Goal: Task Accomplishment & Management: Manage account settings

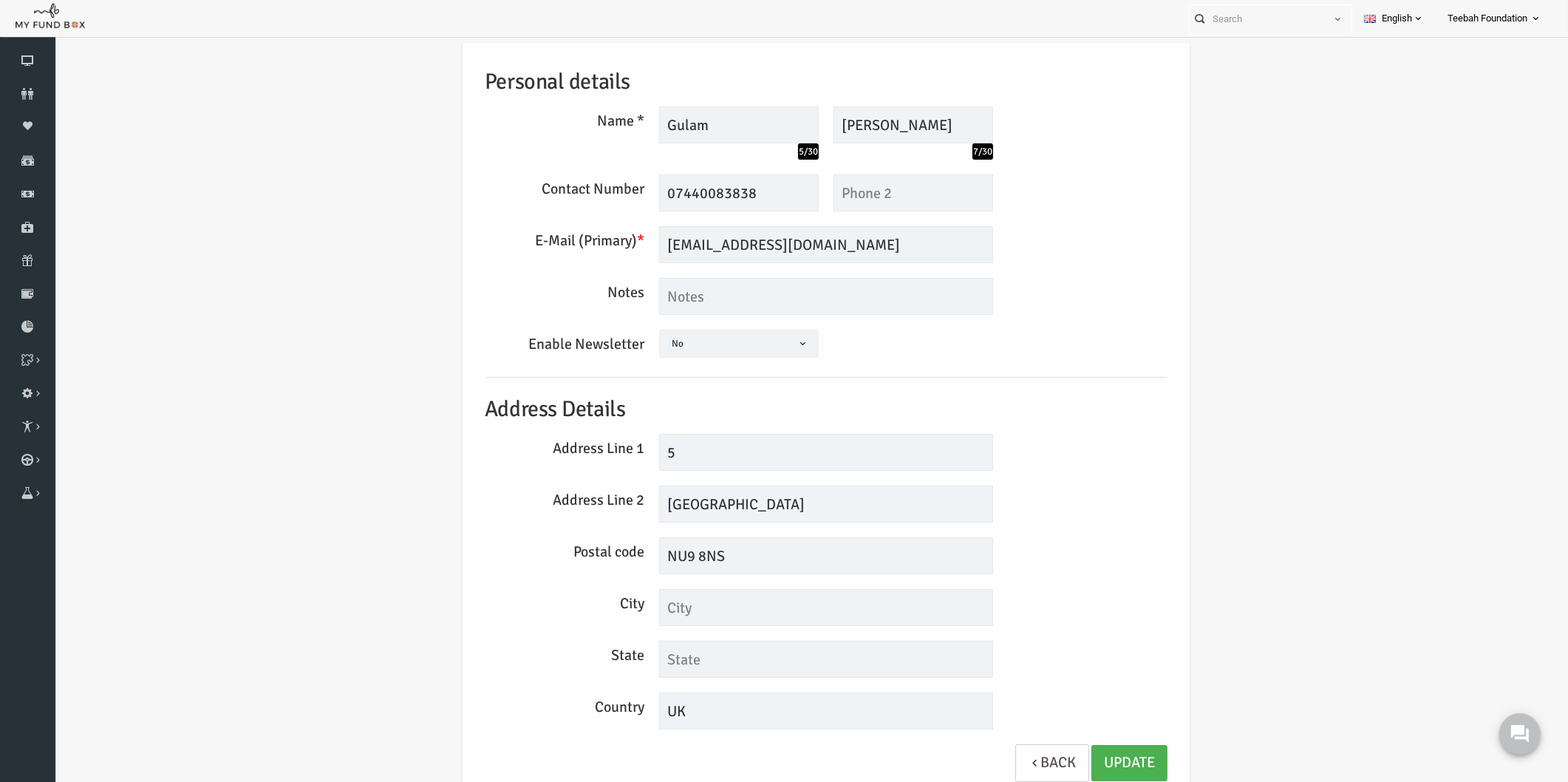
click at [1108, 371] on div "Personal details Name * Gulam 5/30 Description allows upto maximum of 255 chara…" at bounding box center [795, 419] width 712 height 754
drag, startPoint x: 776, startPoint y: 247, endPoint x: 601, endPoint y: 262, distance: 175.6
click at [601, 262] on div "E-Mail (Primary) * gulam@ahmed.com We will be sending invoices to this email Pl…" at bounding box center [795, 244] width 697 height 37
click at [29, 88] on icon at bounding box center [27, 93] width 56 height 12
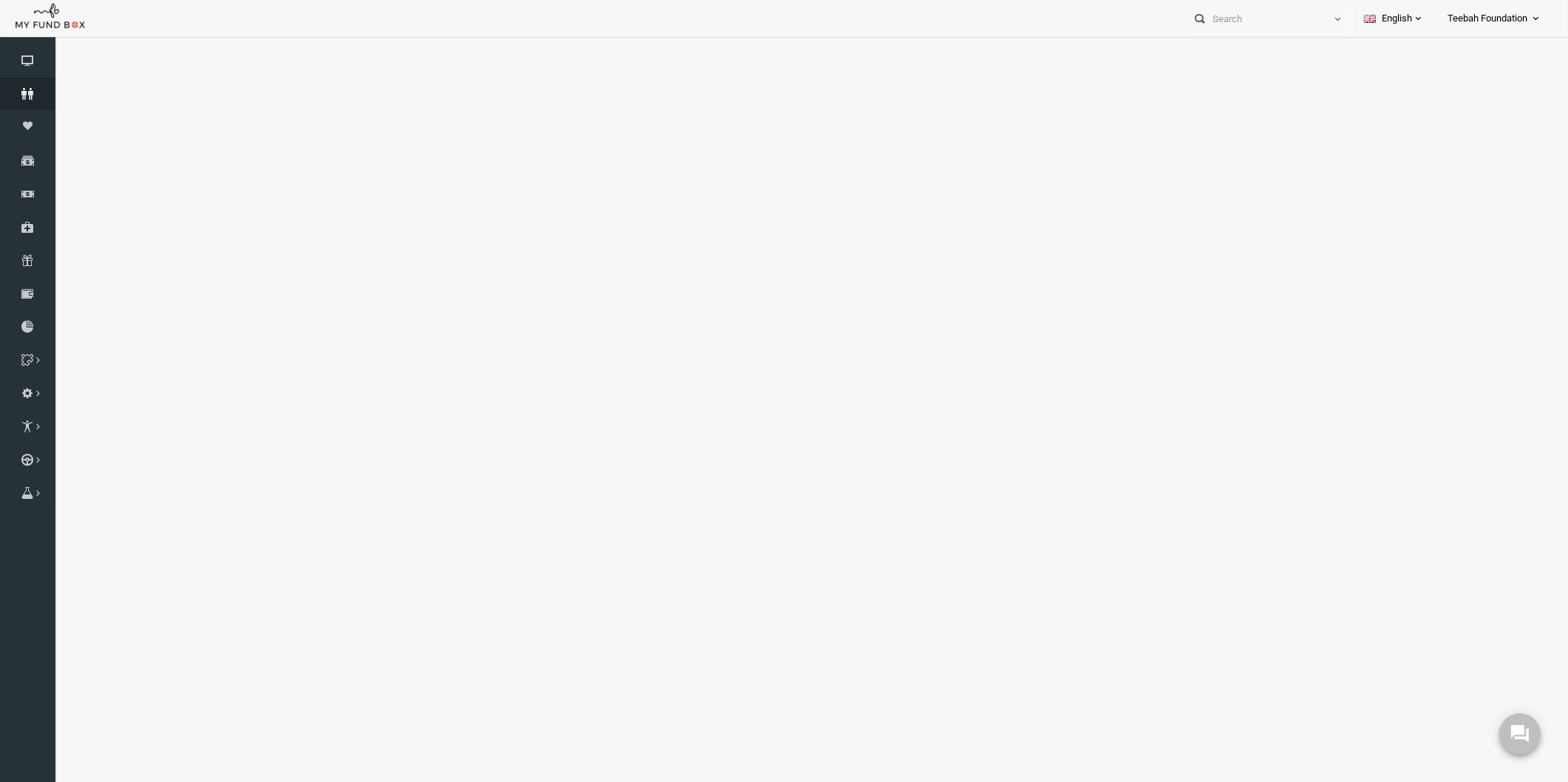
select select "100"
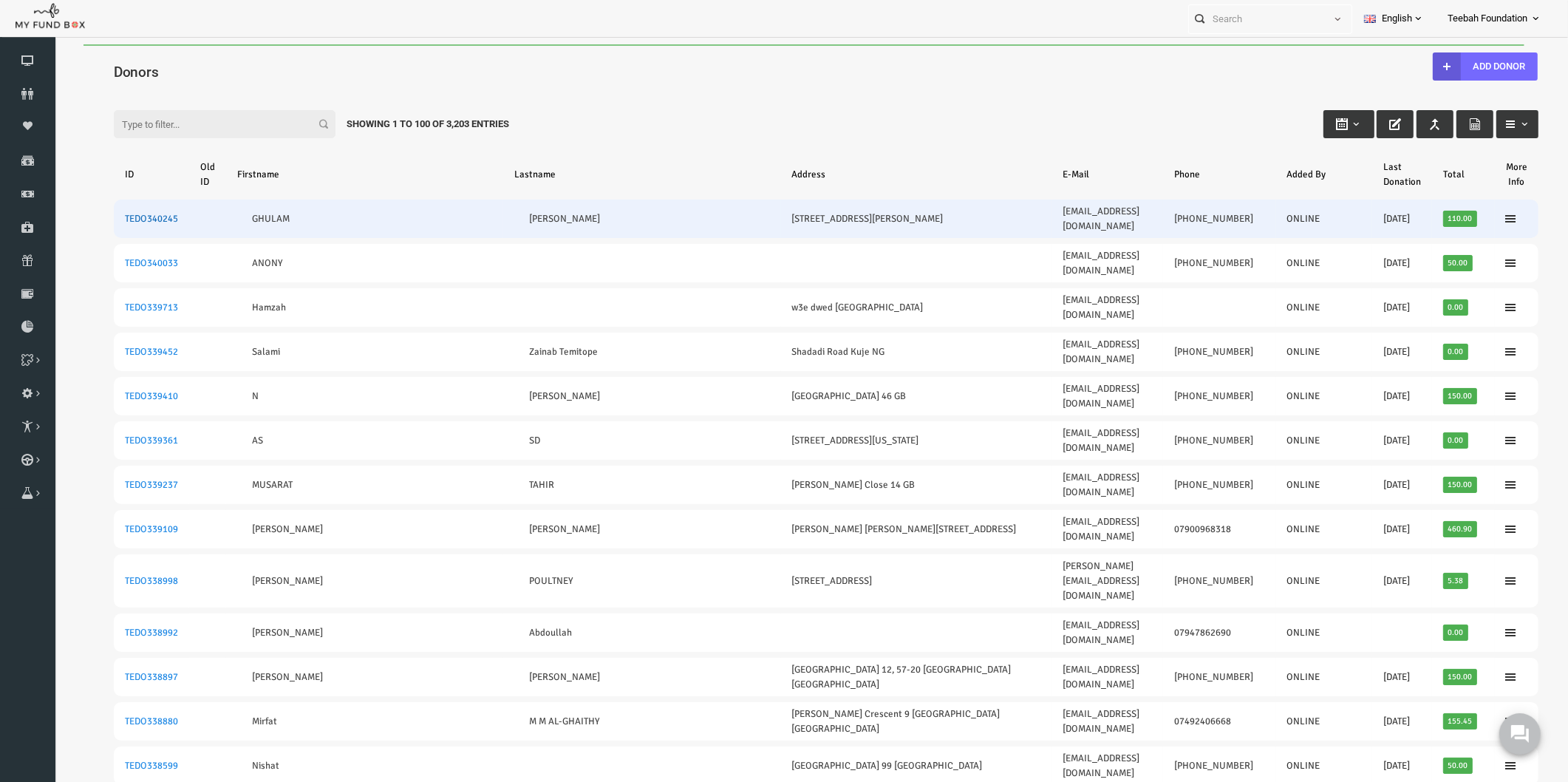
click at [116, 212] on link "TEDO340245" at bounding box center [121, 218] width 53 height 12
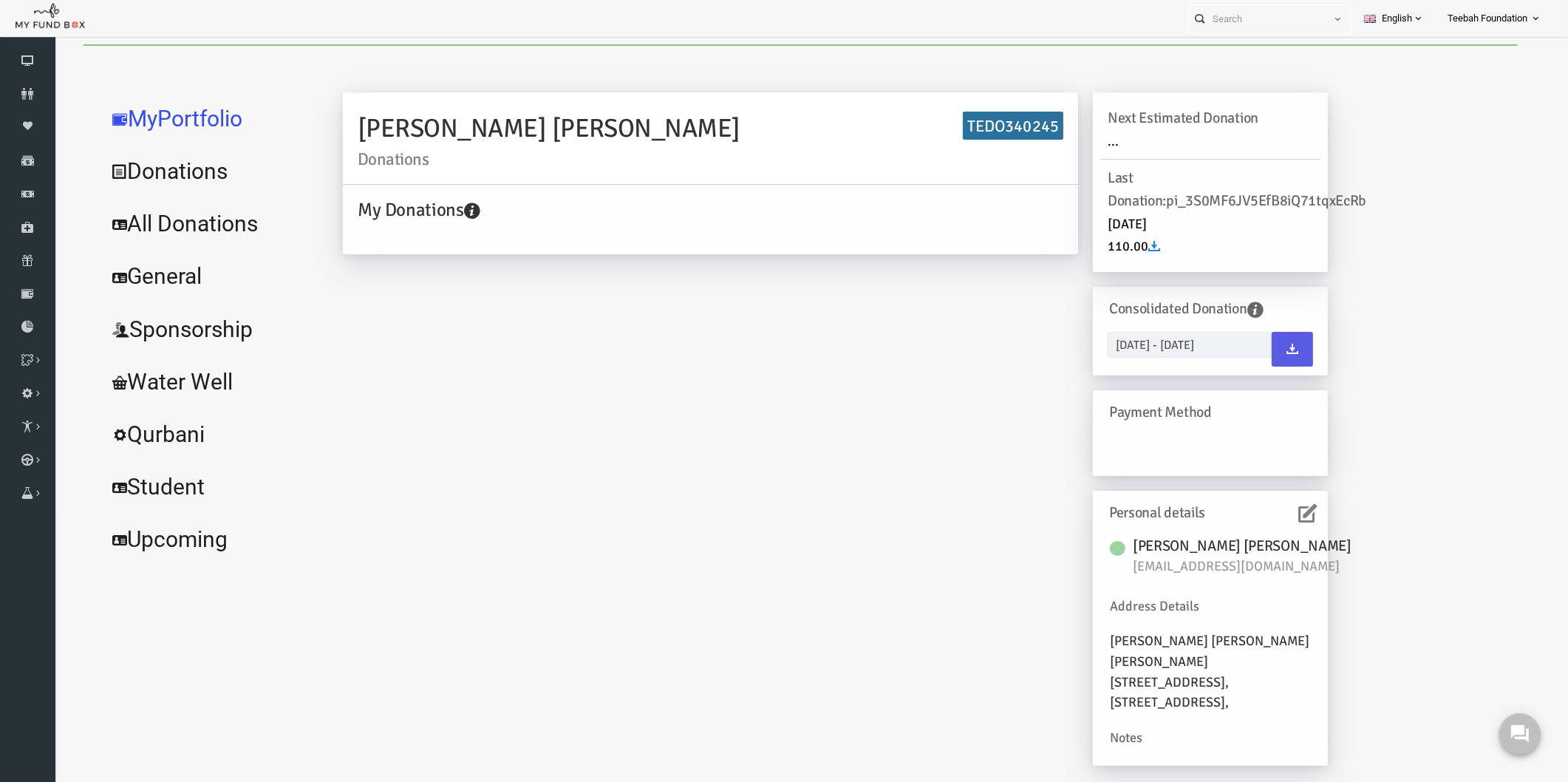
click at [188, 212] on link "All Donations" at bounding box center [179, 224] width 222 height 53
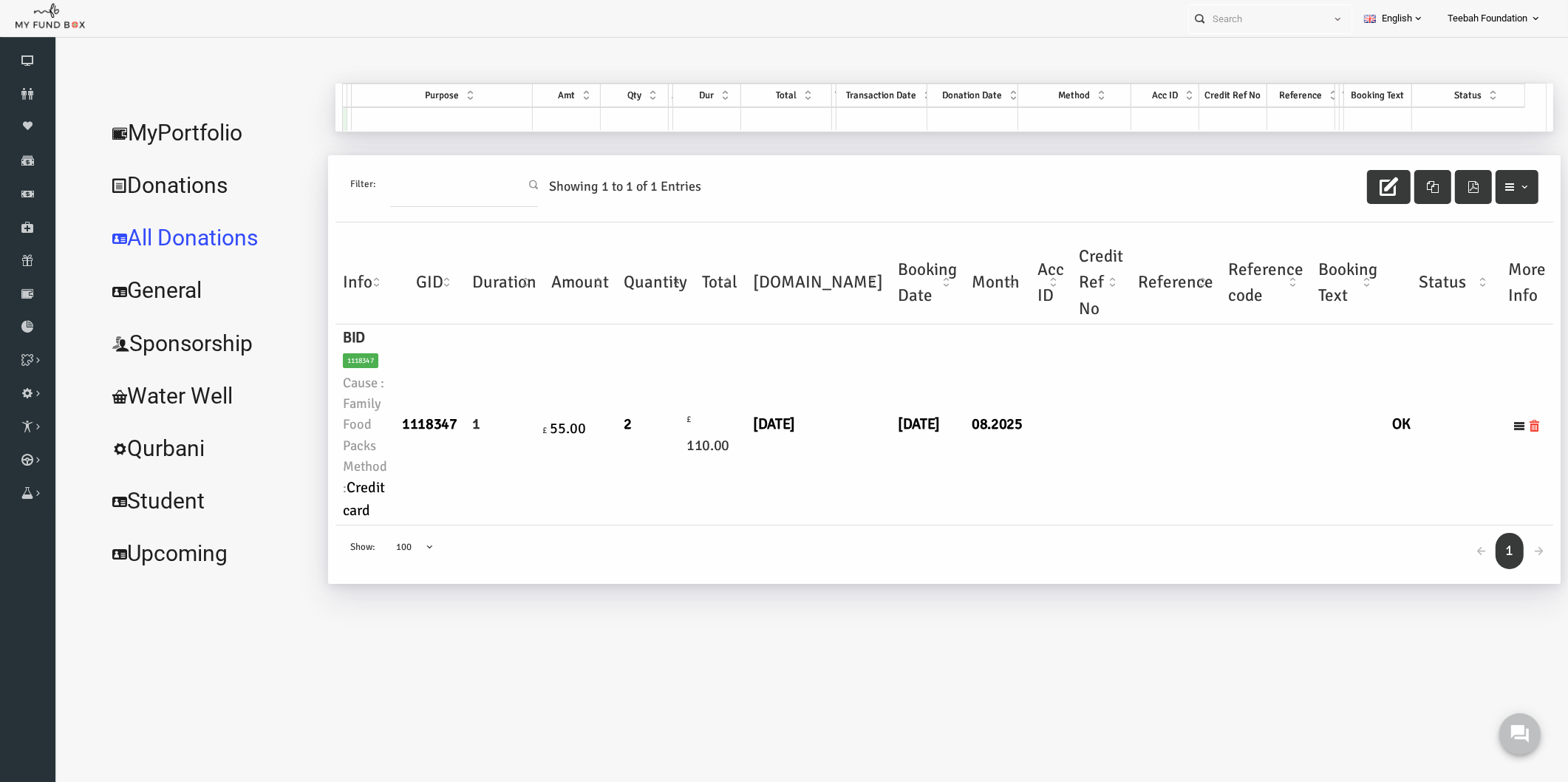
click at [176, 127] on link "MyPortfolio" at bounding box center [179, 133] width 222 height 53
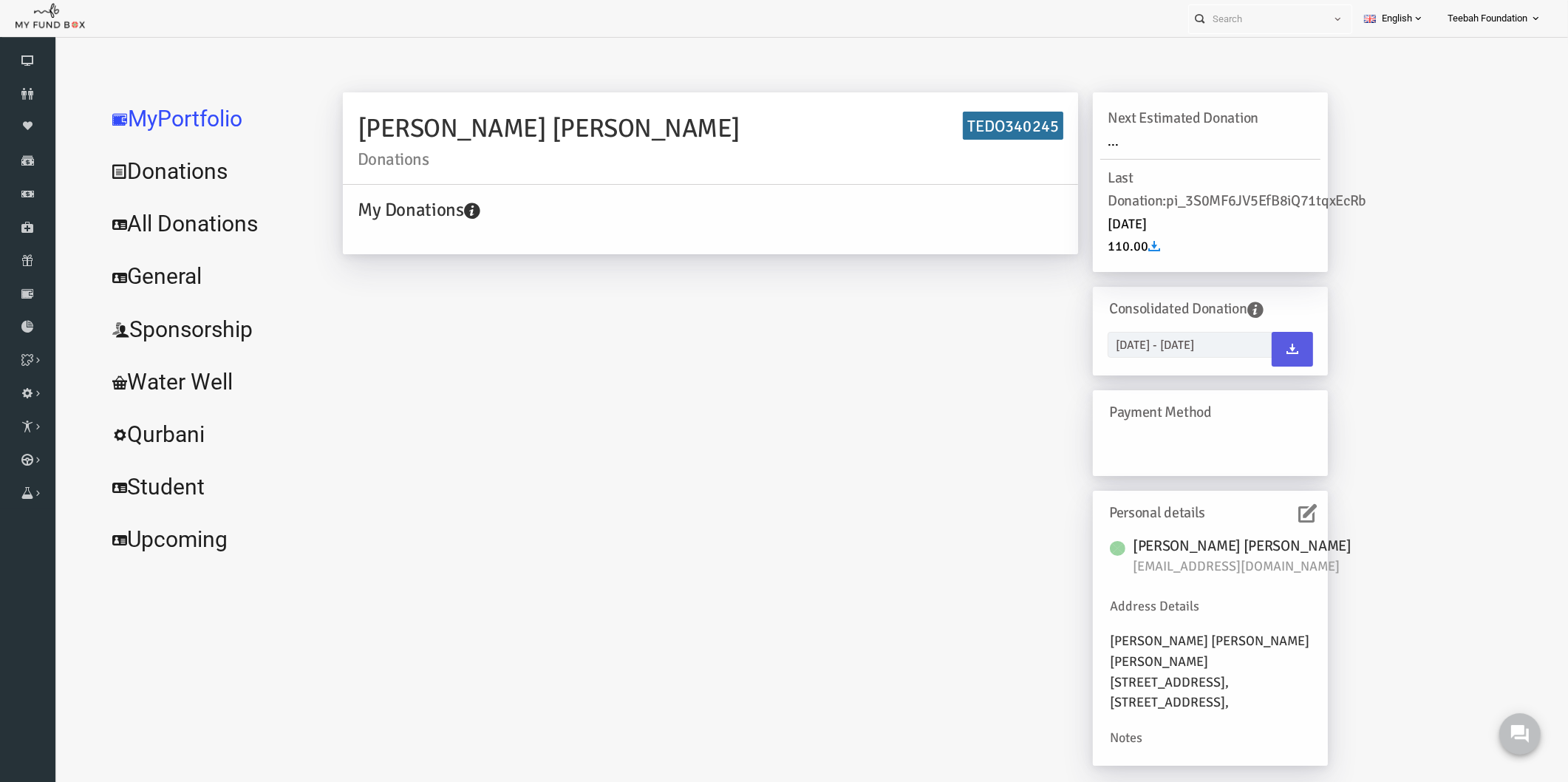
click at [1283, 505] on icon at bounding box center [1277, 513] width 18 height 18
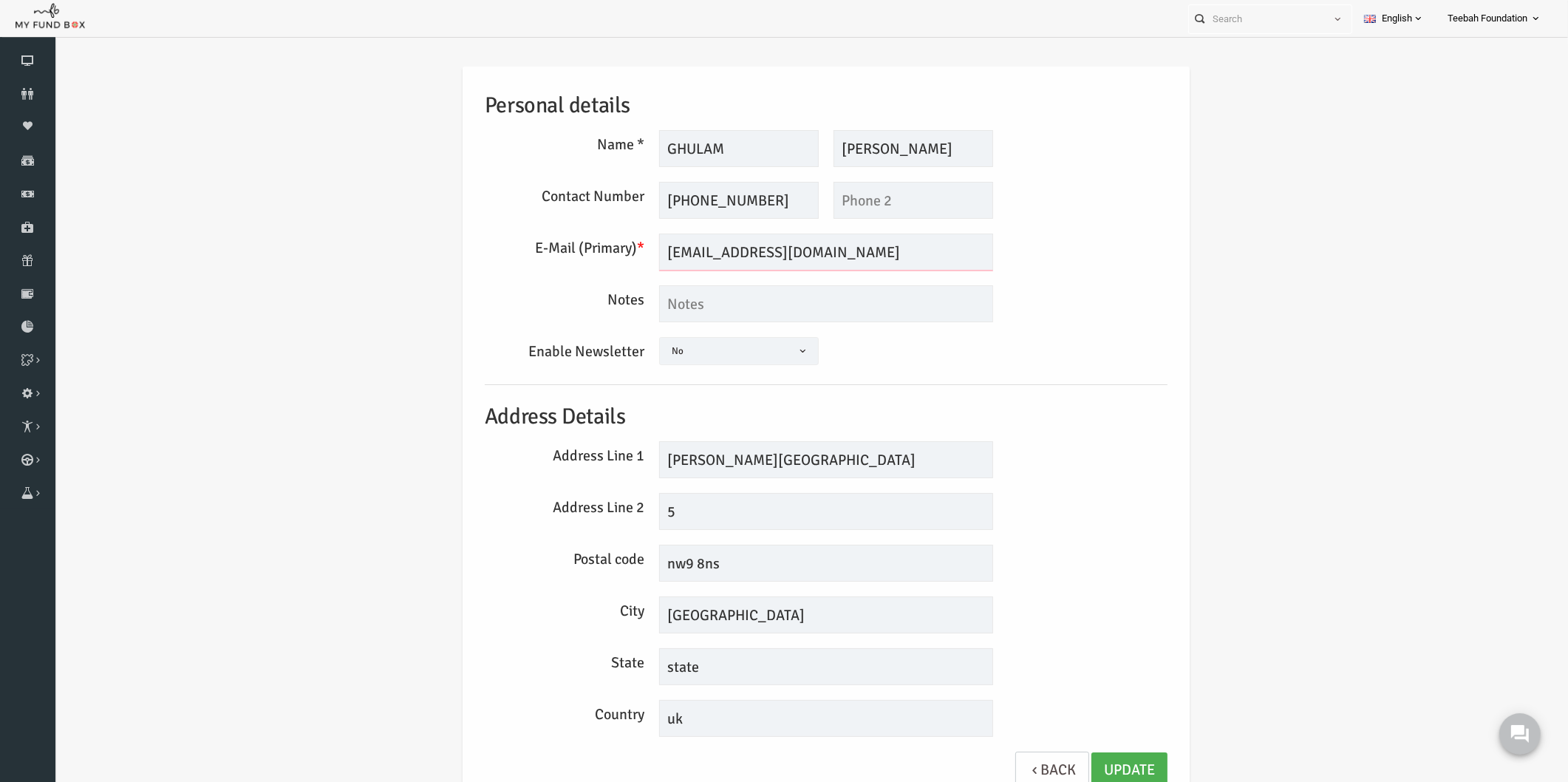
drag, startPoint x: 829, startPoint y: 245, endPoint x: 565, endPoint y: 247, distance: 264.0
click at [565, 247] on div "E-Mail (Primary) * rabia@thedawhproject.com We will be sending invoices to this…" at bounding box center [795, 252] width 697 height 37
paste input "gulam@ahmed"
type input "[EMAIL_ADDRESS][DOMAIN_NAME]"
click at [1108, 769] on link "Update" at bounding box center [1098, 771] width 76 height 37
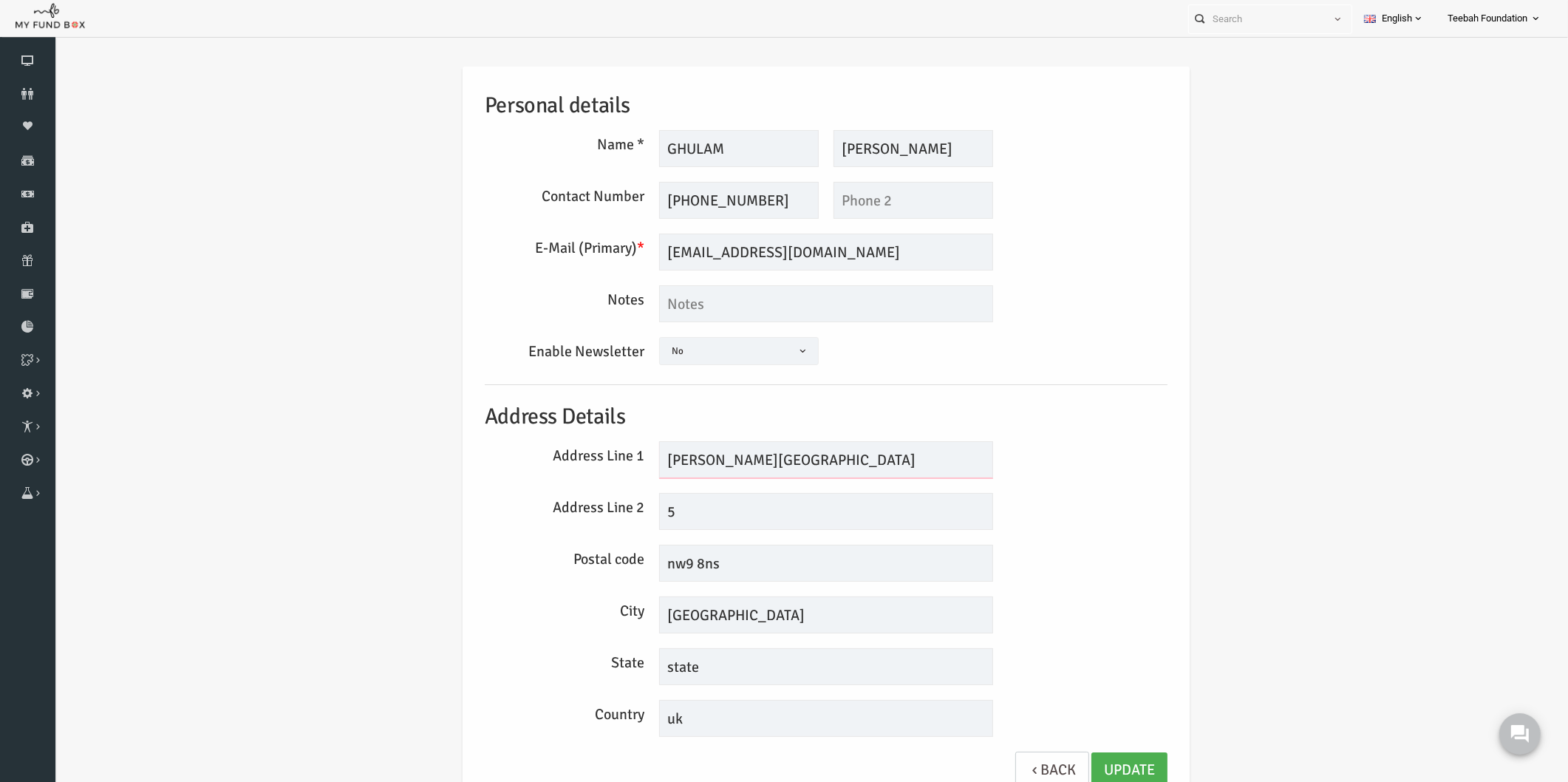
drag, startPoint x: 758, startPoint y: 461, endPoint x: 584, endPoint y: 478, distance: 174.8
click at [584, 478] on div "Personal details Name * GHULAM Description allows upto maximum of 255 character…" at bounding box center [795, 436] width 712 height 738
drag, startPoint x: 692, startPoint y: 562, endPoint x: 576, endPoint y: 563, distance: 116.0
click at [576, 563] on div "Postal code nw9 8ns" at bounding box center [795, 563] width 697 height 37
drag, startPoint x: 787, startPoint y: 459, endPoint x: 586, endPoint y: 464, distance: 201.1
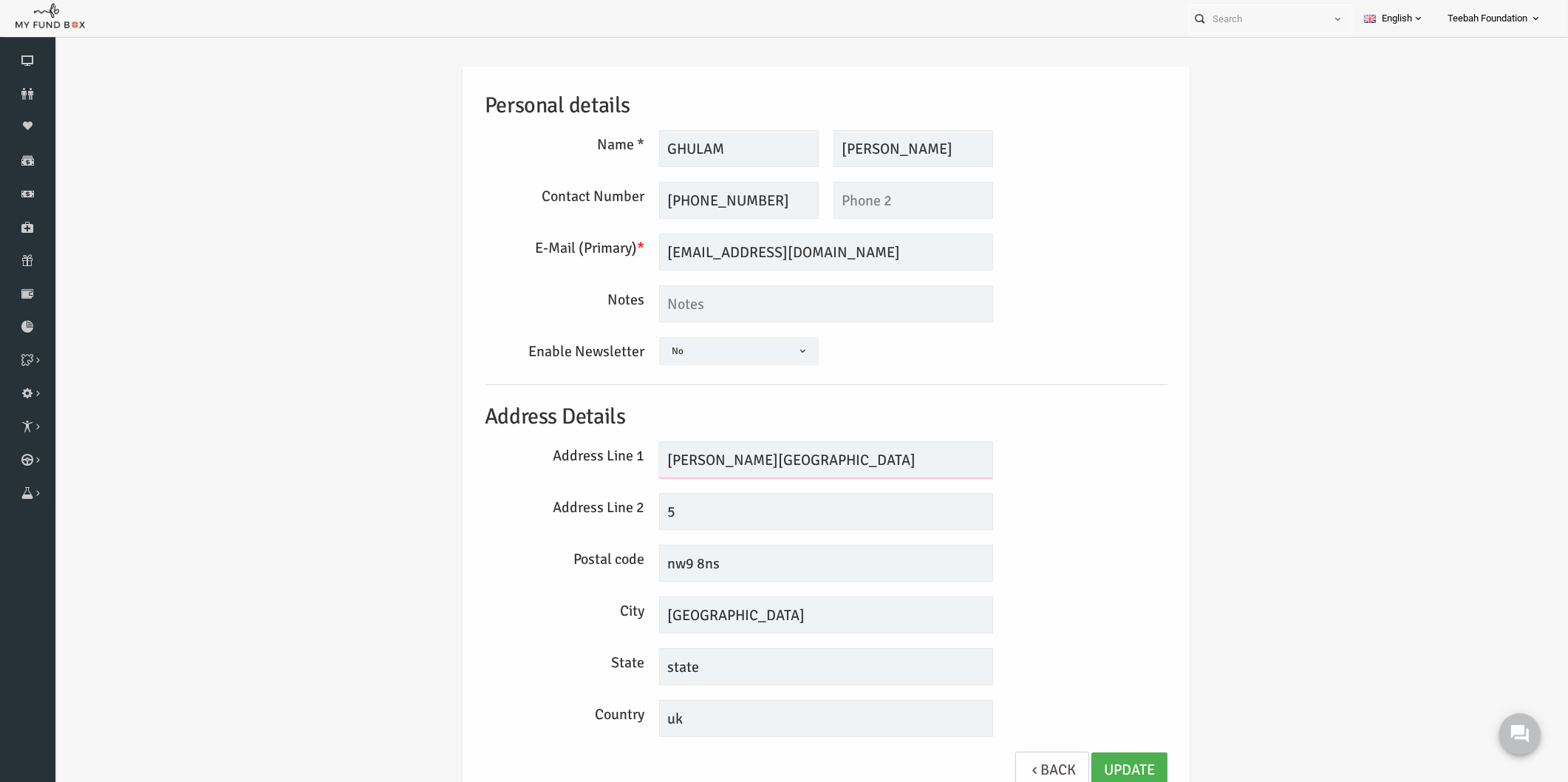
click at [586, 464] on div "Address Line 1 langdon drive road" at bounding box center [795, 460] width 697 height 37
paste input "5 Langdon DrLondon NW9 8NS"
drag, startPoint x: 838, startPoint y: 461, endPoint x: 642, endPoint y: 464, distance: 196.0
click at [642, 464] on input "5 Langdon DrLondon NW9 8NS" at bounding box center [795, 460] width 334 height 37
type input "5"
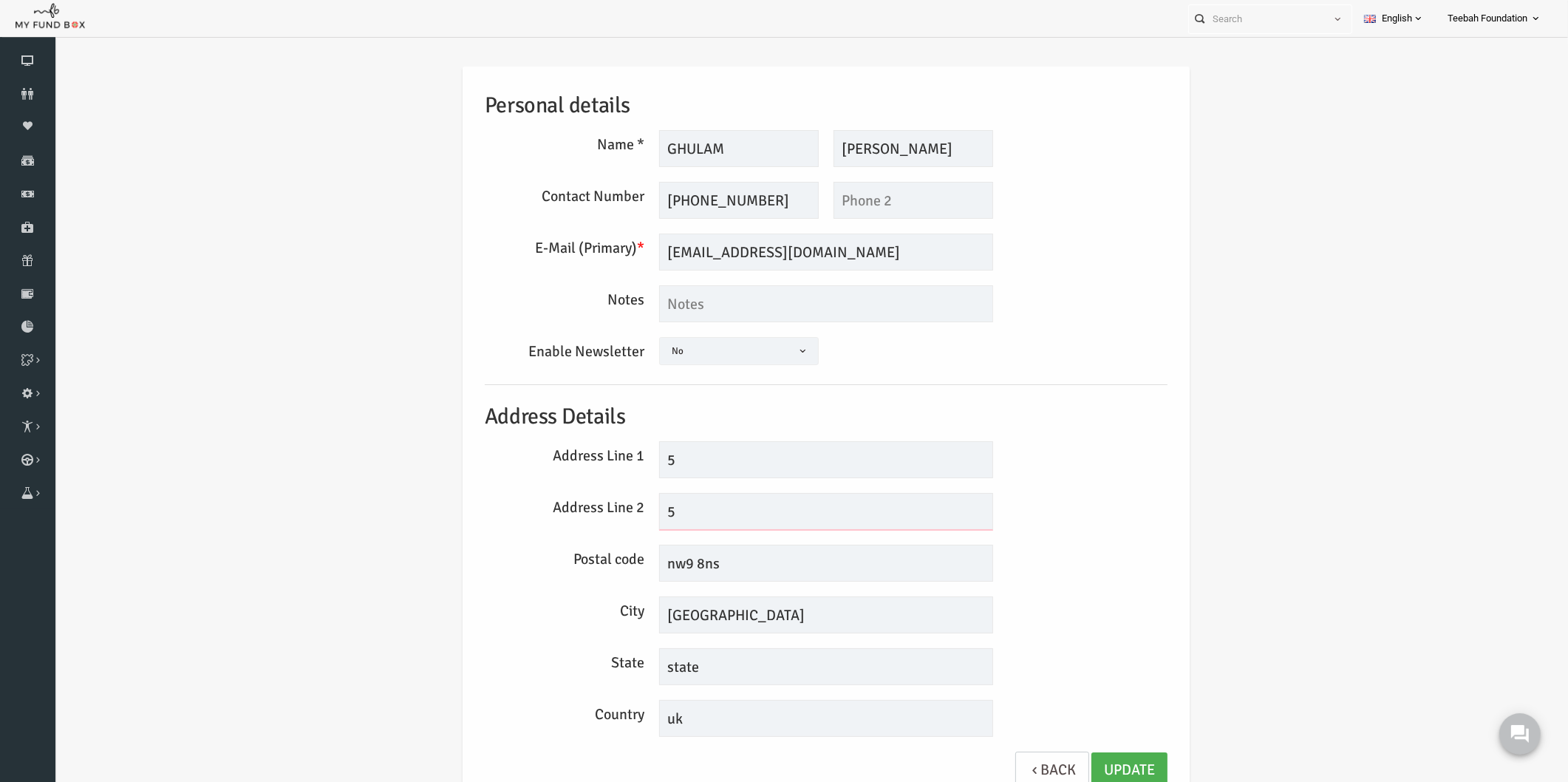
drag, startPoint x: 668, startPoint y: 505, endPoint x: 586, endPoint y: 506, distance: 82.0
click at [586, 506] on div "Address Line 2 5" at bounding box center [795, 511] width 697 height 37
paste input "Langdon DrLondon NW9 8NS"
drag, startPoint x: 841, startPoint y: 505, endPoint x: 760, endPoint y: 505, distance: 81.0
click at [760, 505] on input "Langdon DrLondon NW9 8NS" at bounding box center [795, 511] width 334 height 37
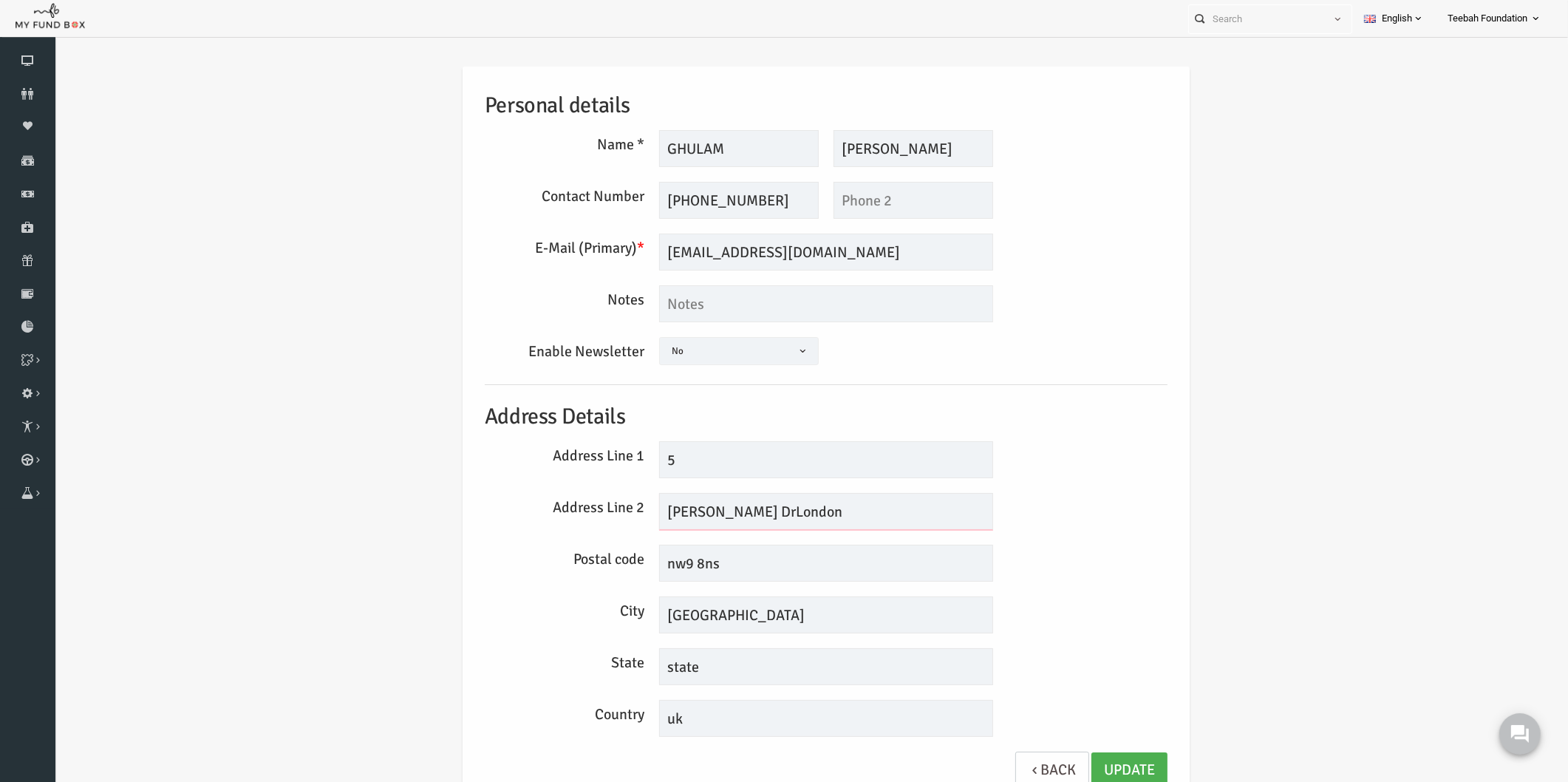
type input "Langdon DrLondon"
drag, startPoint x: 715, startPoint y: 553, endPoint x: 550, endPoint y: 562, distance: 165.2
click at [550, 562] on div "Postal code nw9 8ns" at bounding box center [795, 563] width 697 height 37
paste input "NW9 8NS"
type input "NW9 8NS"
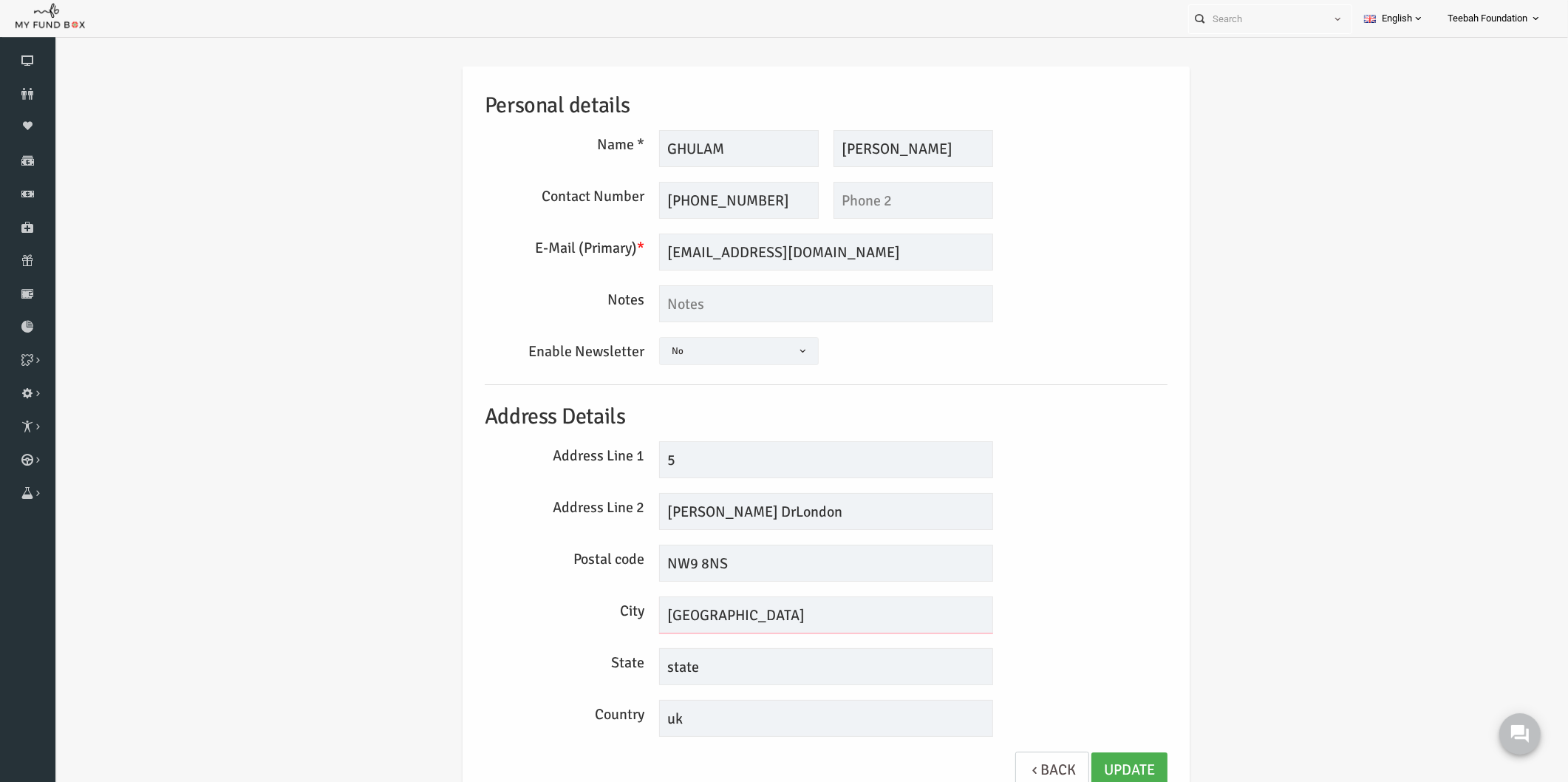
click at [638, 614] on input "london" at bounding box center [795, 614] width 334 height 37
type input "London"
drag, startPoint x: 691, startPoint y: 658, endPoint x: 531, endPoint y: 652, distance: 160.1
click at [531, 652] on div "State state" at bounding box center [795, 667] width 697 height 37
click at [1117, 765] on link "Update" at bounding box center [1098, 771] width 76 height 37
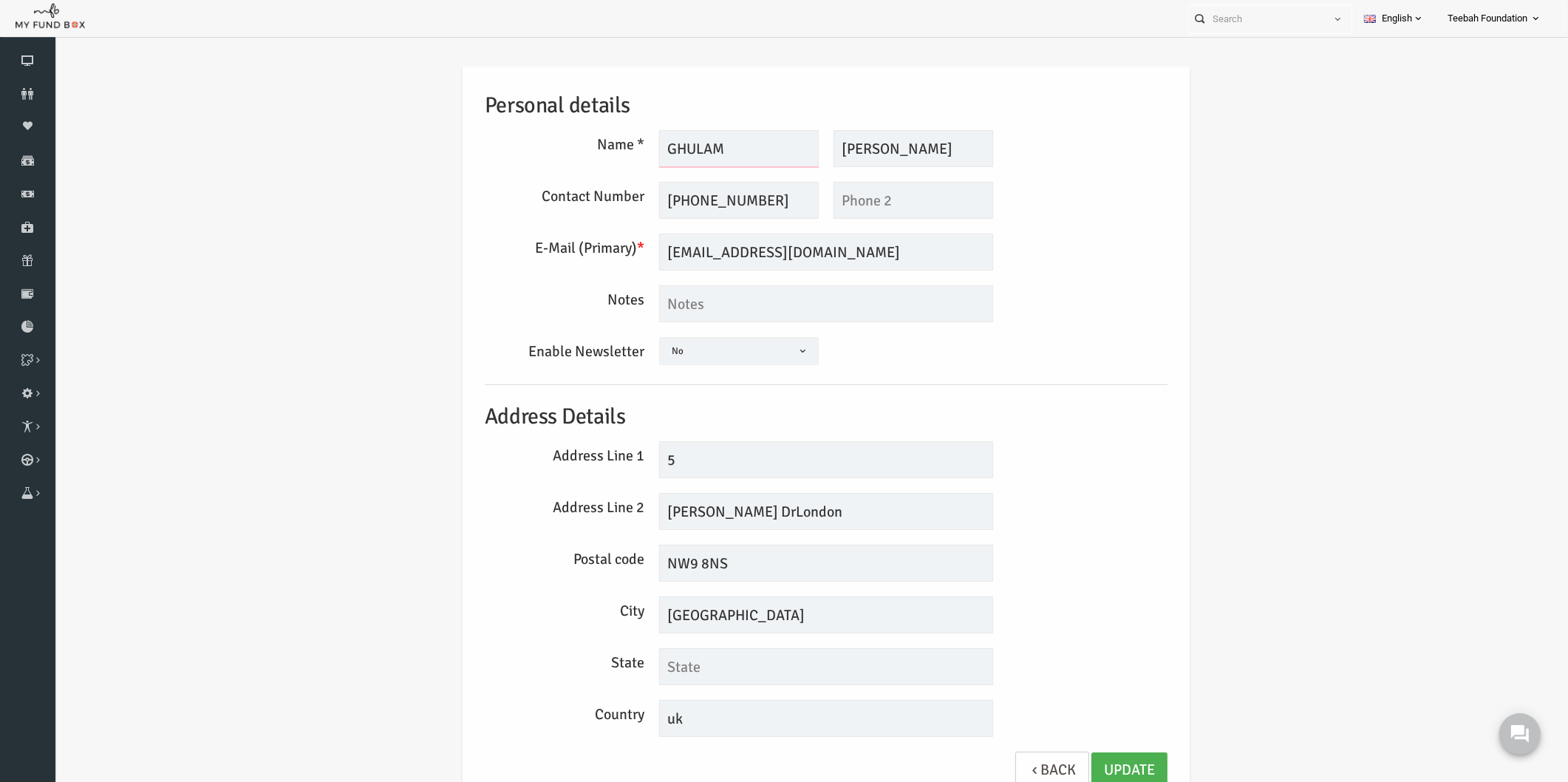
drag, startPoint x: 685, startPoint y: 151, endPoint x: 642, endPoint y: 147, distance: 43.2
click at [642, 147] on input "GHULAM" at bounding box center [708, 148] width 159 height 37
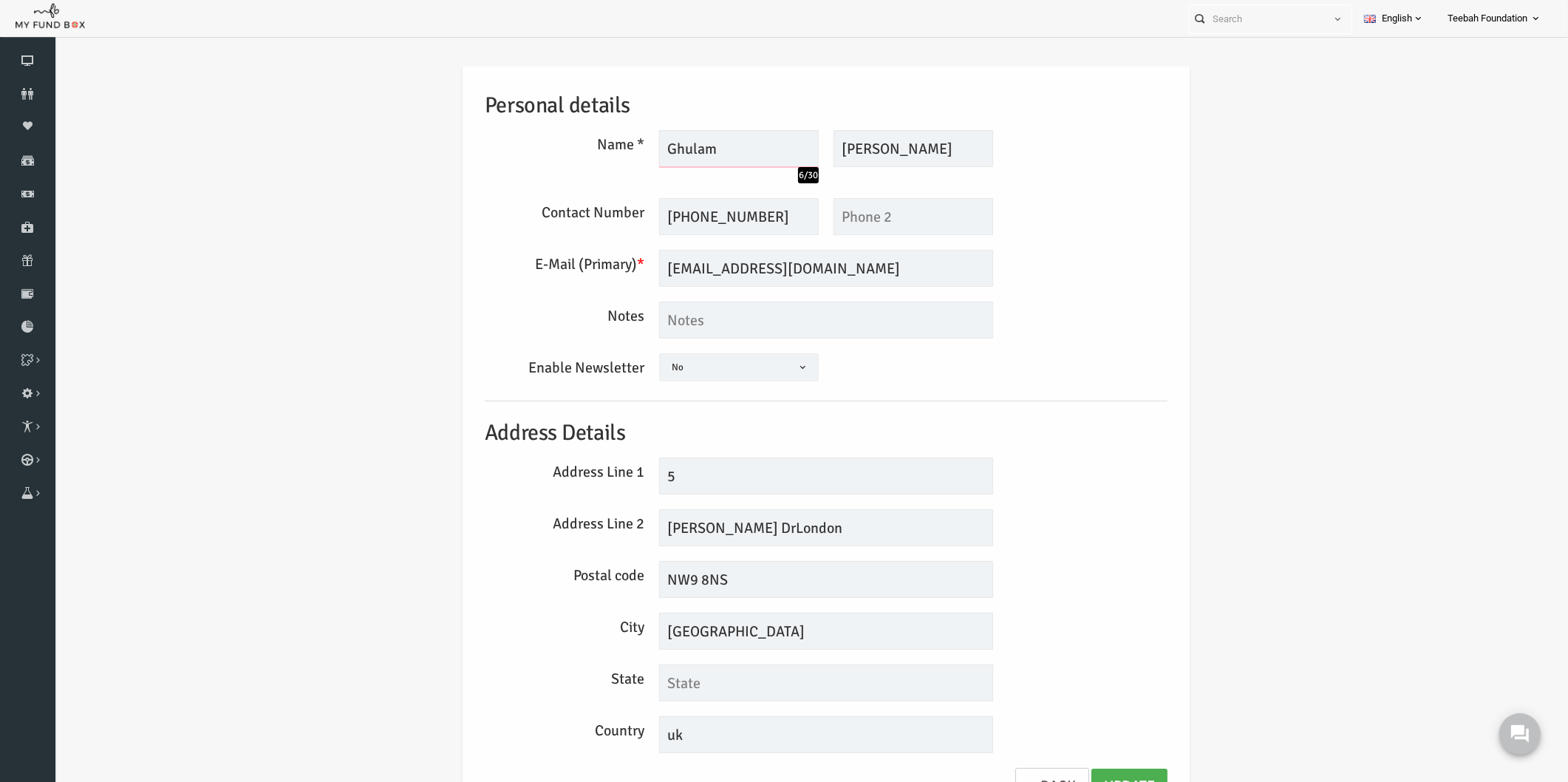
type input "Ghulam"
click at [865, 142] on input "[PERSON_NAME]" at bounding box center [882, 148] width 159 height 37
drag, startPoint x: 856, startPoint y: 147, endPoint x: 818, endPoint y: 147, distance: 38.0
click at [818, 147] on input "[PERSON_NAME]" at bounding box center [882, 148] width 159 height 37
drag, startPoint x: 919, startPoint y: 144, endPoint x: 864, endPoint y: 144, distance: 55.0
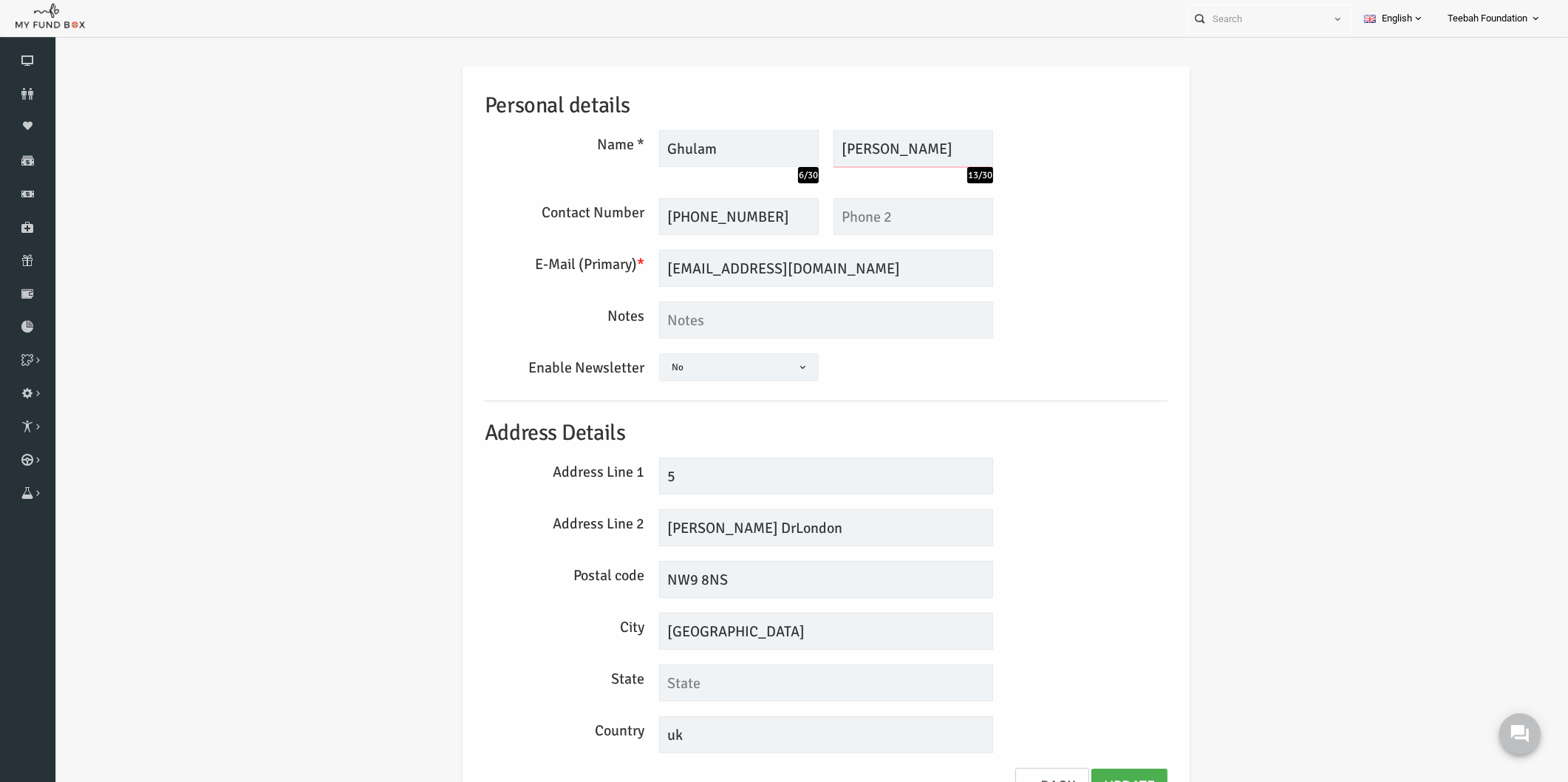
click at [864, 144] on input "Ahmad QURESHI" at bounding box center [882, 148] width 159 height 37
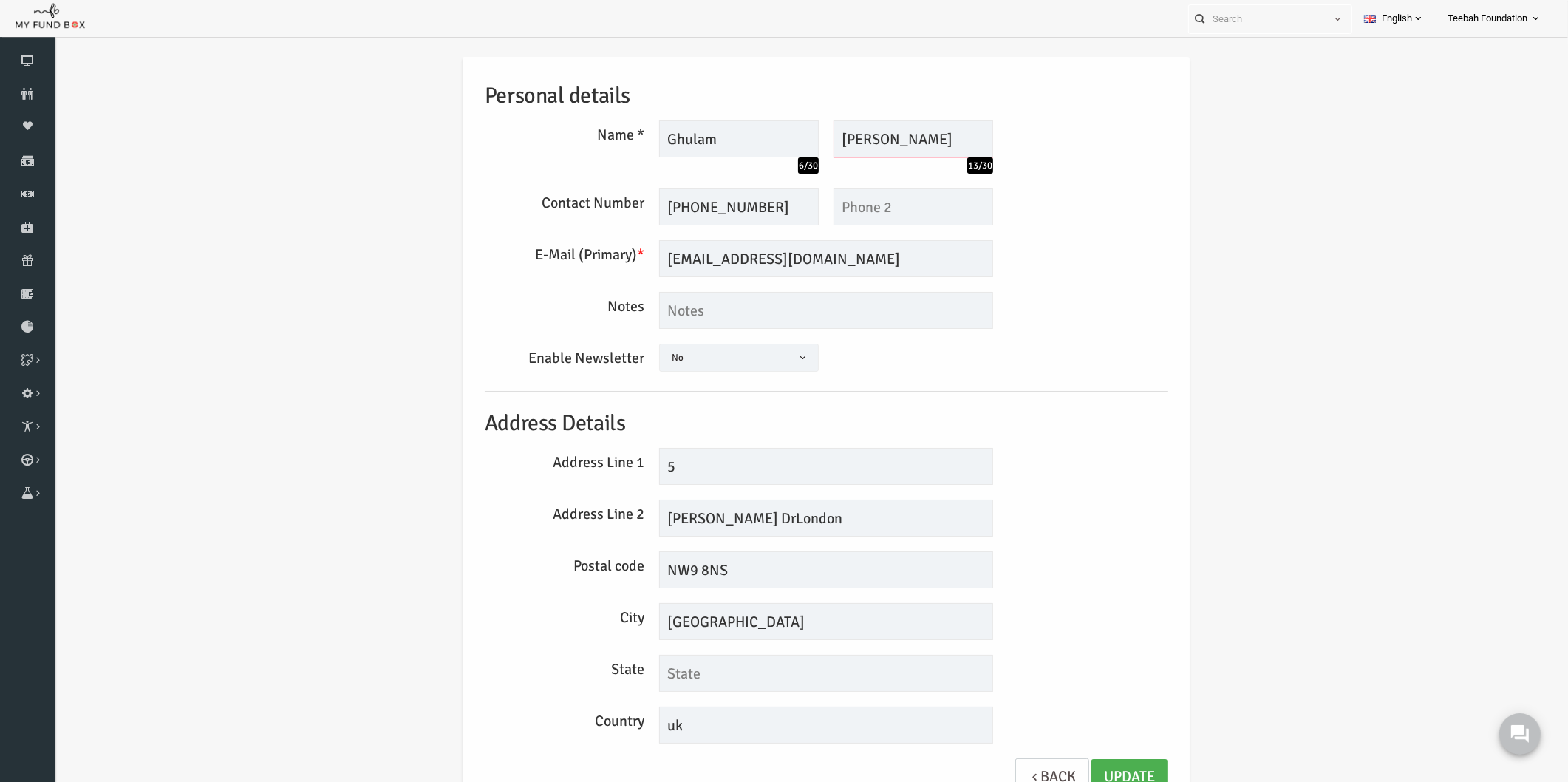
scroll to position [24, 0]
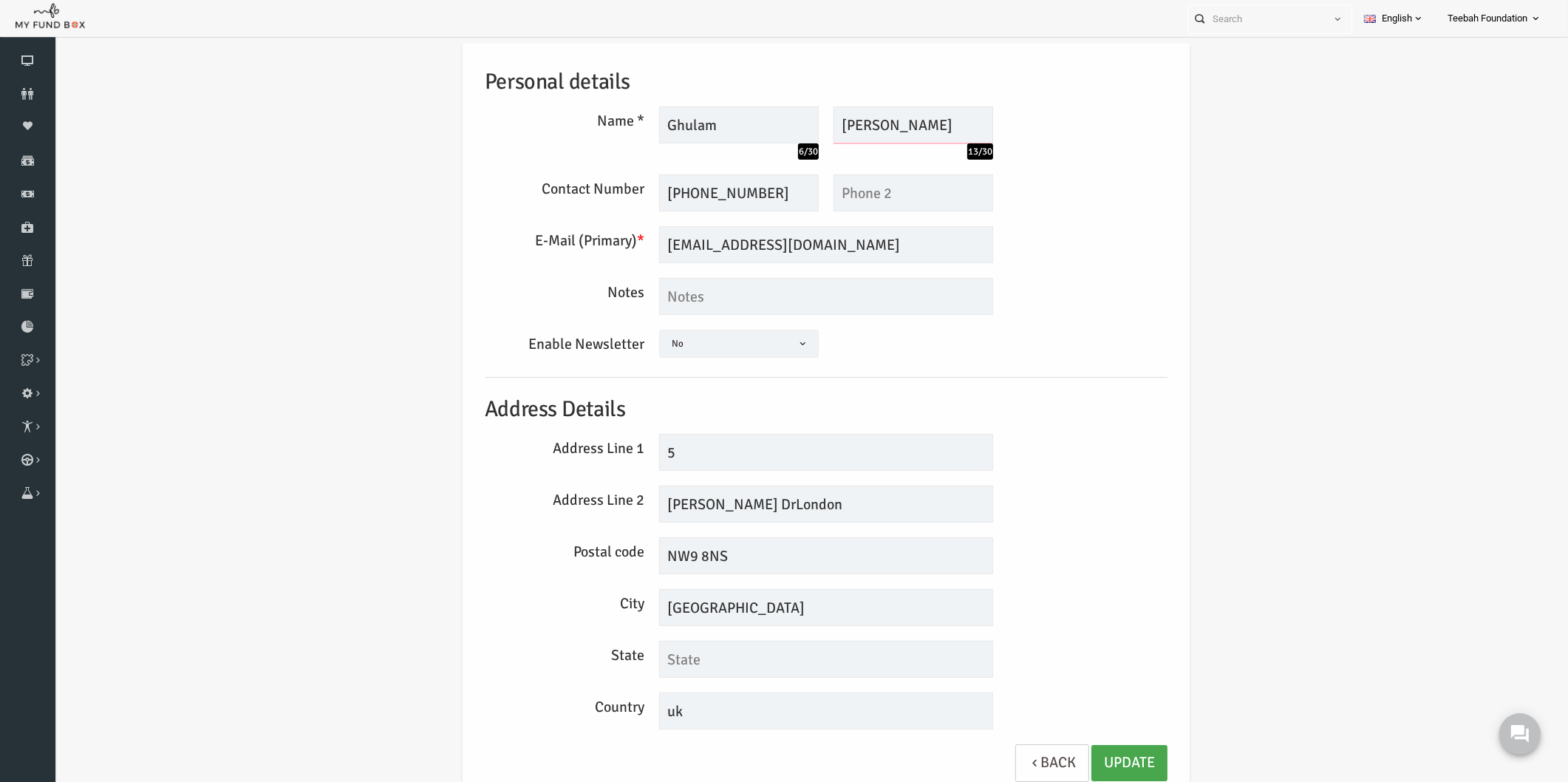
type input "Ahmad Qureshi"
click at [1100, 753] on link "Update" at bounding box center [1098, 764] width 76 height 37
drag, startPoint x: 790, startPoint y: 483, endPoint x: 787, endPoint y: 521, distance: 38.1
click at [790, 484] on div "Personal details Name * Ghulam 6/30 Description allows upto maximum of 255 char…" at bounding box center [795, 419] width 712 height 754
click at [789, 496] on input "Langdon DrLondon" at bounding box center [795, 504] width 334 height 37
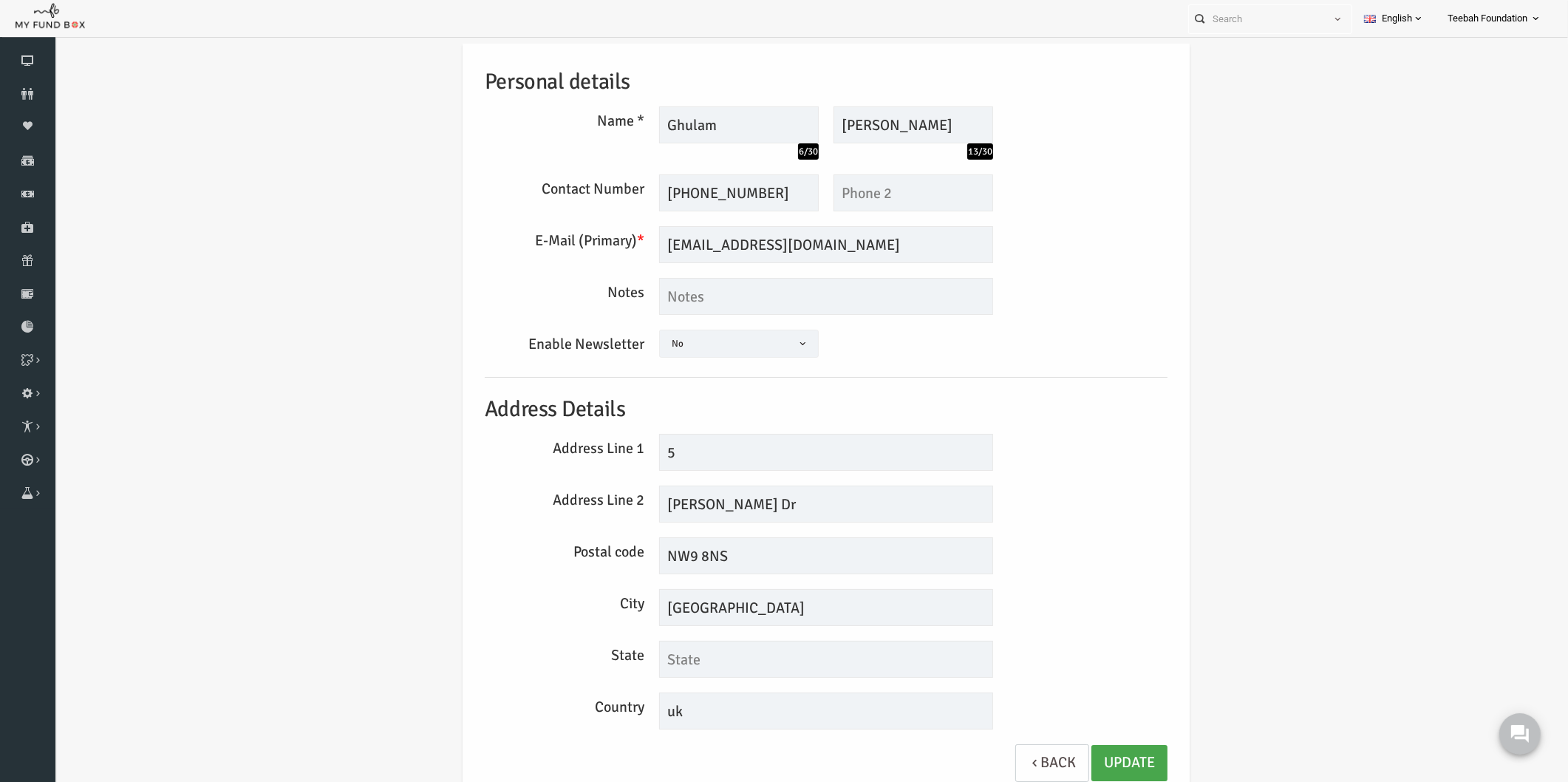
click at [1072, 757] on link "Update" at bounding box center [1098, 764] width 76 height 37
click at [800, 501] on input "Langdon Dr" at bounding box center [795, 504] width 334 height 37
type input "Langdon Drive"
click at [1082, 760] on link "Update" at bounding box center [1098, 764] width 76 height 37
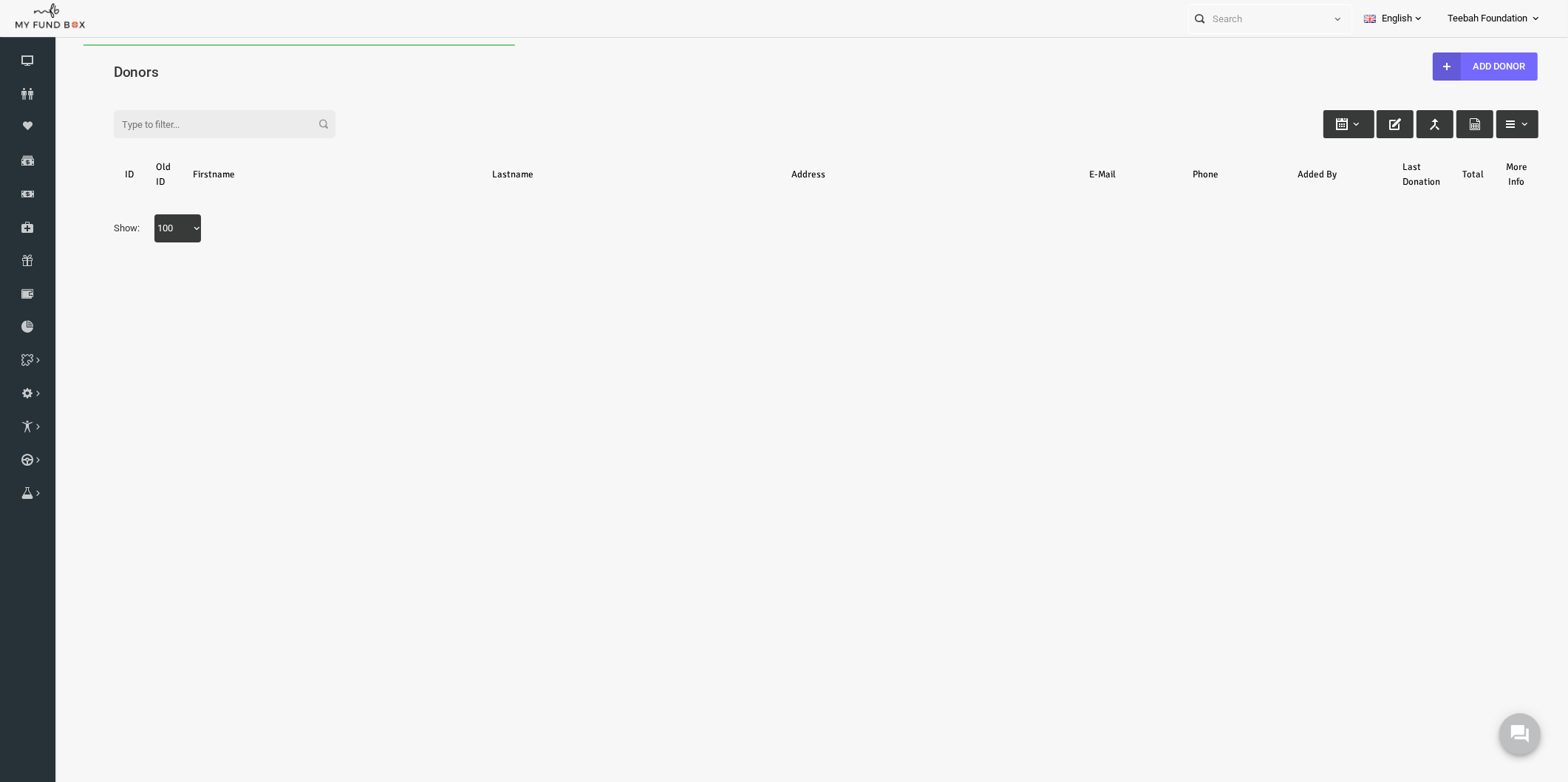
scroll to position [0, 0]
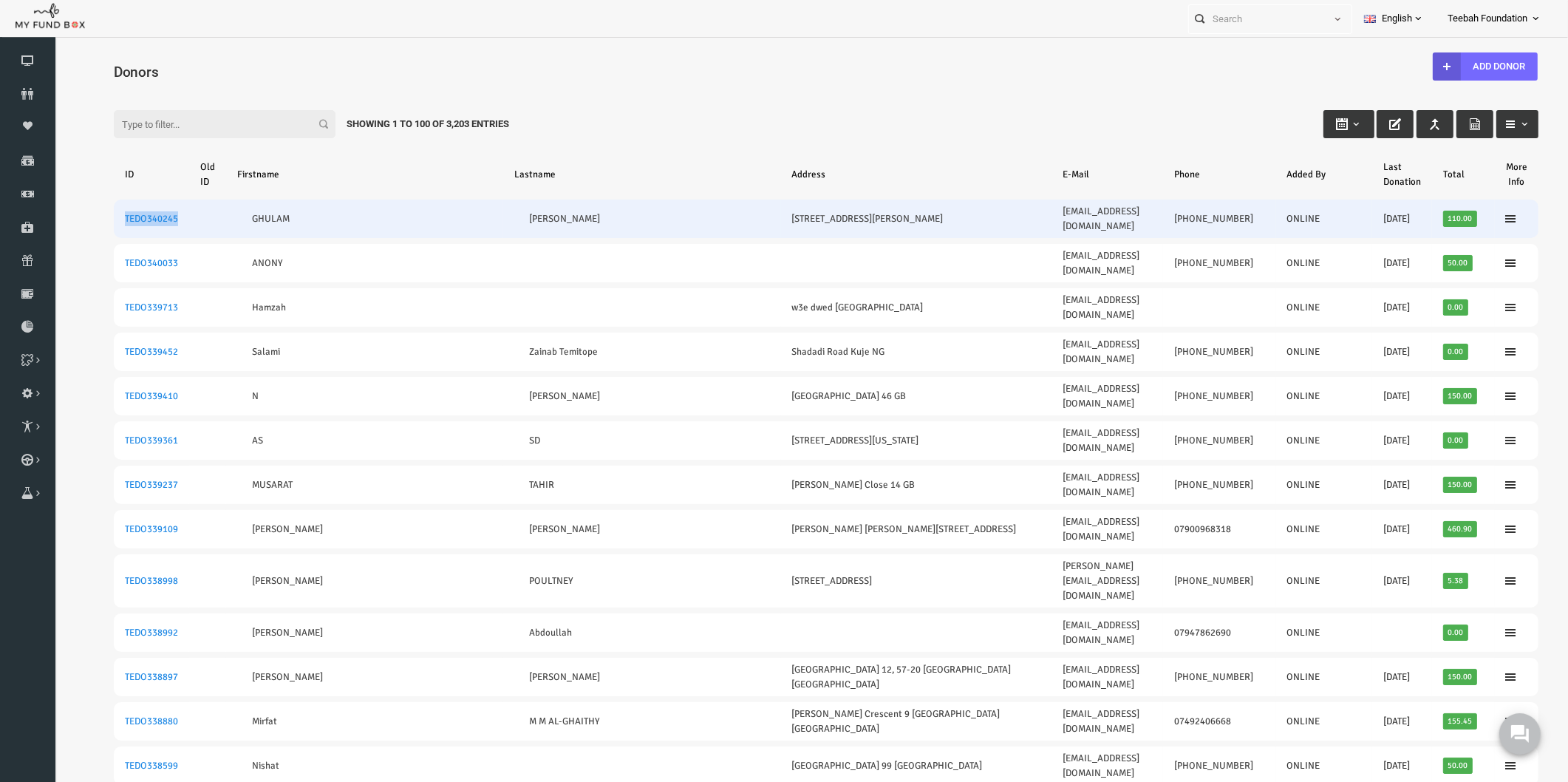
drag, startPoint x: 151, startPoint y: 212, endPoint x: 86, endPoint y: 211, distance: 65.0
click at [86, 211] on td "TEDO340245" at bounding box center [121, 219] width 75 height 38
copy link "TEDO340245"
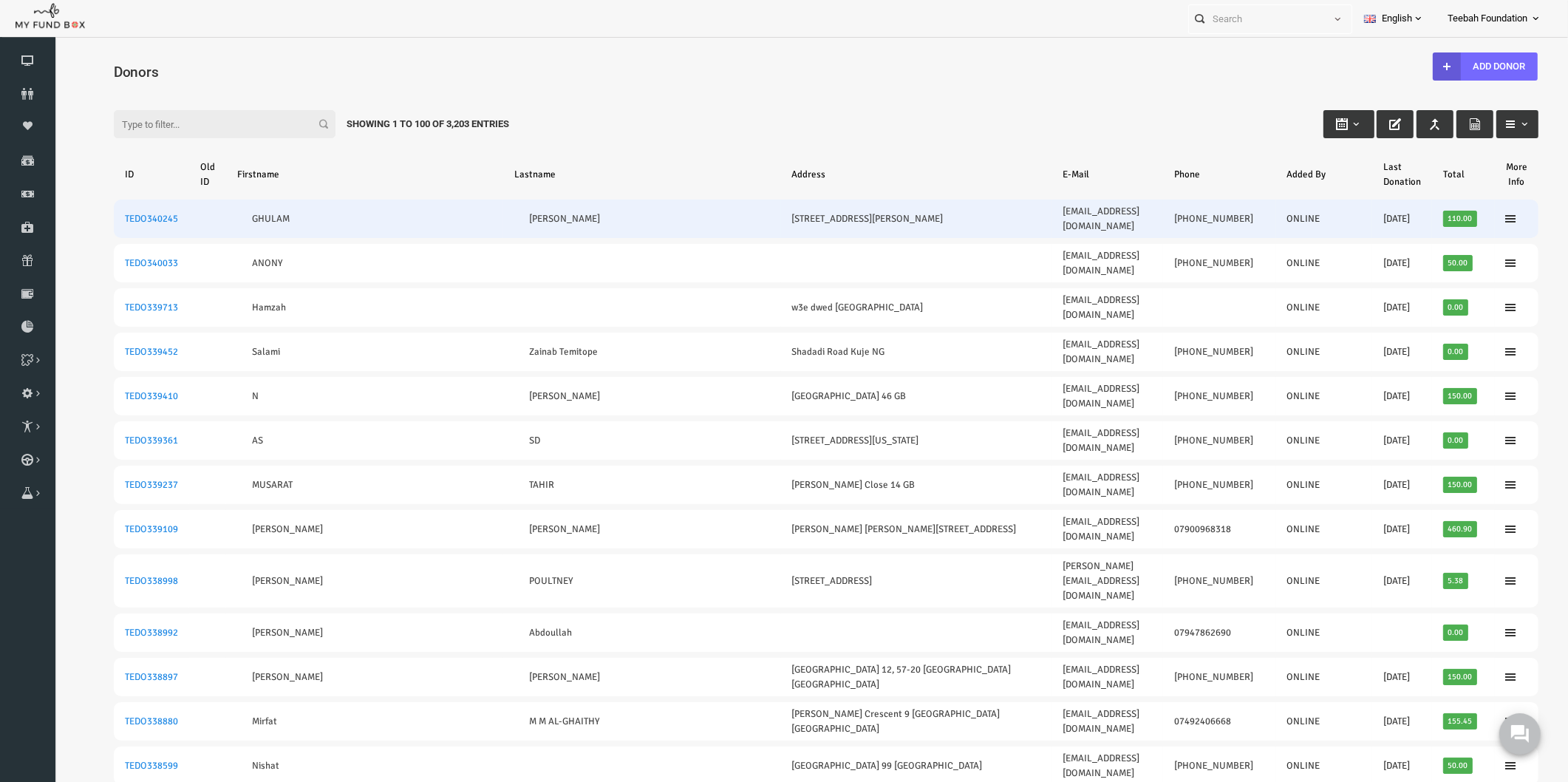
click at [115, 205] on td "TEDO340245" at bounding box center [121, 219] width 75 height 38
click at [110, 212] on link "TEDO340245" at bounding box center [121, 218] width 53 height 12
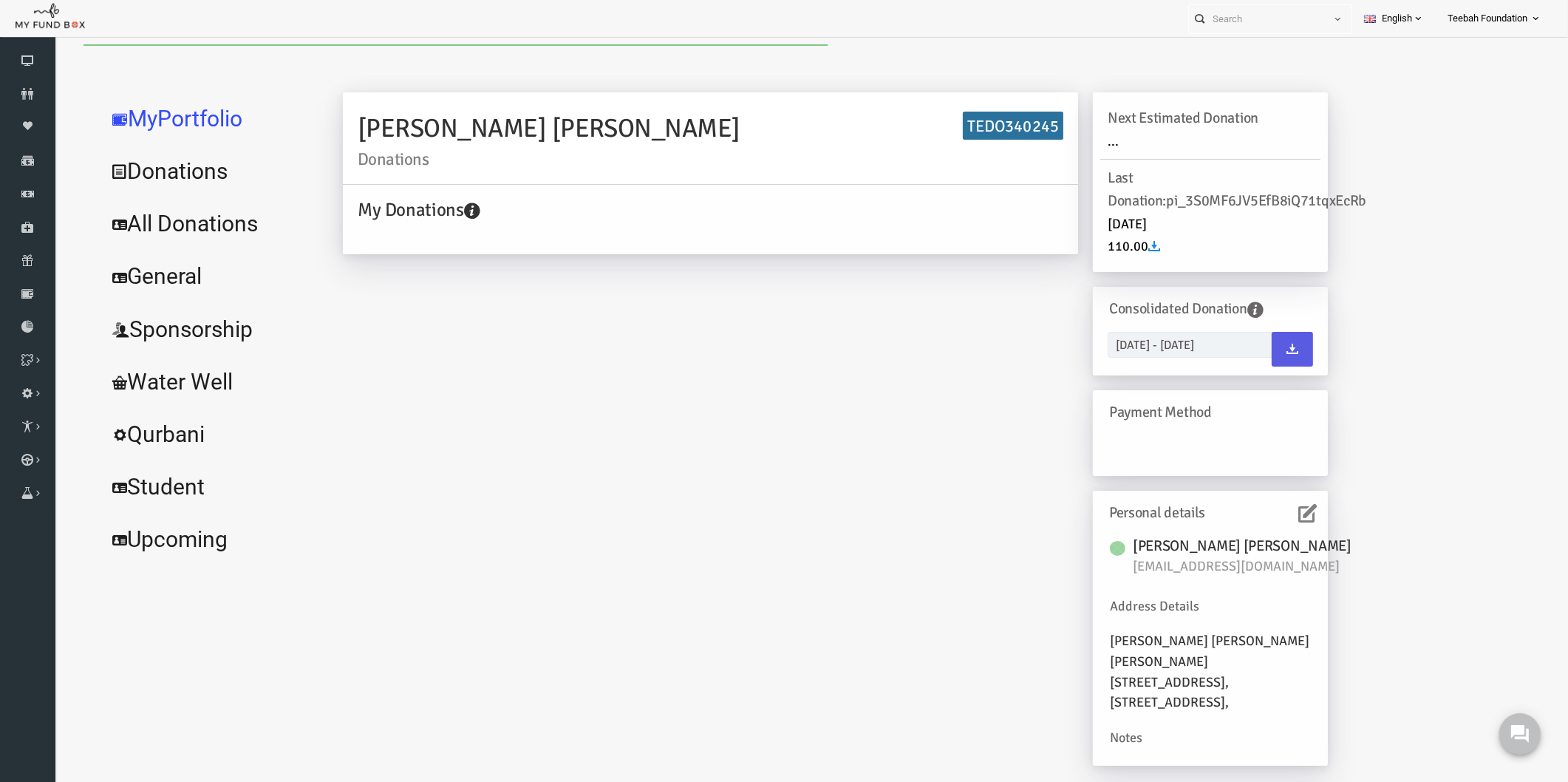
click at [1271, 511] on icon at bounding box center [1277, 513] width 18 height 18
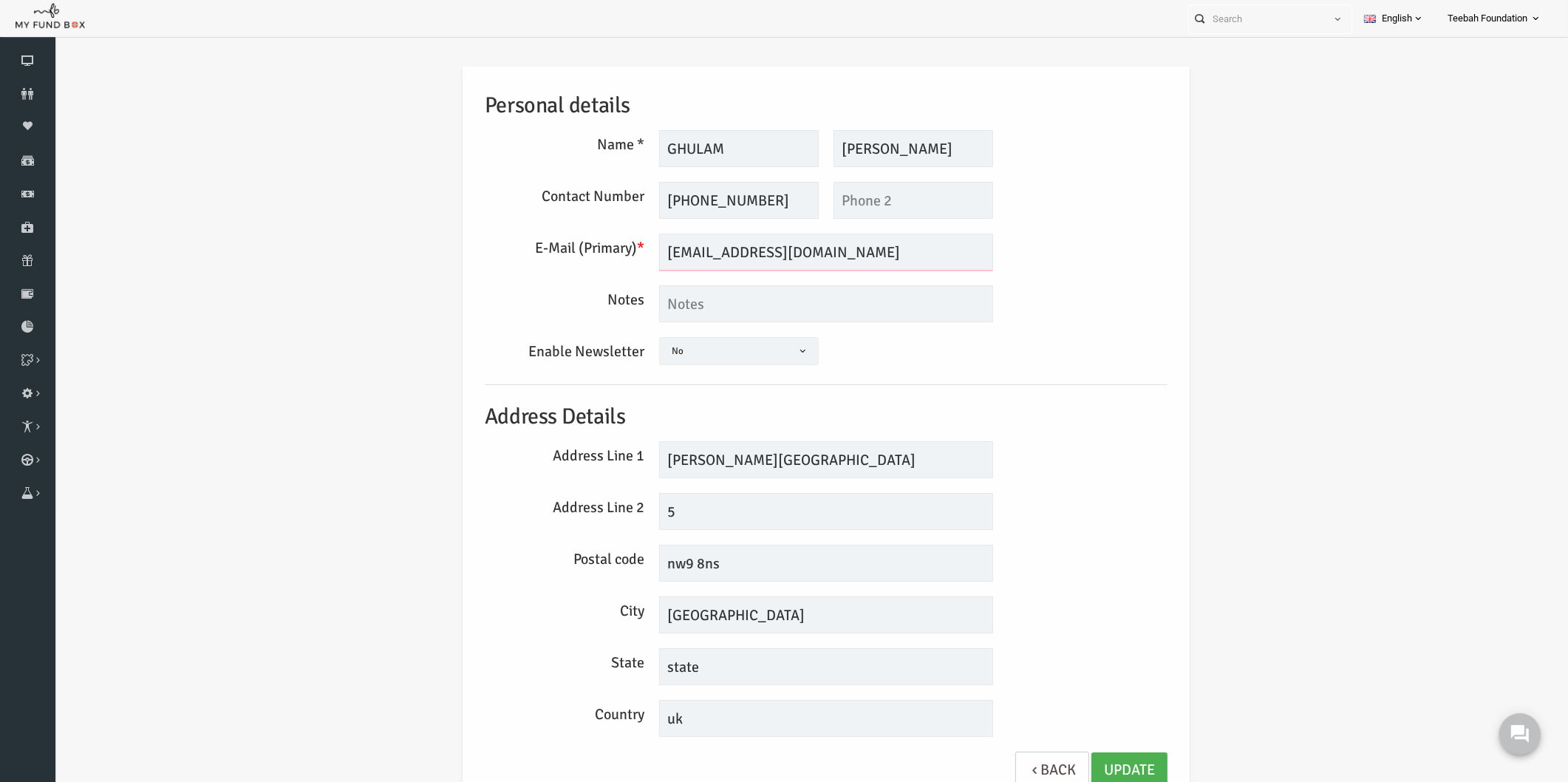
click at [774, 247] on input "[EMAIL_ADDRESS][DOMAIN_NAME]" at bounding box center [795, 252] width 334 height 37
click at [1085, 762] on link "Update" at bounding box center [1098, 771] width 76 height 37
drag, startPoint x: 1510, startPoint y: 733, endPoint x: 2984, endPoint y: 1435, distance: 1632.6
click at [1510, 733] on use at bounding box center [1519, 733] width 19 height 19
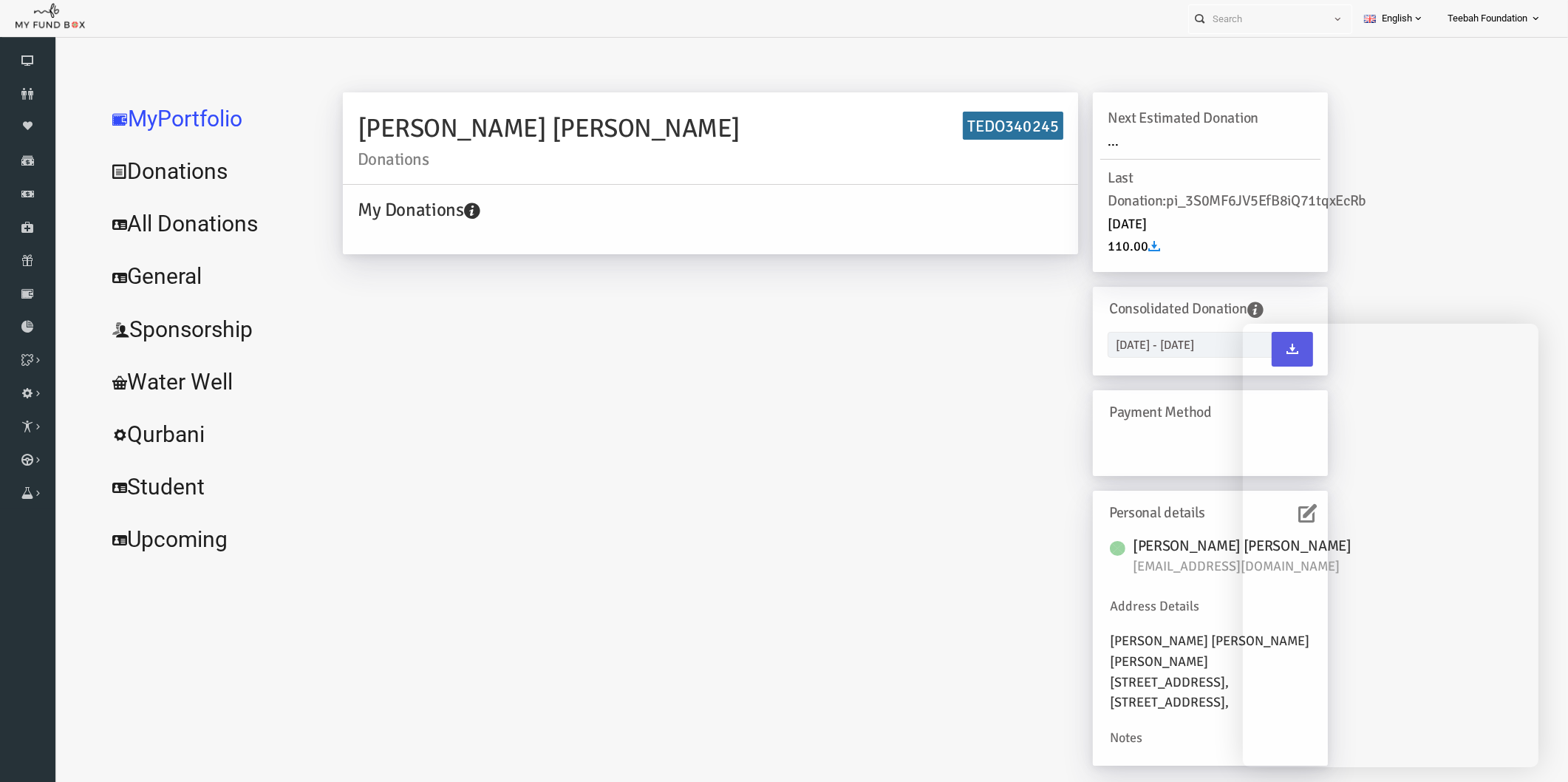
click at [985, 122] on h6 "TEDO340245" at bounding box center [983, 125] width 101 height 28
copy h6 "TEDO340245"
click at [27, 90] on icon at bounding box center [27, 93] width 56 height 12
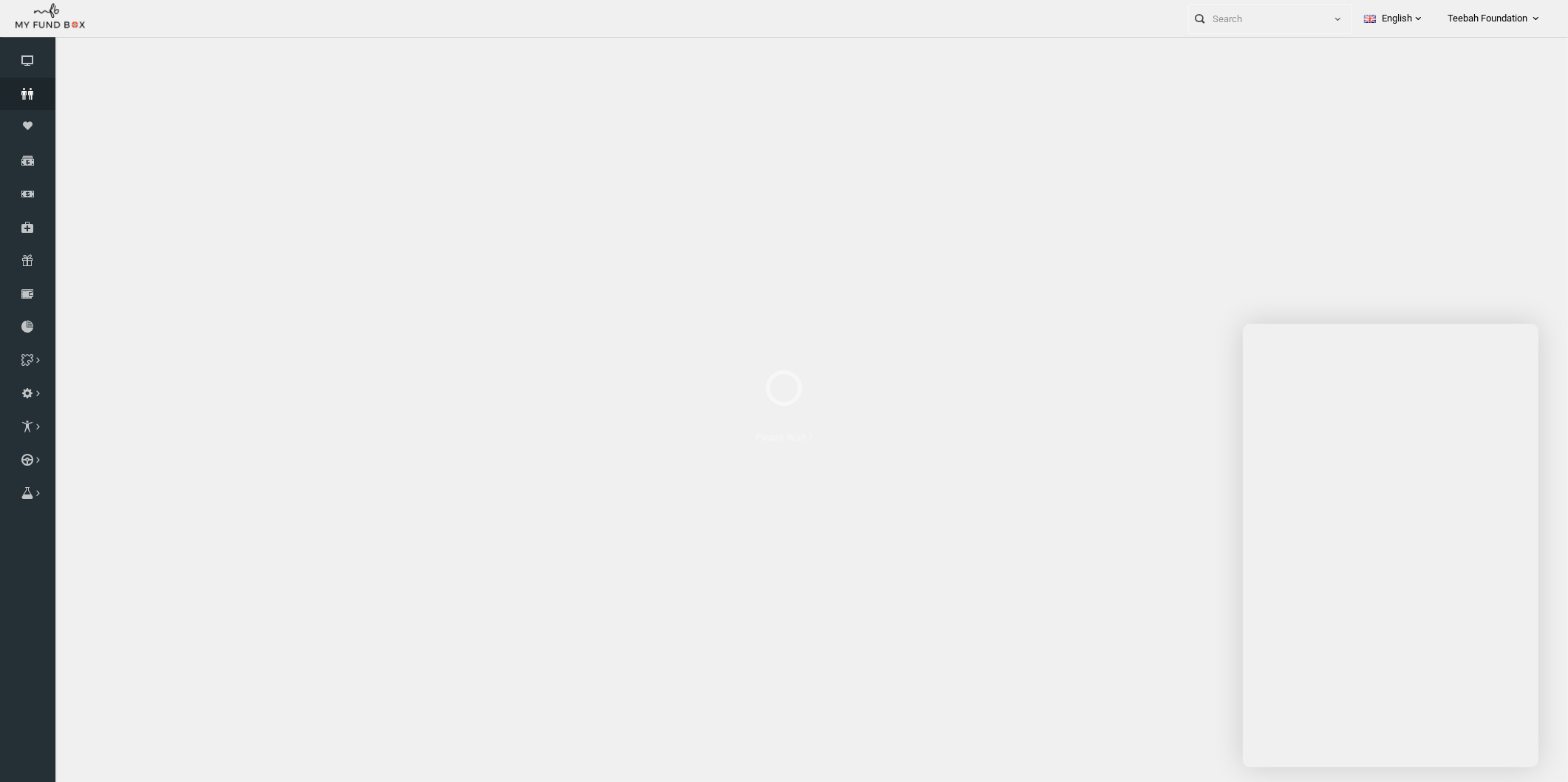
select select "100"
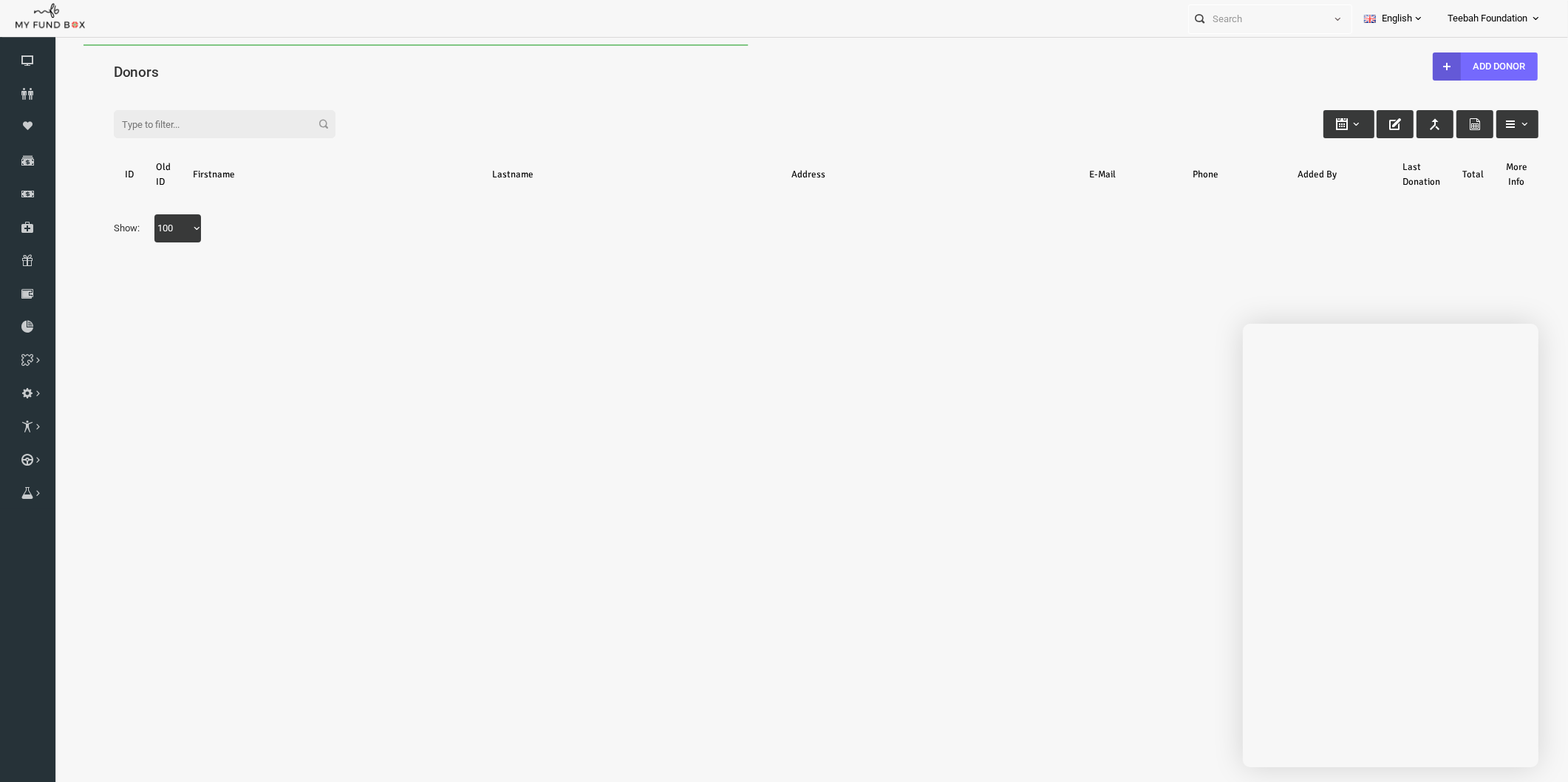
click at [206, 126] on input "Filter:" at bounding box center [194, 124] width 222 height 28
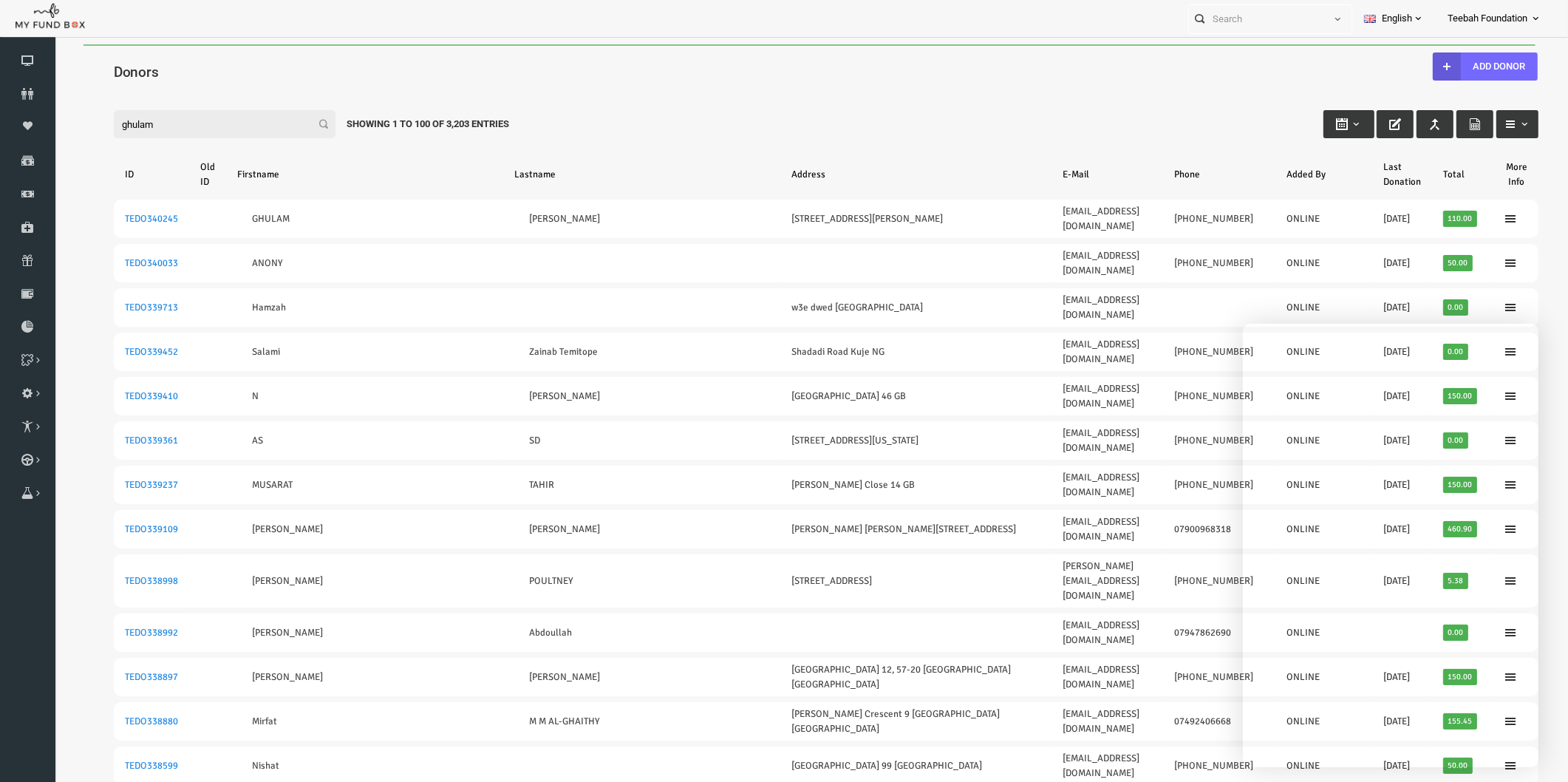
drag, startPoint x: 154, startPoint y: 127, endPoint x: 32, endPoint y: 131, distance: 122.1
click at [54, 131] on html "Donor Not Found Beneficiary Not Found Partner Not Found!!!! Please Fill out thi…" at bounding box center [795, 430] width 1484 height 773
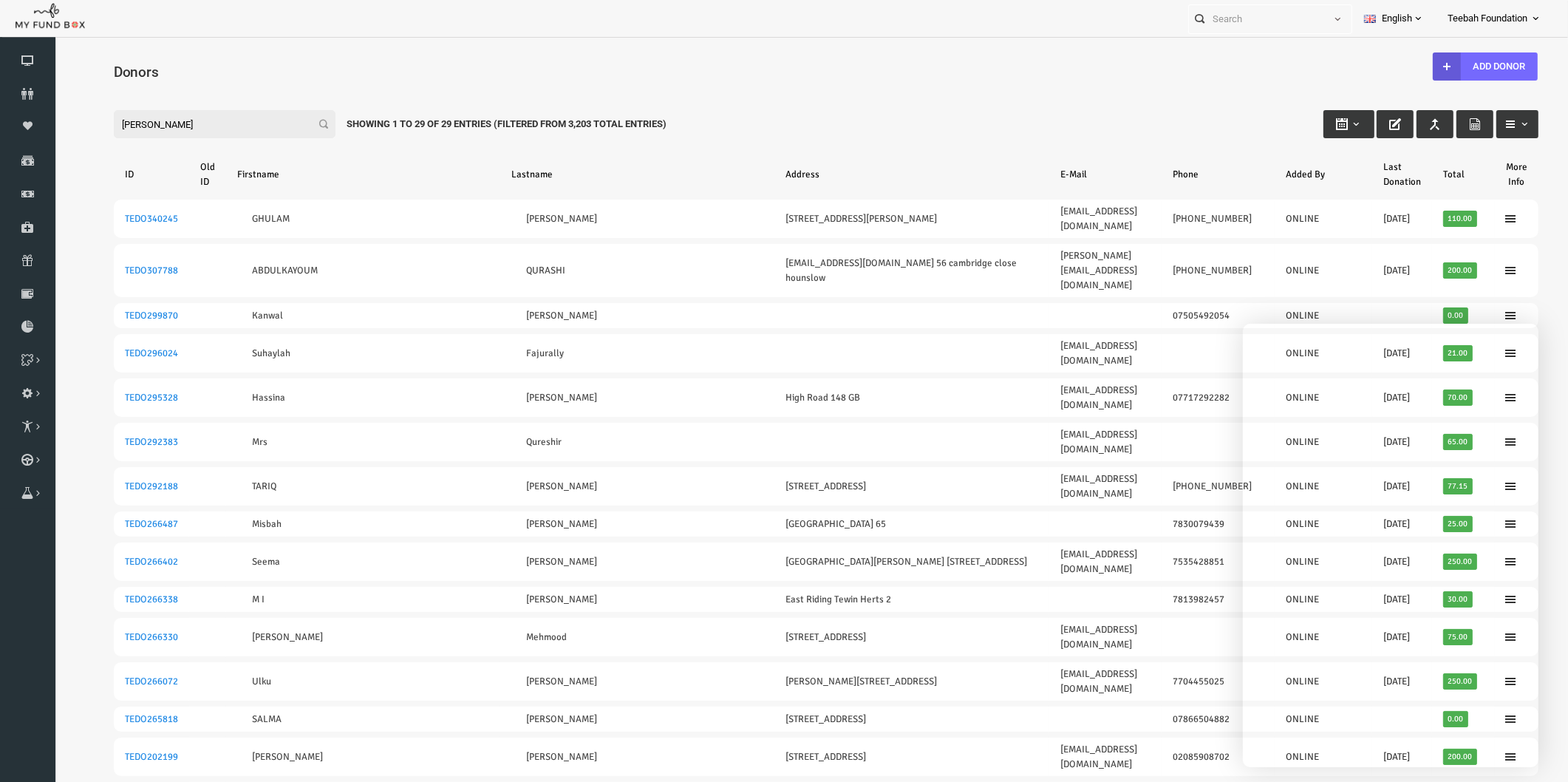
click at [92, 122] on input "qureshi" at bounding box center [194, 124] width 222 height 28
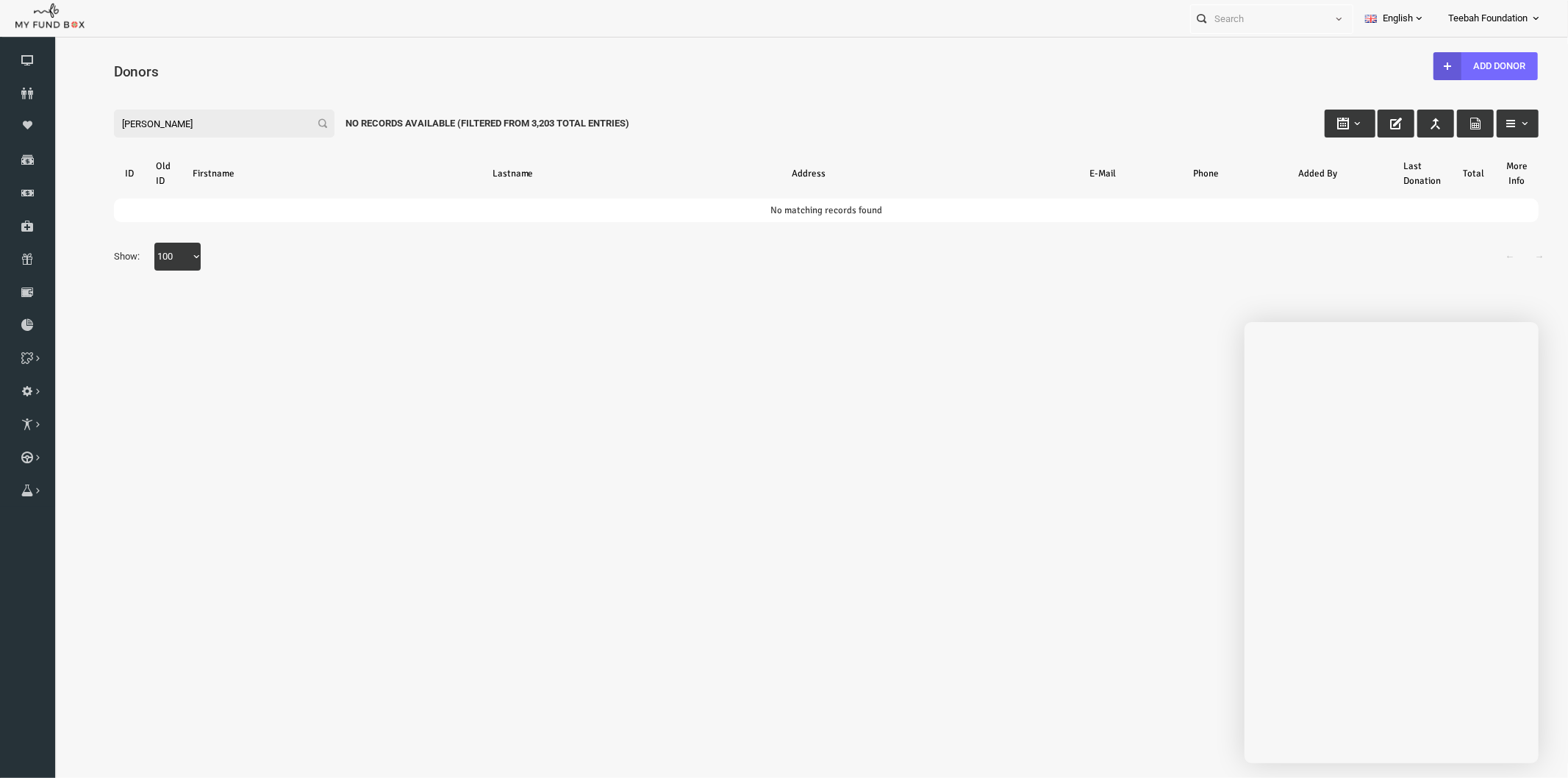
drag, startPoint x: 182, startPoint y: 127, endPoint x: 101, endPoint y: 104, distance: 84.2
click at [174, 125] on input "ghulam qureshi" at bounding box center [193, 122] width 220 height 28
drag, startPoint x: 166, startPoint y: 118, endPoint x: 15, endPoint y: 119, distance: 151.0
click at [54, 119] on html "Donor Not Found Beneficiary Not Found Partner Not Found!!!! Please Fill out thi…" at bounding box center [795, 403] width 1483 height 719
drag, startPoint x: 158, startPoint y: 120, endPoint x: 27, endPoint y: 125, distance: 131.1
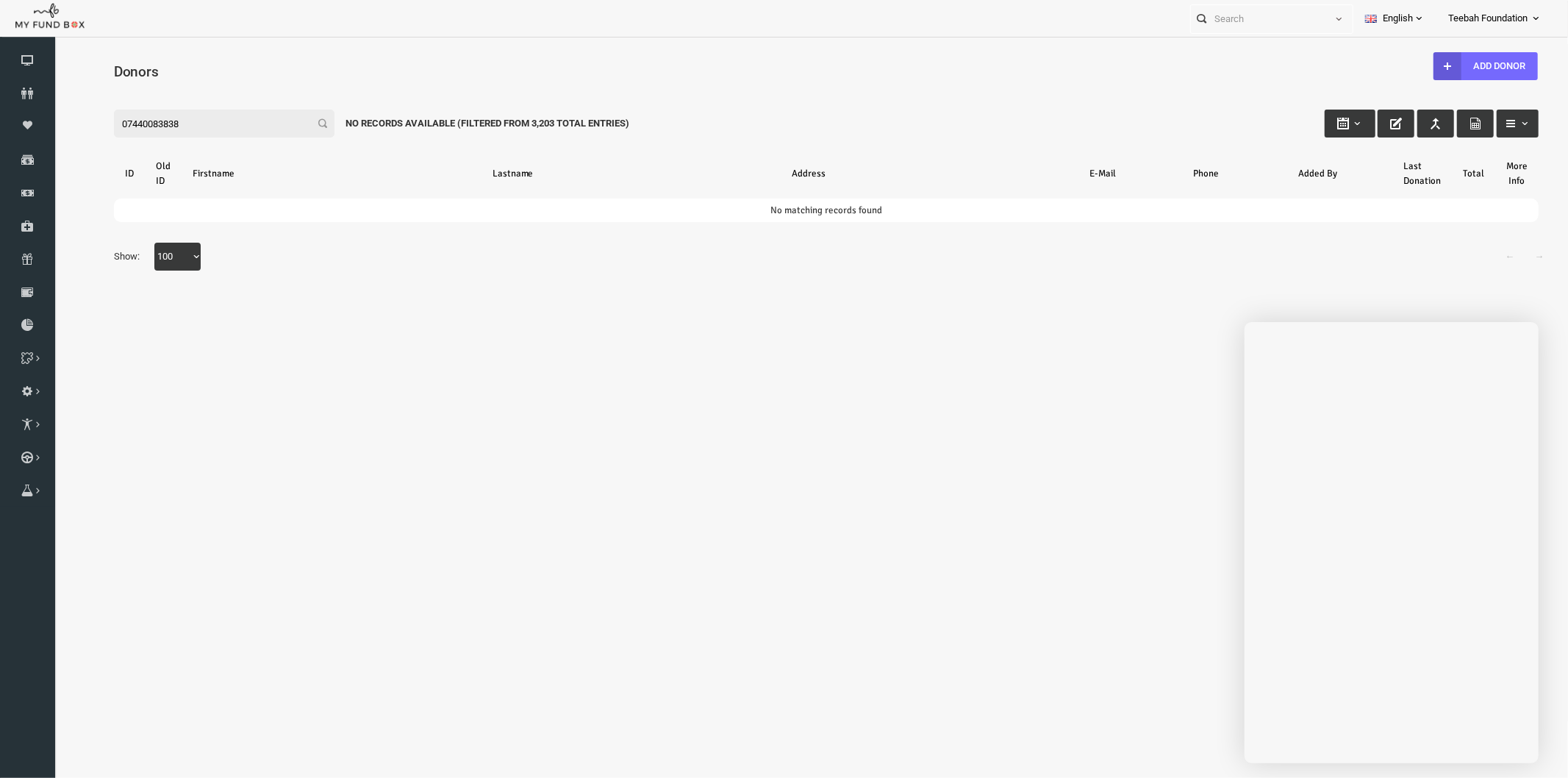
click at [54, 125] on html "Donor Not Found Beneficiary Not Found Partner Not Found!!!! Please Fill out thi…" at bounding box center [795, 382] width 1483 height 677
drag, startPoint x: 149, startPoint y: 118, endPoint x: 58, endPoint y: 120, distance: 91.0
click at [58, 120] on div "Search: By ID: Note :ID should be atleast 5 digits By Name: Note :Name should b…" at bounding box center [795, 187] width 1483 height 225
drag, startPoint x: 59, startPoint y: 117, endPoint x: 85, endPoint y: 161, distance: 51.1
click at [54, 117] on html "Donor Not Found Beneficiary Not Found Partner Not Found!!!! Please Fill out thi…" at bounding box center [795, 361] width 1483 height 635
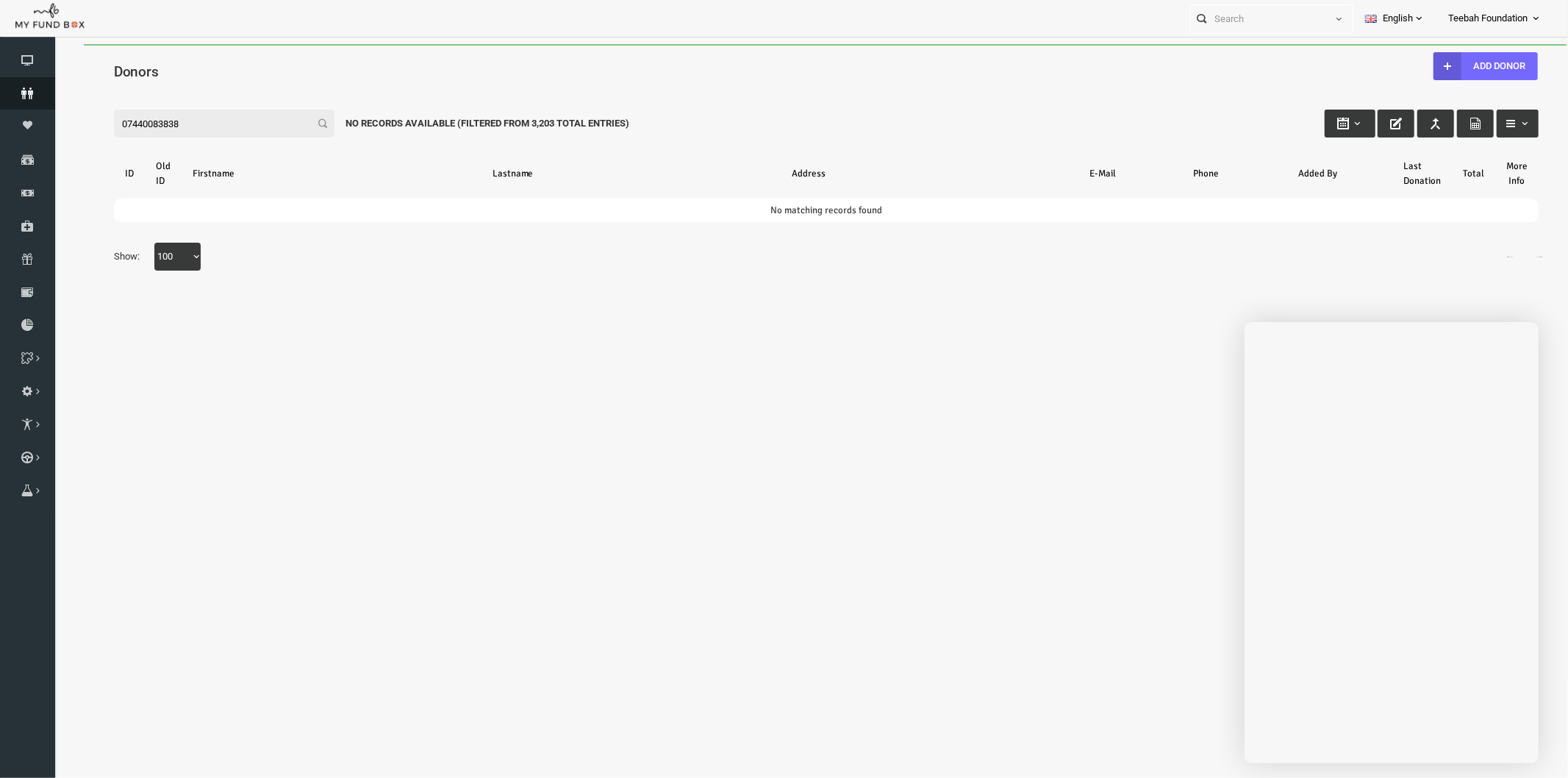
type input "07440083838"
click at [25, 99] on link "Donors" at bounding box center [27, 94] width 56 height 33
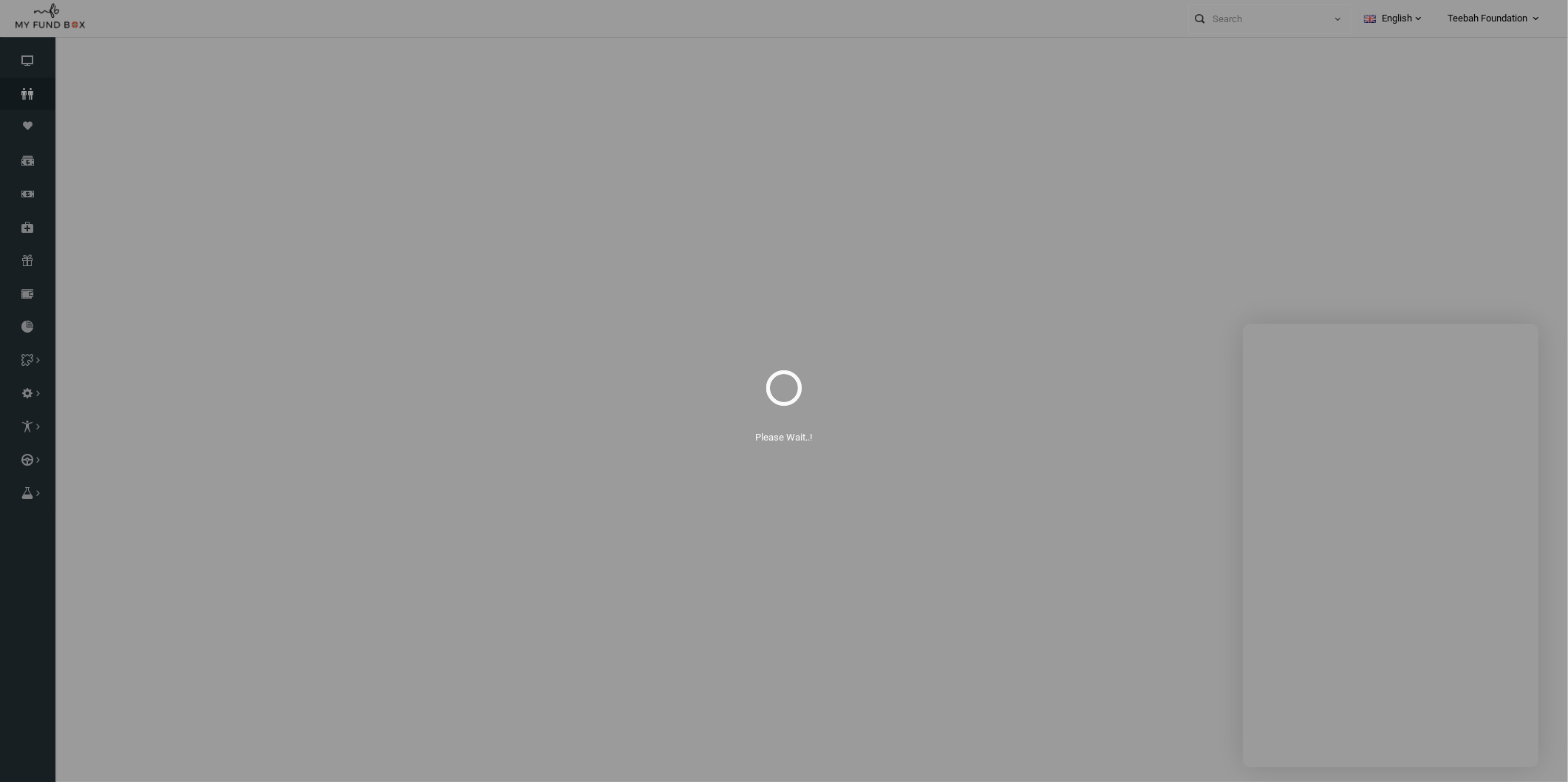
select select "100"
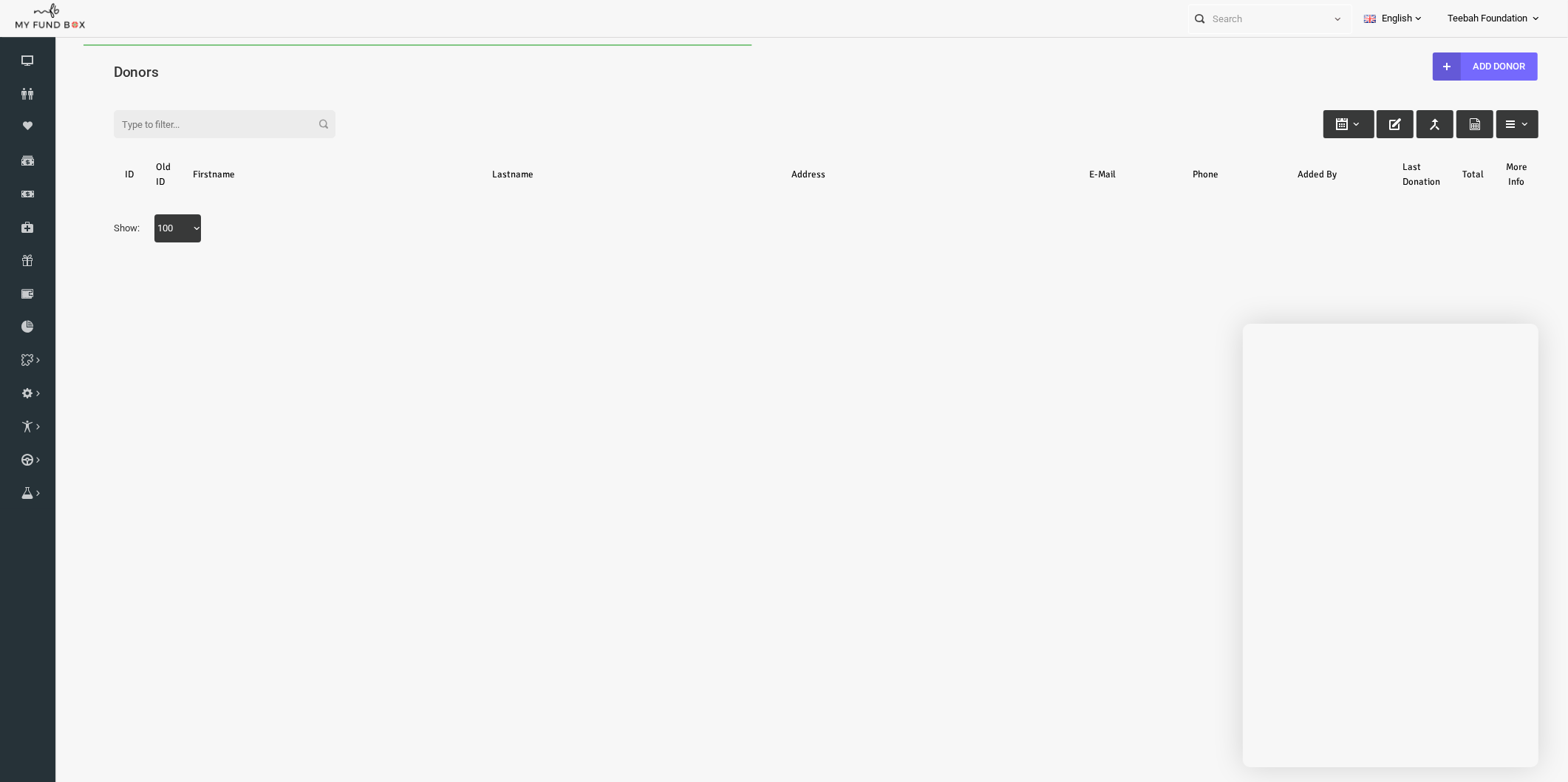
click at [200, 84] on div "Search: By ID: Note :ID should be atleast 5 digits By Name: Note :Name should b…" at bounding box center [795, 173] width 1484 height 197
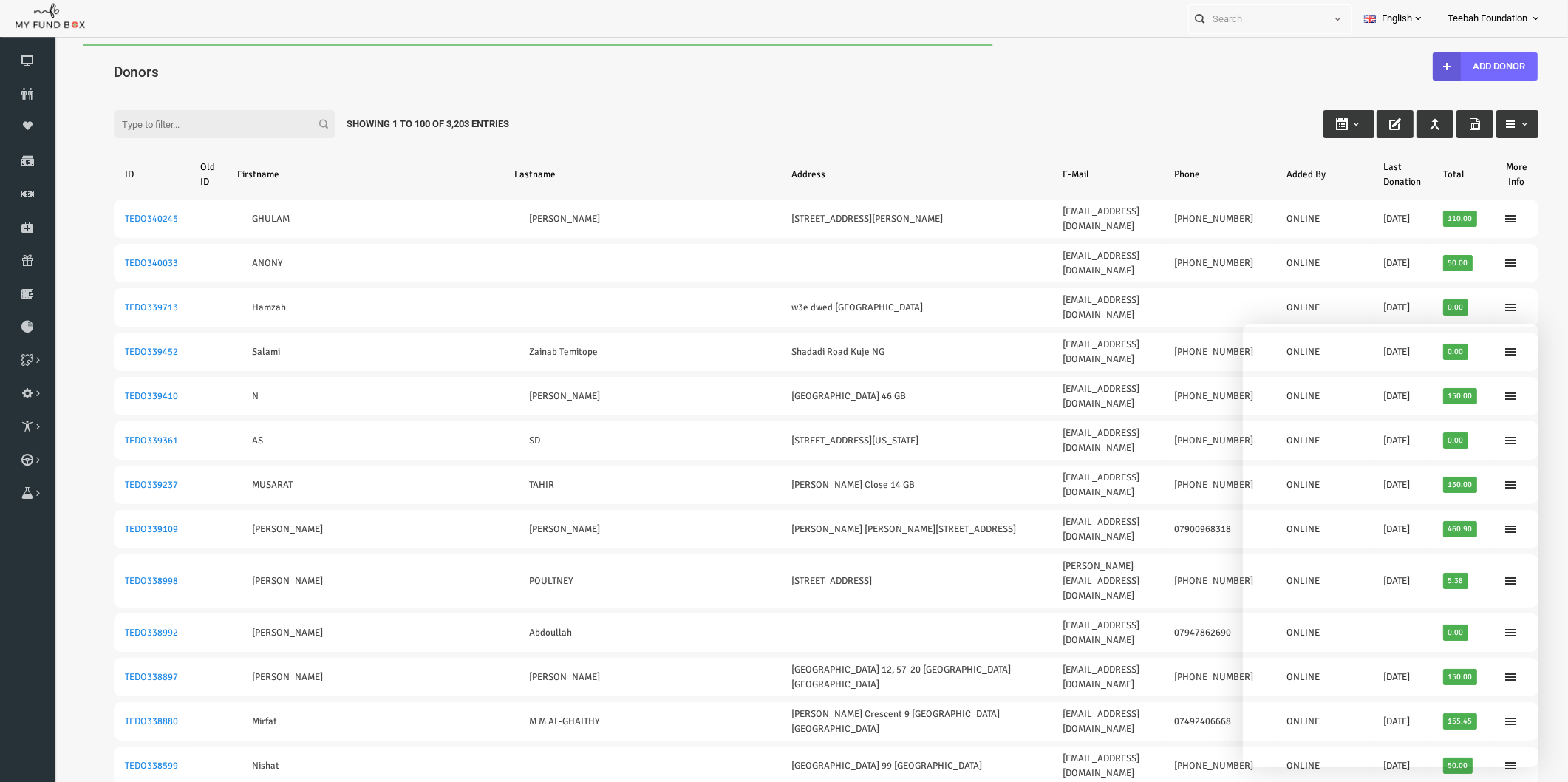
click at [168, 119] on input "Filter:" at bounding box center [194, 124] width 222 height 28
paste input "07440083838"
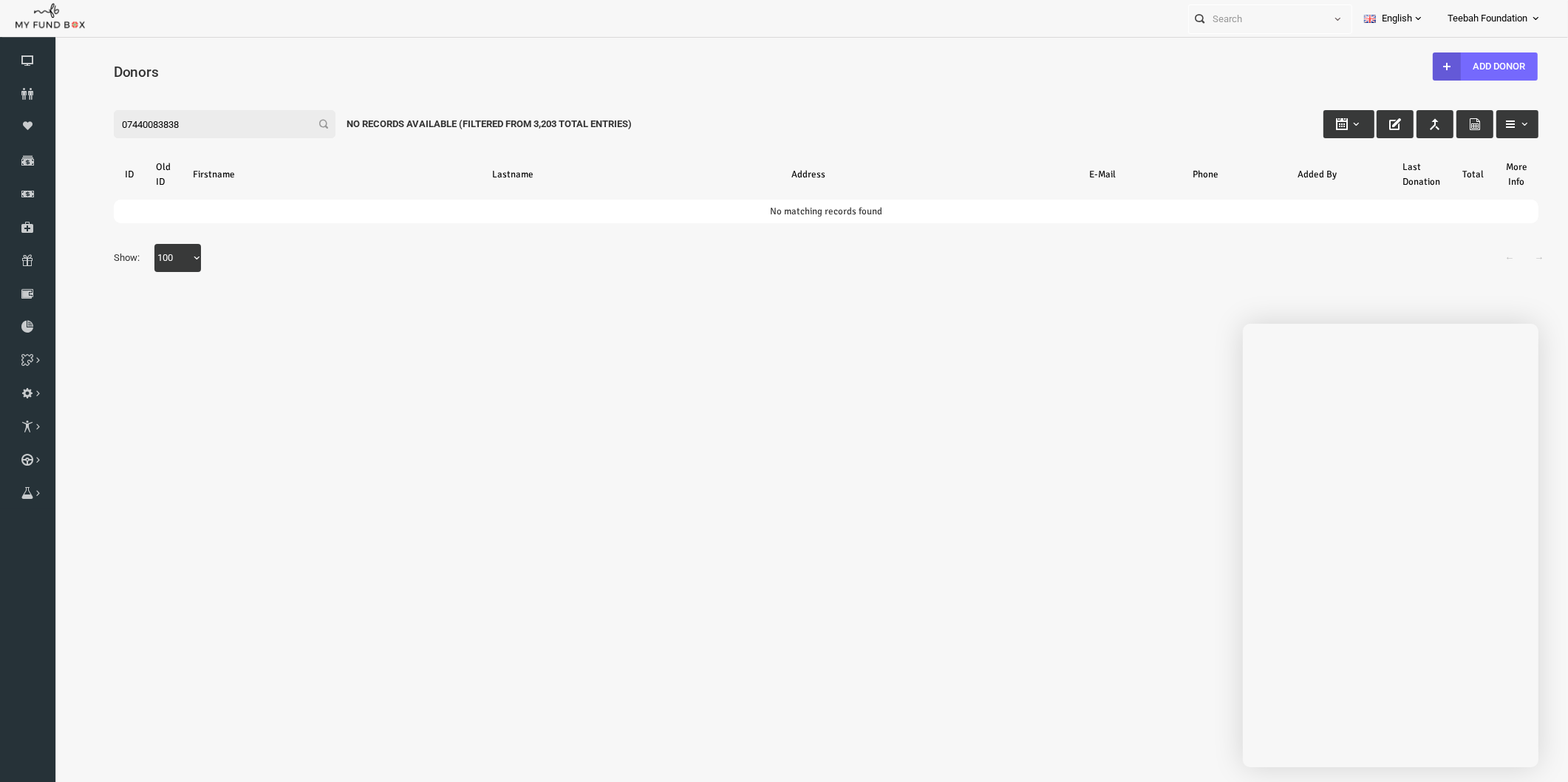
drag, startPoint x: 167, startPoint y: 129, endPoint x: 100, endPoint y: 172, distance: 79.6
click at [54, 128] on html "Donor Not Found Beneficiary Not Found Partner Not Found!!!! Please Fill out thi…" at bounding box center [795, 426] width 1484 height 765
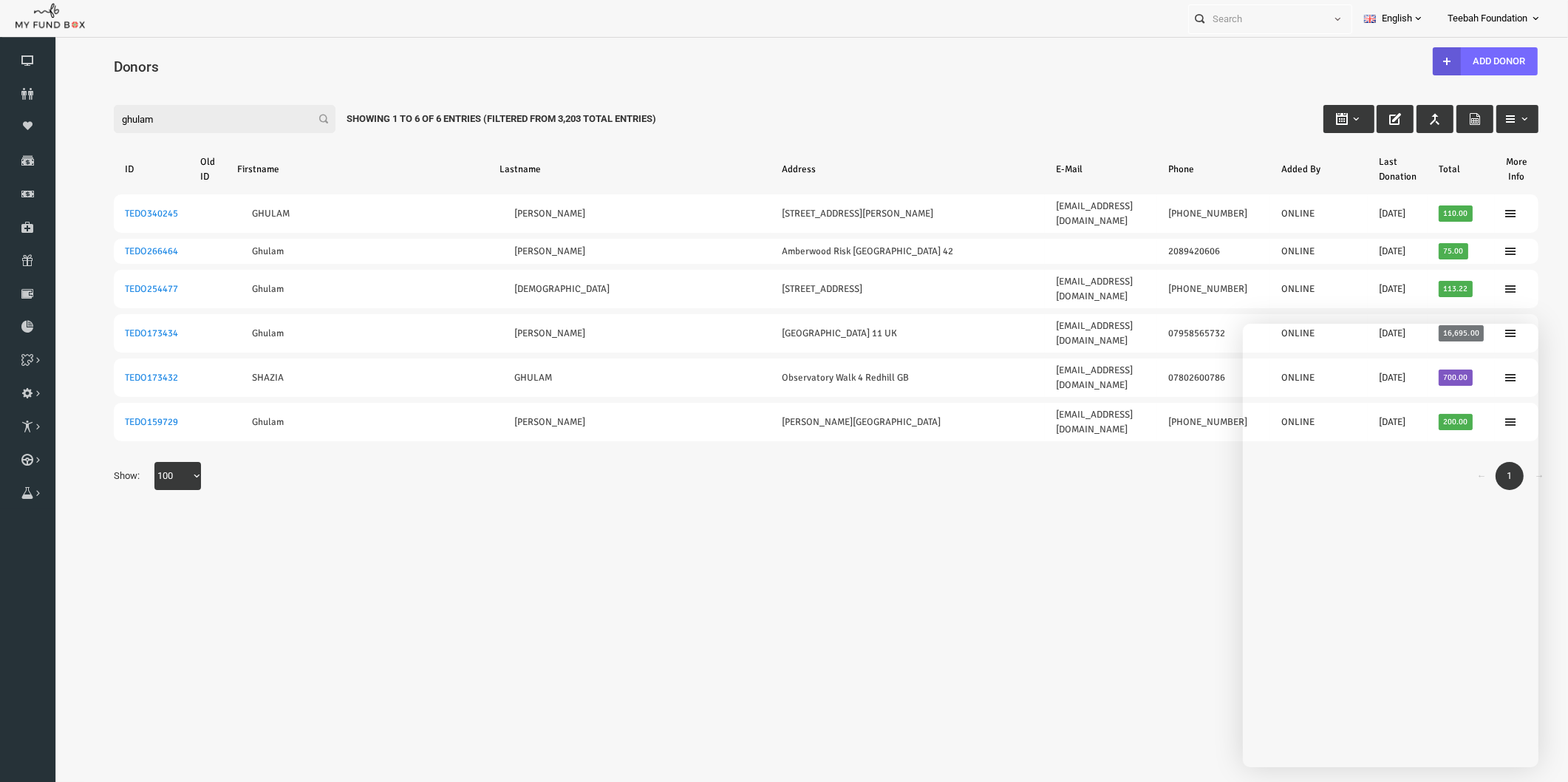
scroll to position [22, 0]
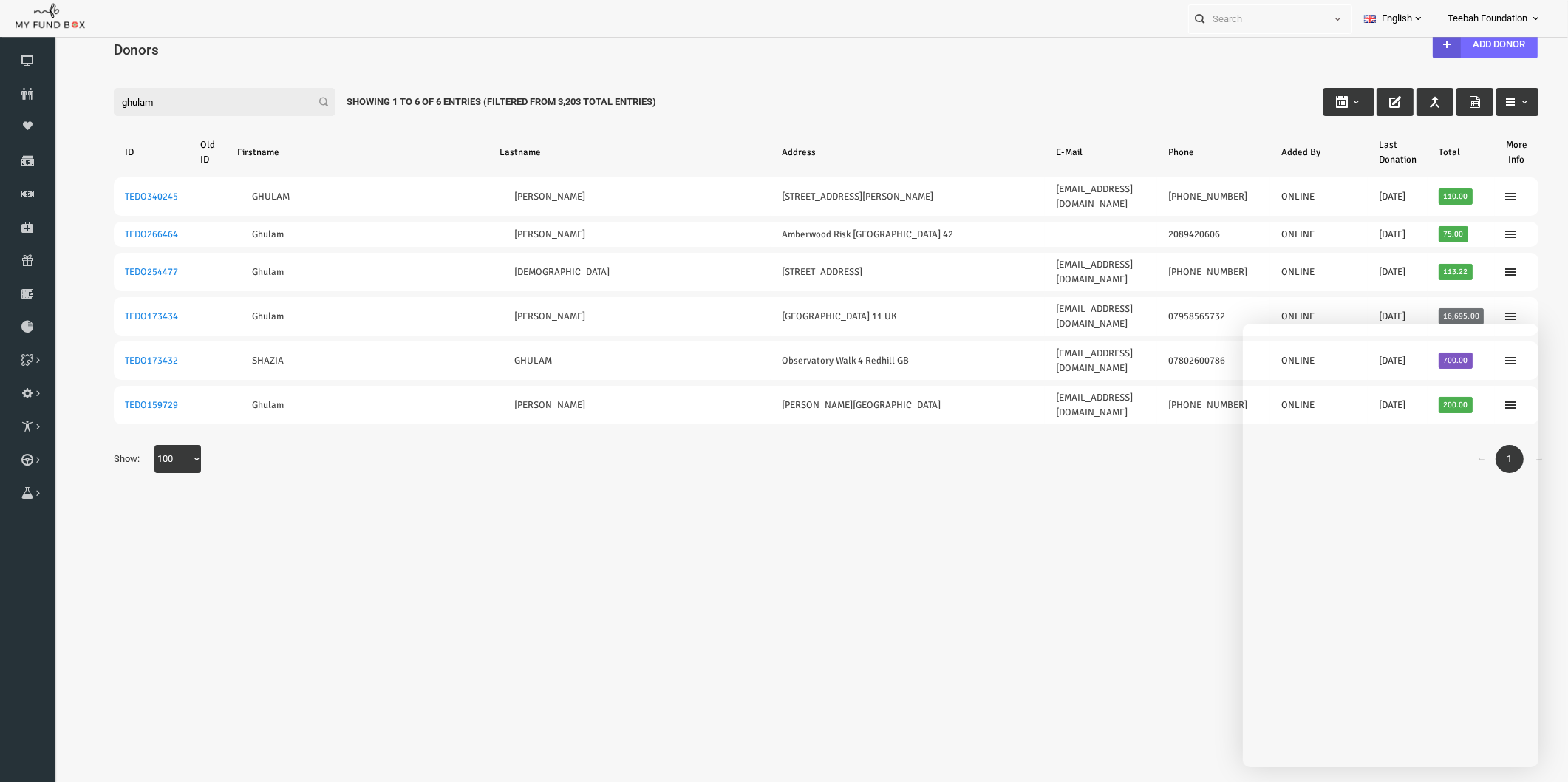
type input "ghulam"
click at [966, 473] on body "Donor Not Found Beneficiary Not Found Partner Not Found!!!! Please Fill out thi…" at bounding box center [795, 400] width 1484 height 756
click at [657, 516] on body "Donor Not Found Beneficiary Not Found Partner Not Found!!!! Please Fill out thi…" at bounding box center [795, 400] width 1484 height 756
click at [28, 90] on icon at bounding box center [27, 93] width 56 height 12
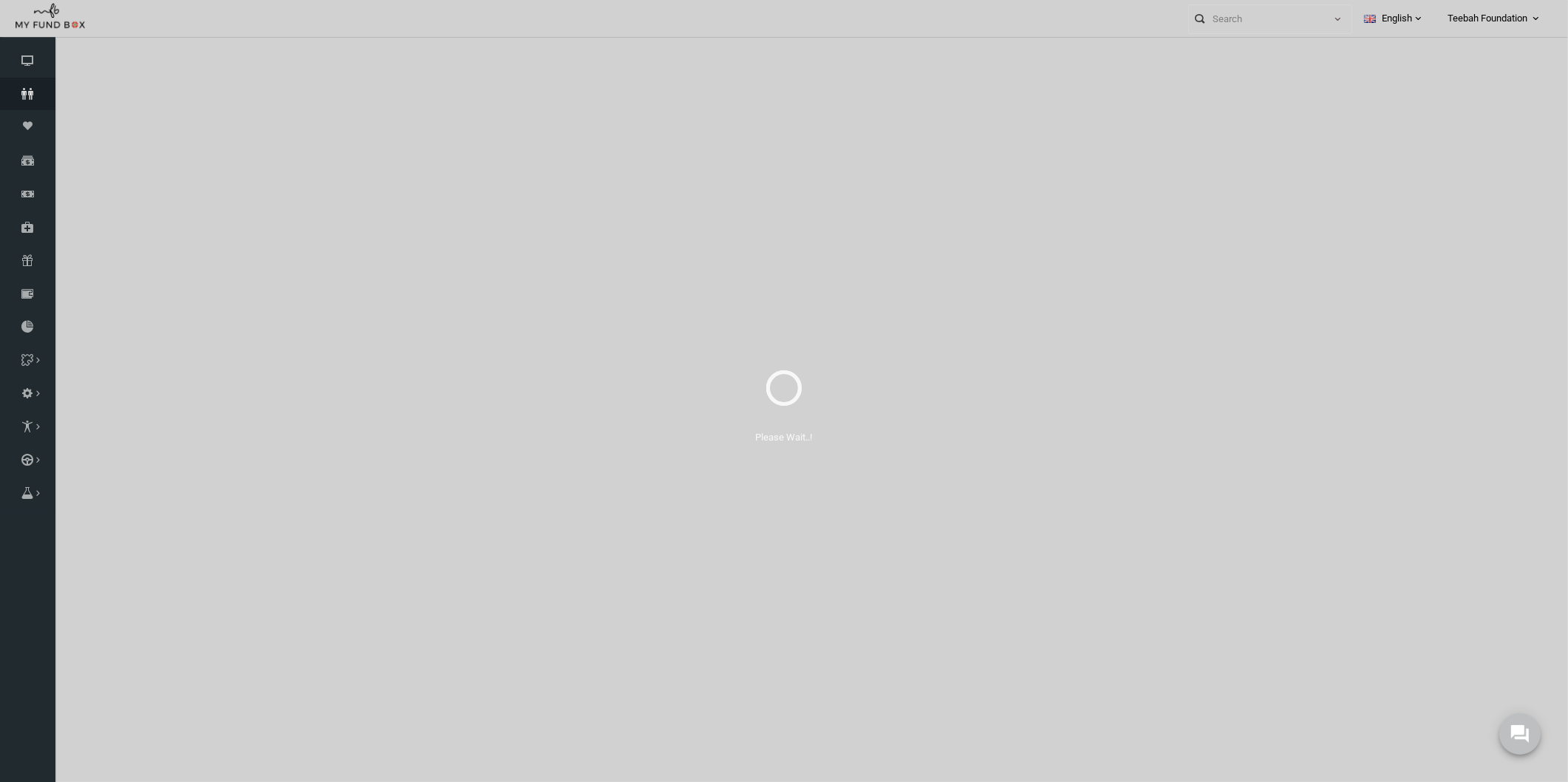
select select "100"
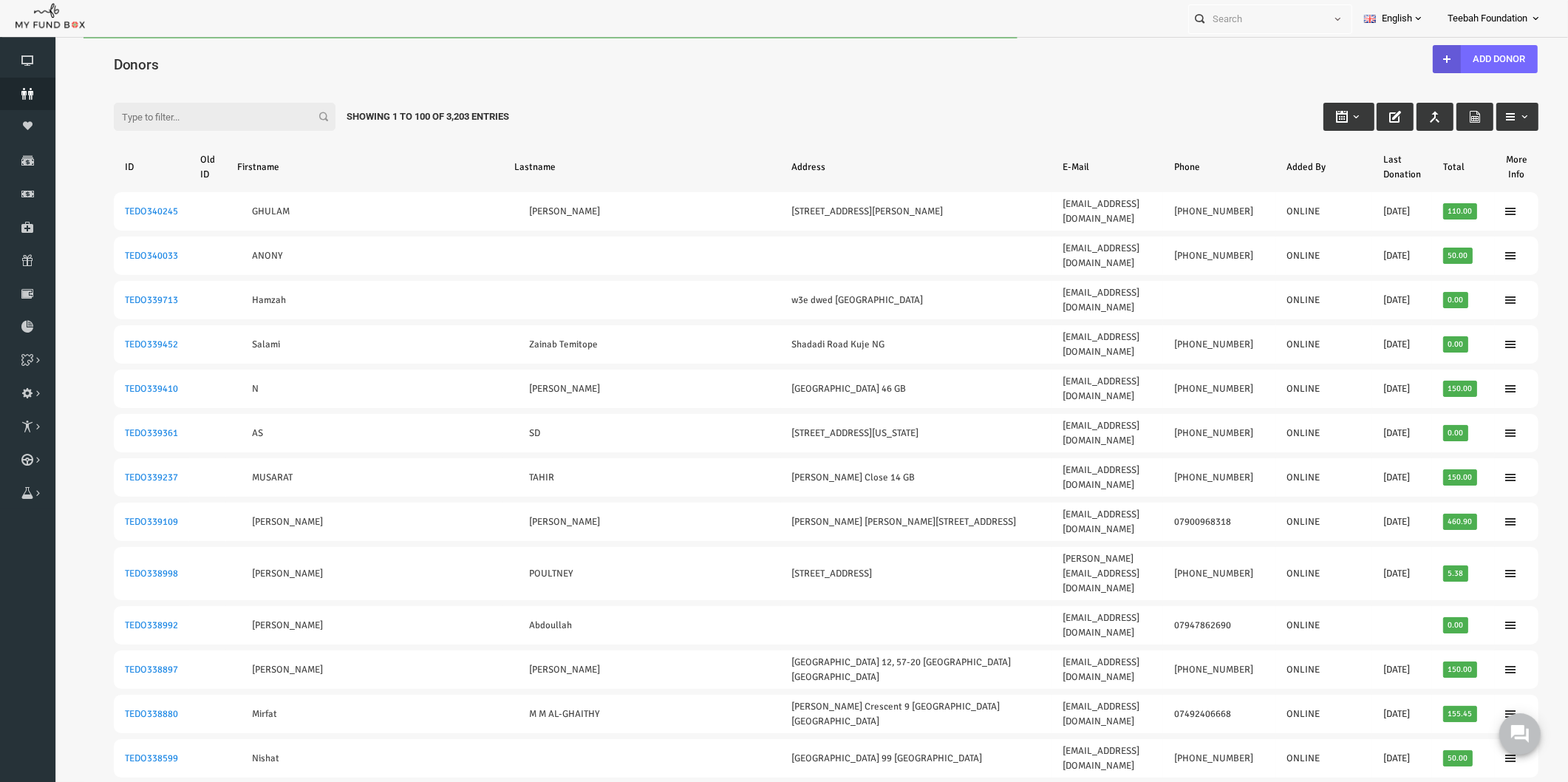
scroll to position [0, 0]
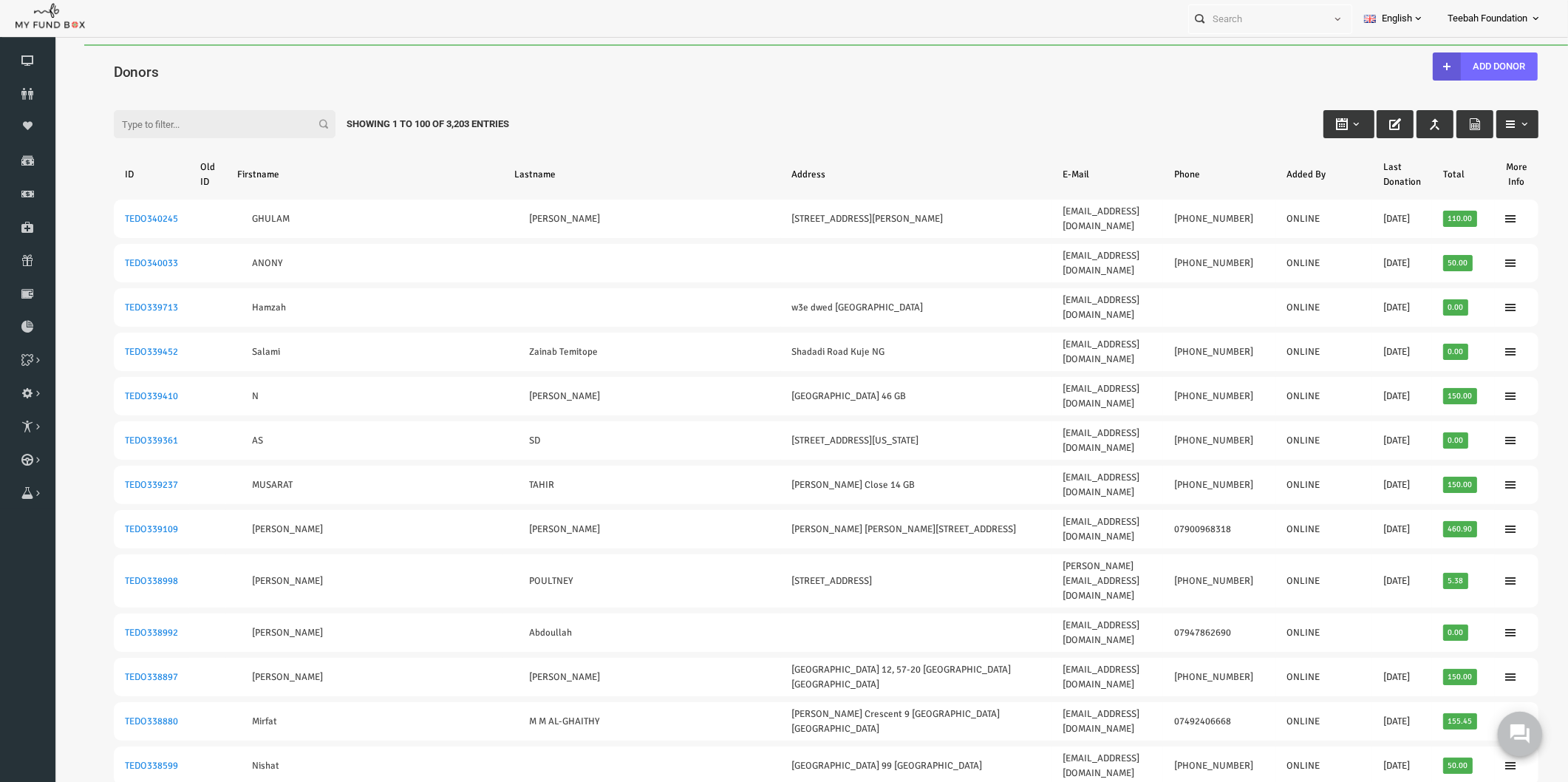
click at [1510, 732] on use at bounding box center [1519, 733] width 19 height 19
click at [205, 127] on input "Filter:" at bounding box center [194, 124] width 222 height 28
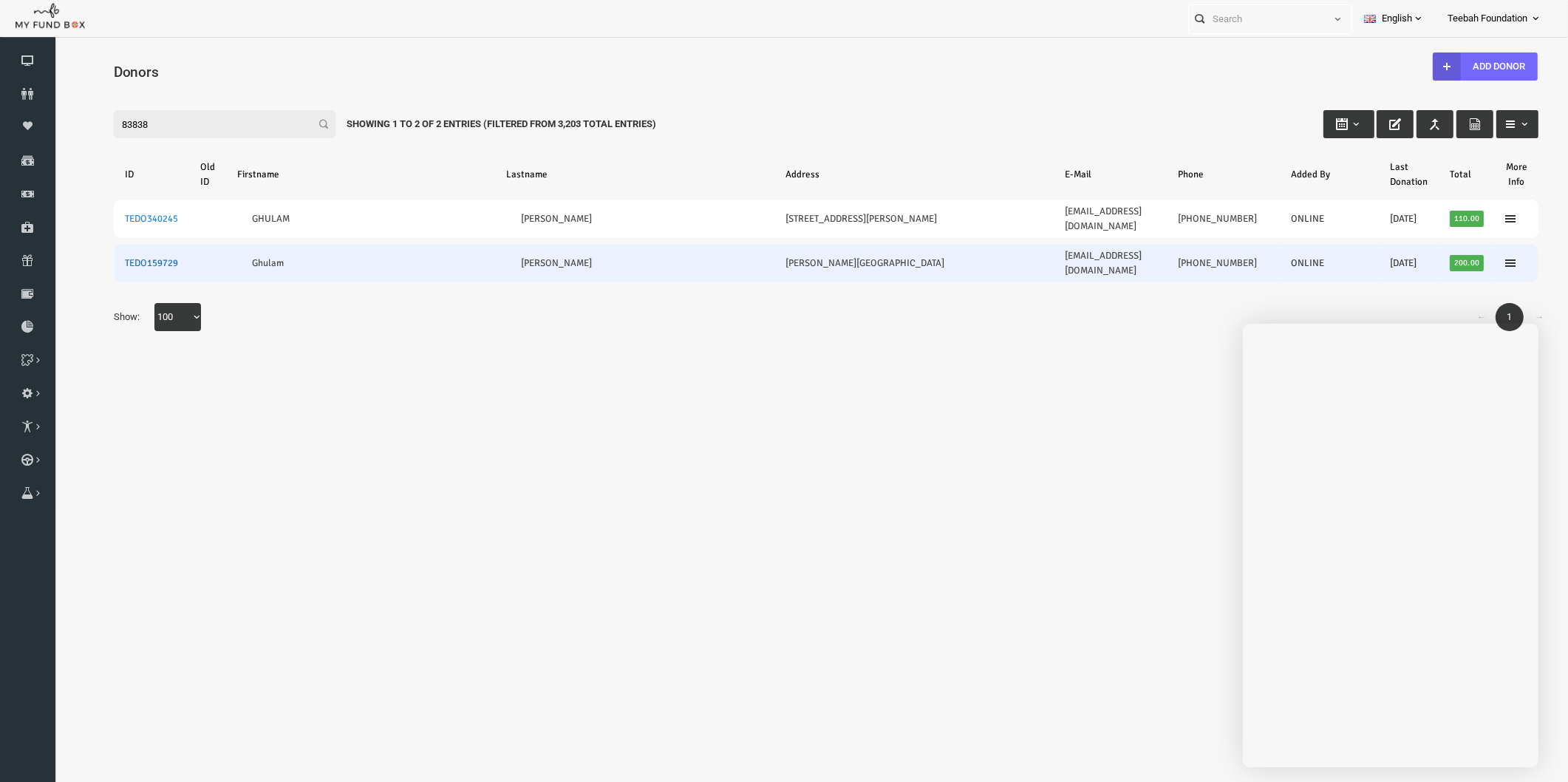
type input "83838"
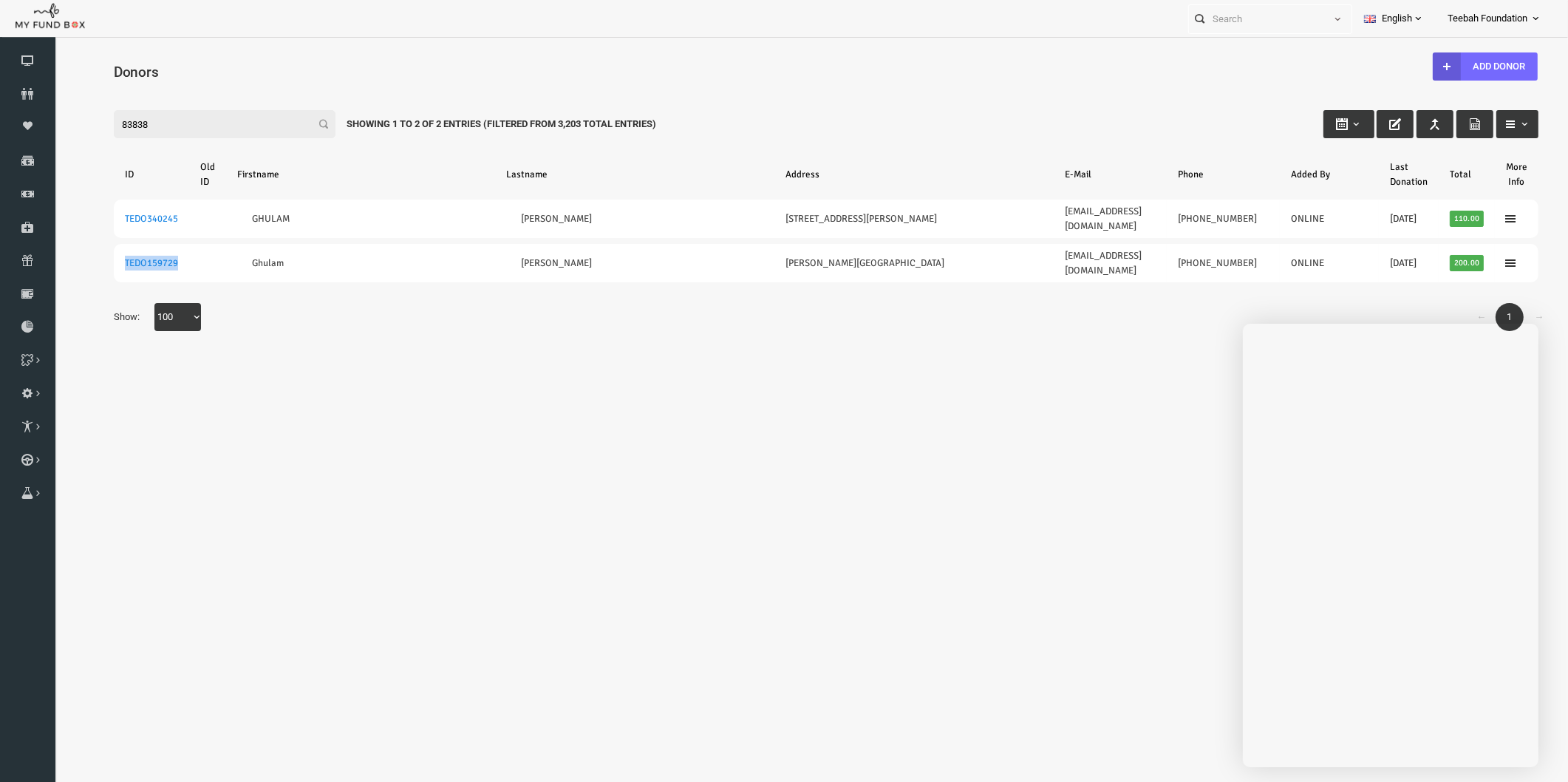
drag, startPoint x: 137, startPoint y: 247, endPoint x: 94, endPoint y: 255, distance: 43.7
click at [94, 255] on table "ID Old ID Firstname Lastname Address E-Mail Phone Added By Last Donation Total …" at bounding box center [795, 219] width 1454 height 168
copy link "TEDO159729"
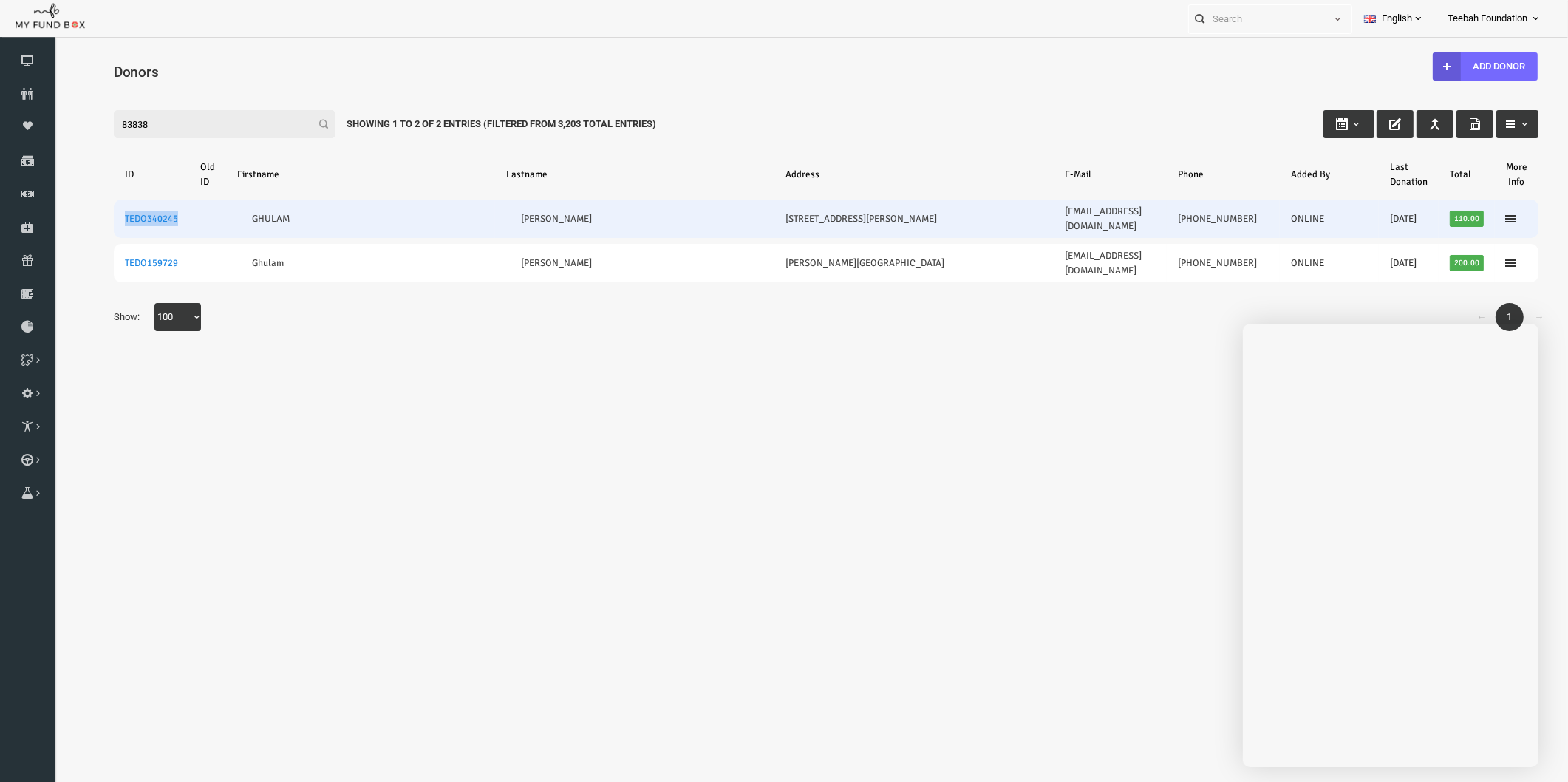
drag, startPoint x: 150, startPoint y: 209, endPoint x: 91, endPoint y: 215, distance: 59.3
click at [91, 215] on td "TEDO340245" at bounding box center [121, 219] width 75 height 38
copy link "TEDO340245"
click at [129, 212] on link "TEDO340245" at bounding box center [121, 218] width 53 height 12
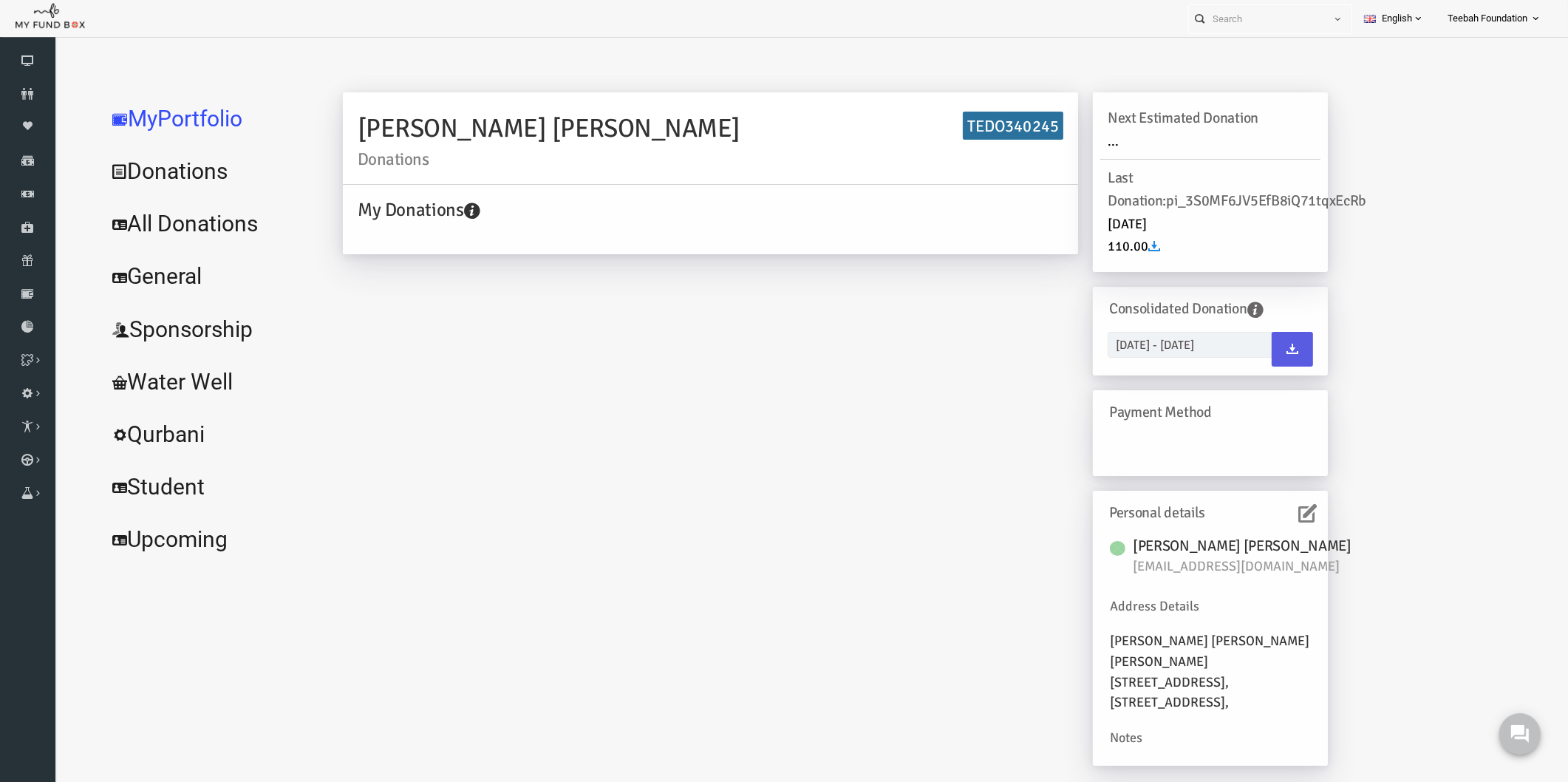
click at [1276, 508] on icon at bounding box center [1277, 513] width 18 height 18
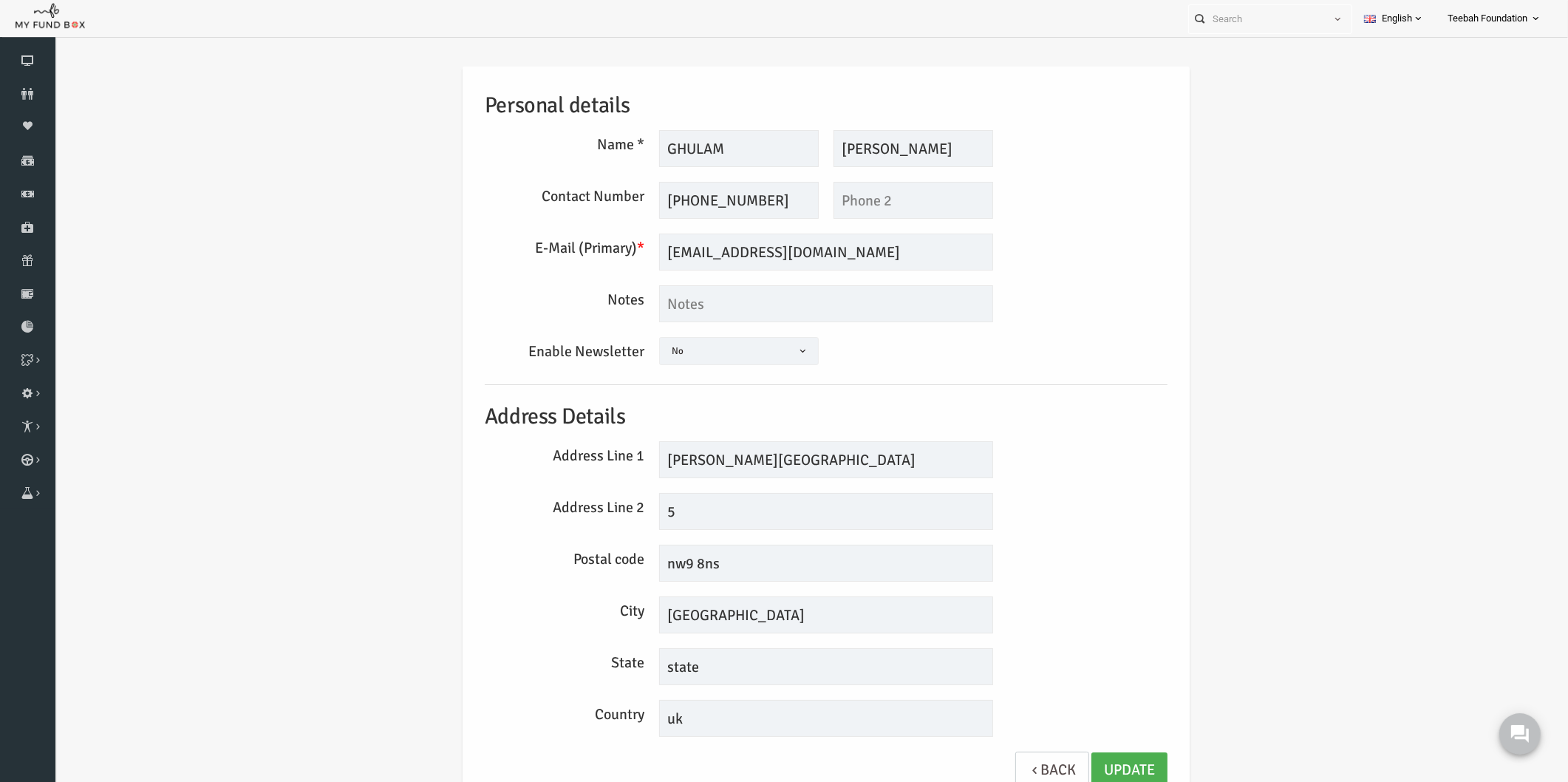
click at [1076, 477] on div "Address Line 1 langdon drive road" at bounding box center [795, 460] width 697 height 37
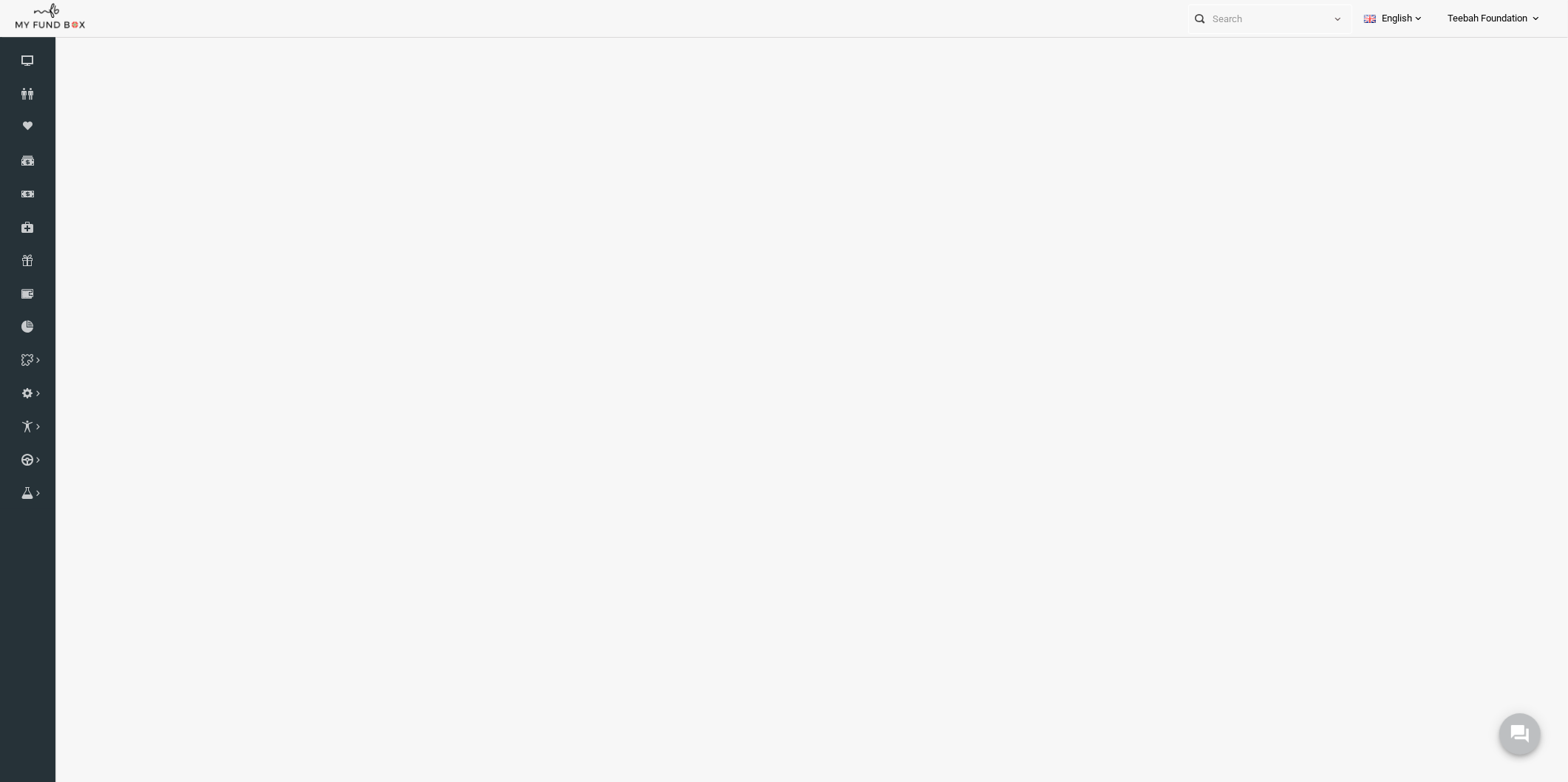
select select "100"
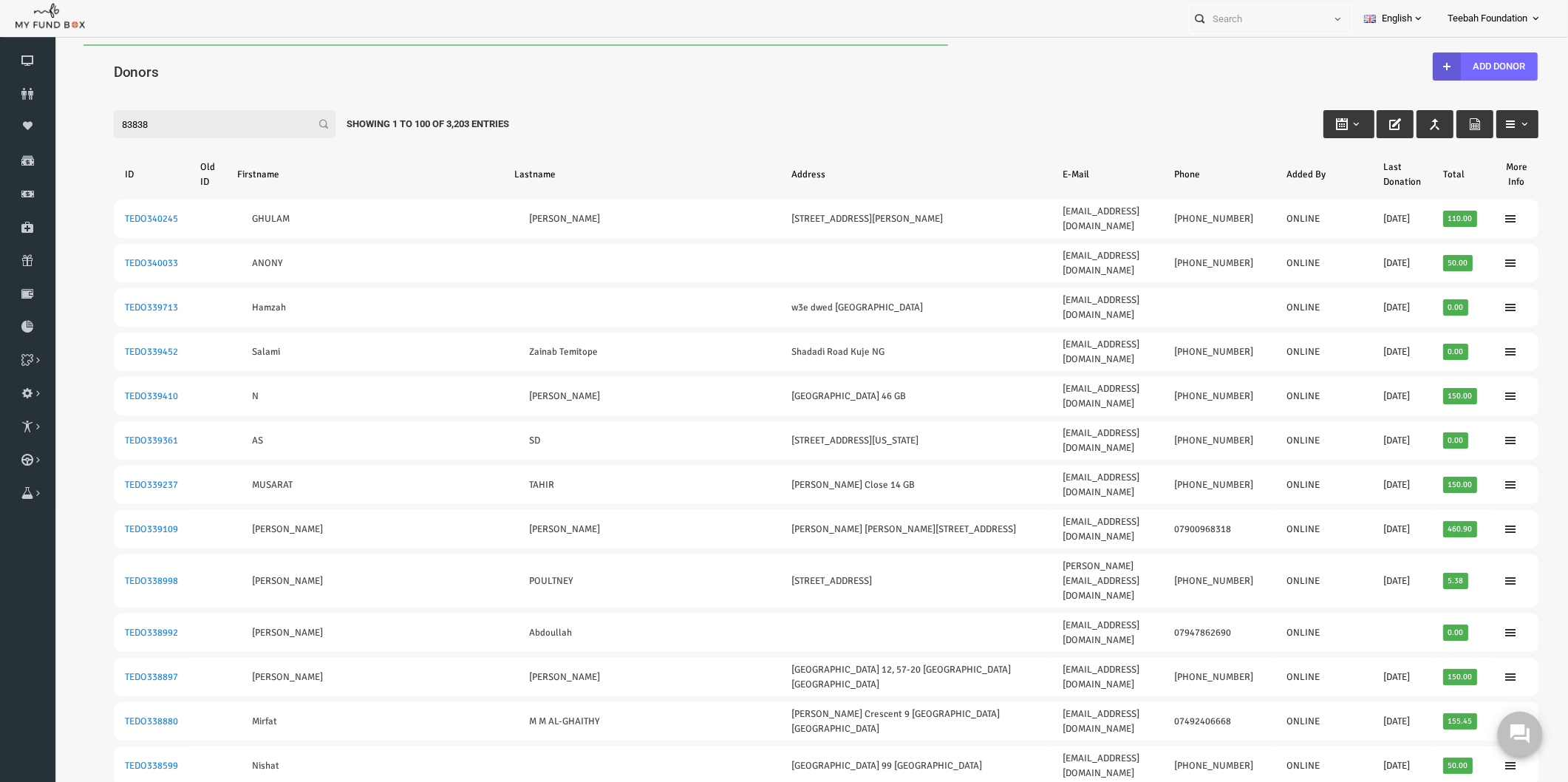
click at [1516, 727] on use at bounding box center [1519, 733] width 19 height 19
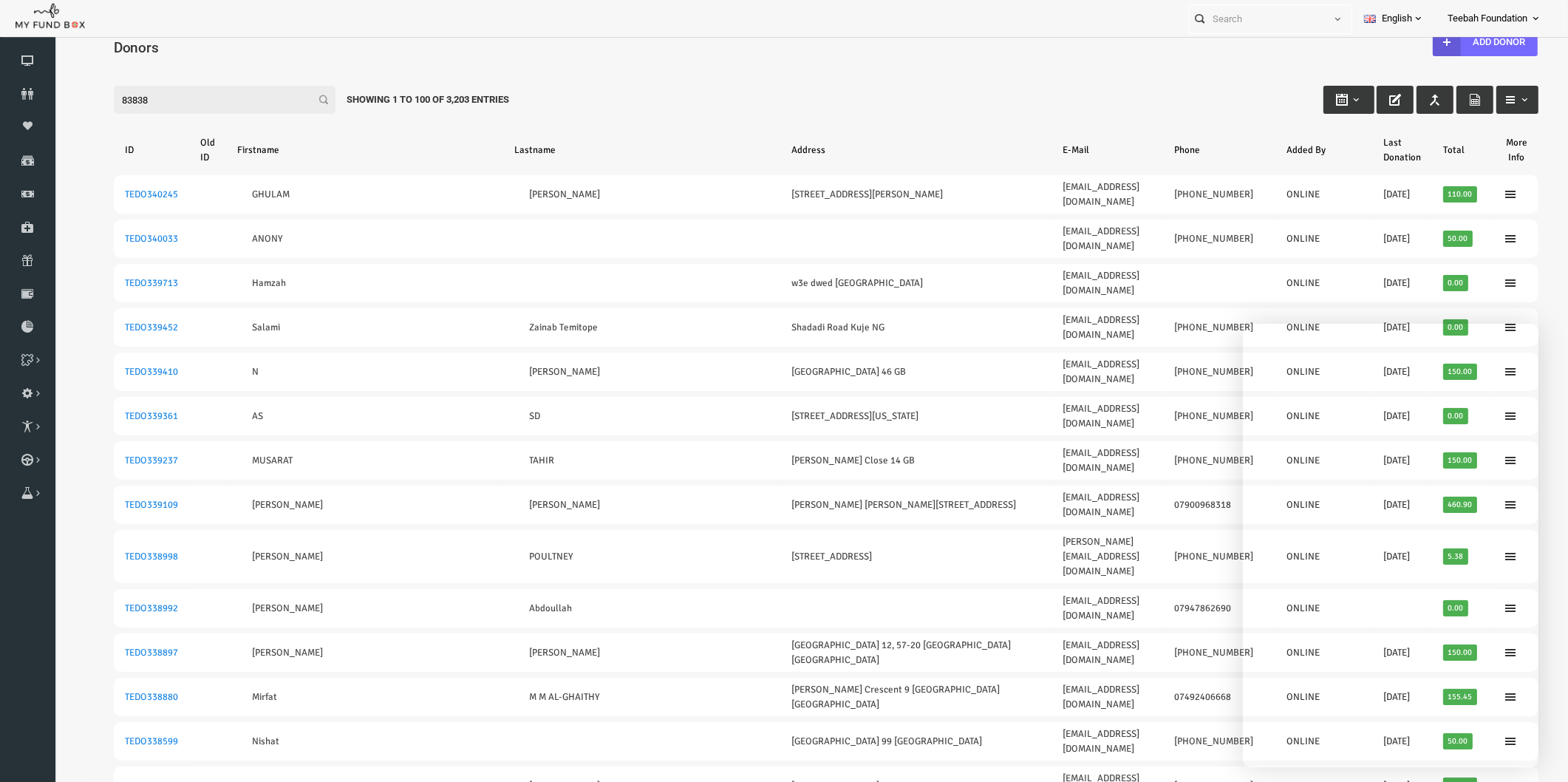
scroll to position [48, 0]
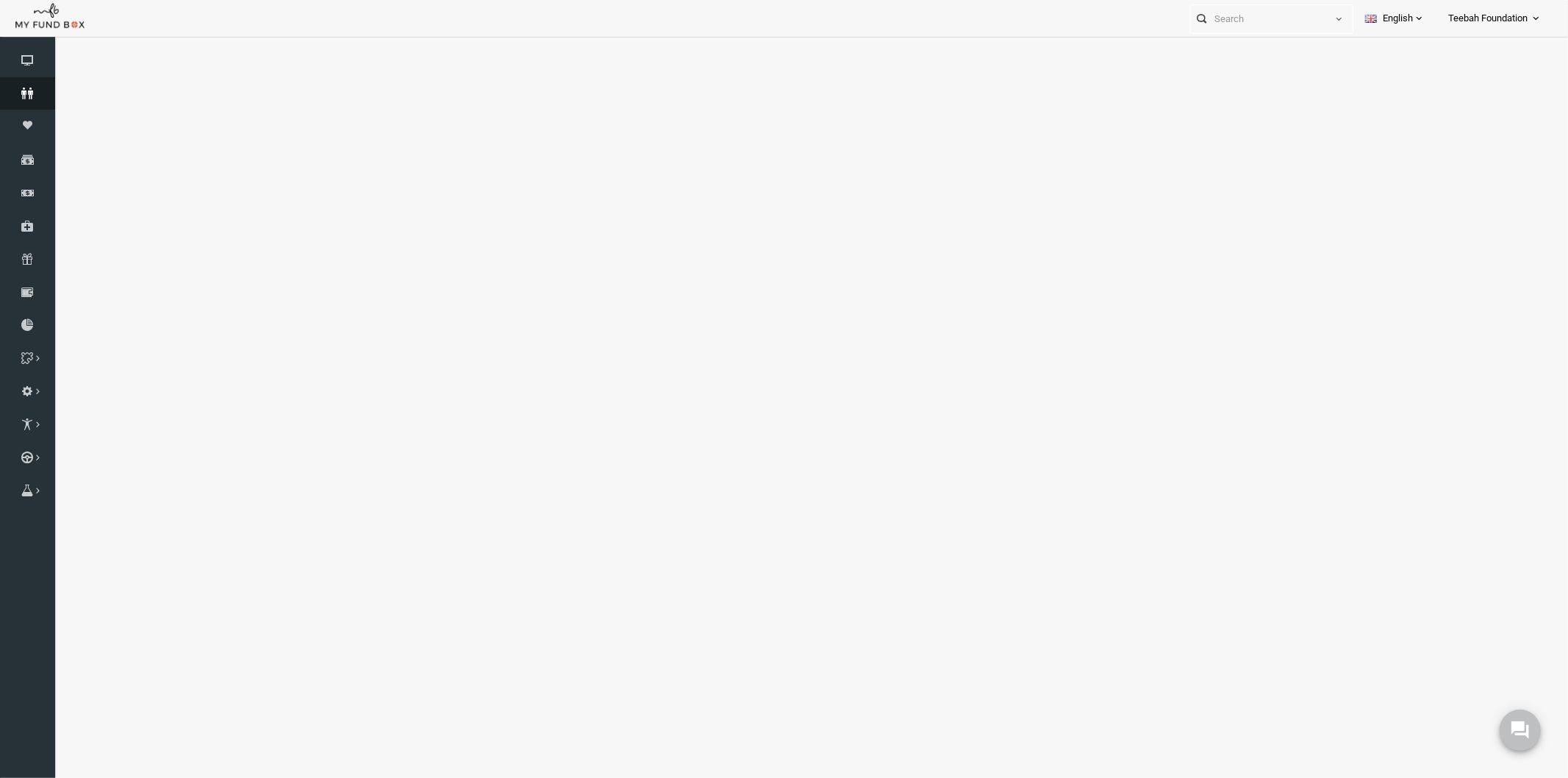
click at [25, 87] on icon at bounding box center [27, 93] width 56 height 12
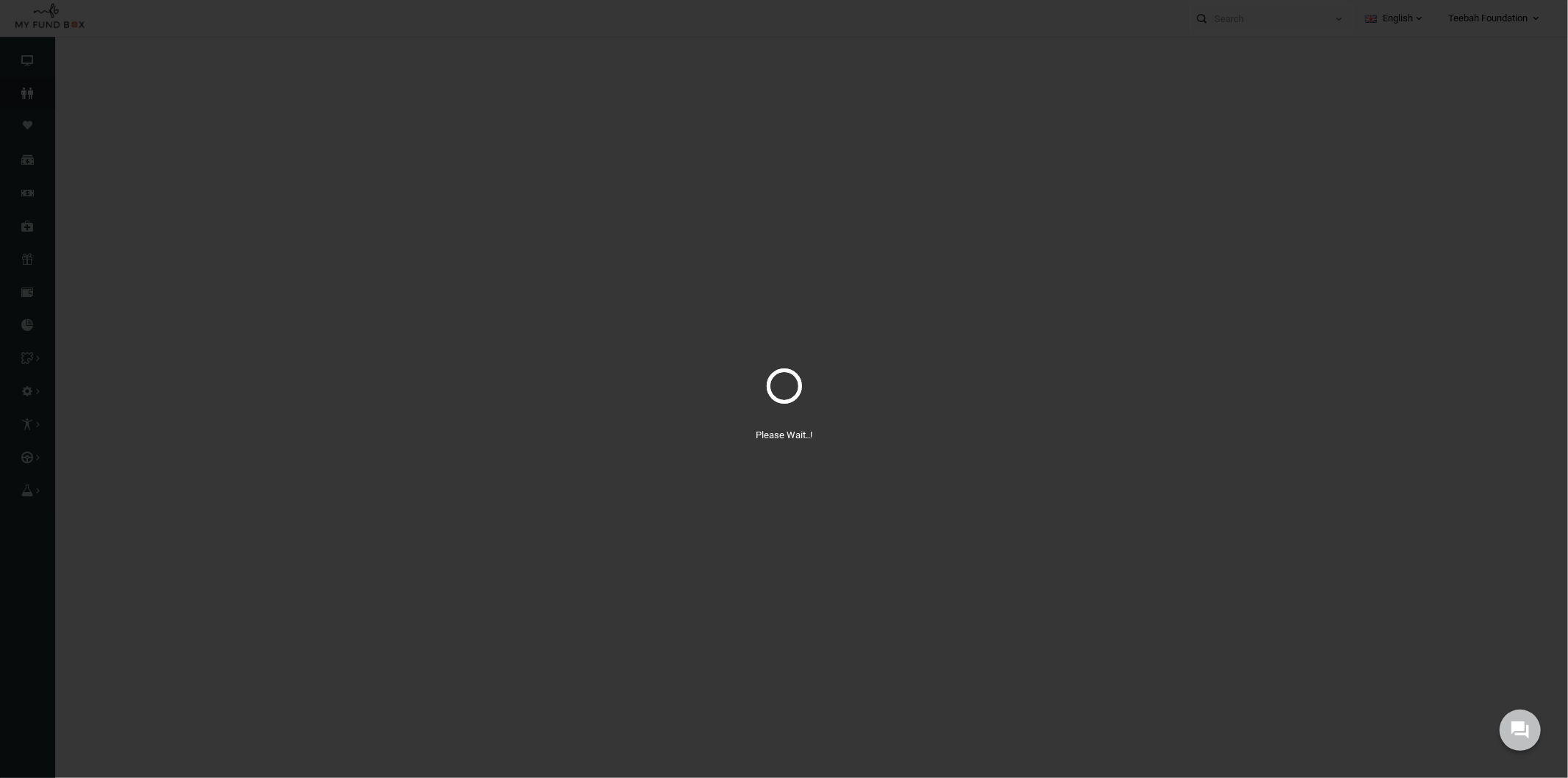
select select "100"
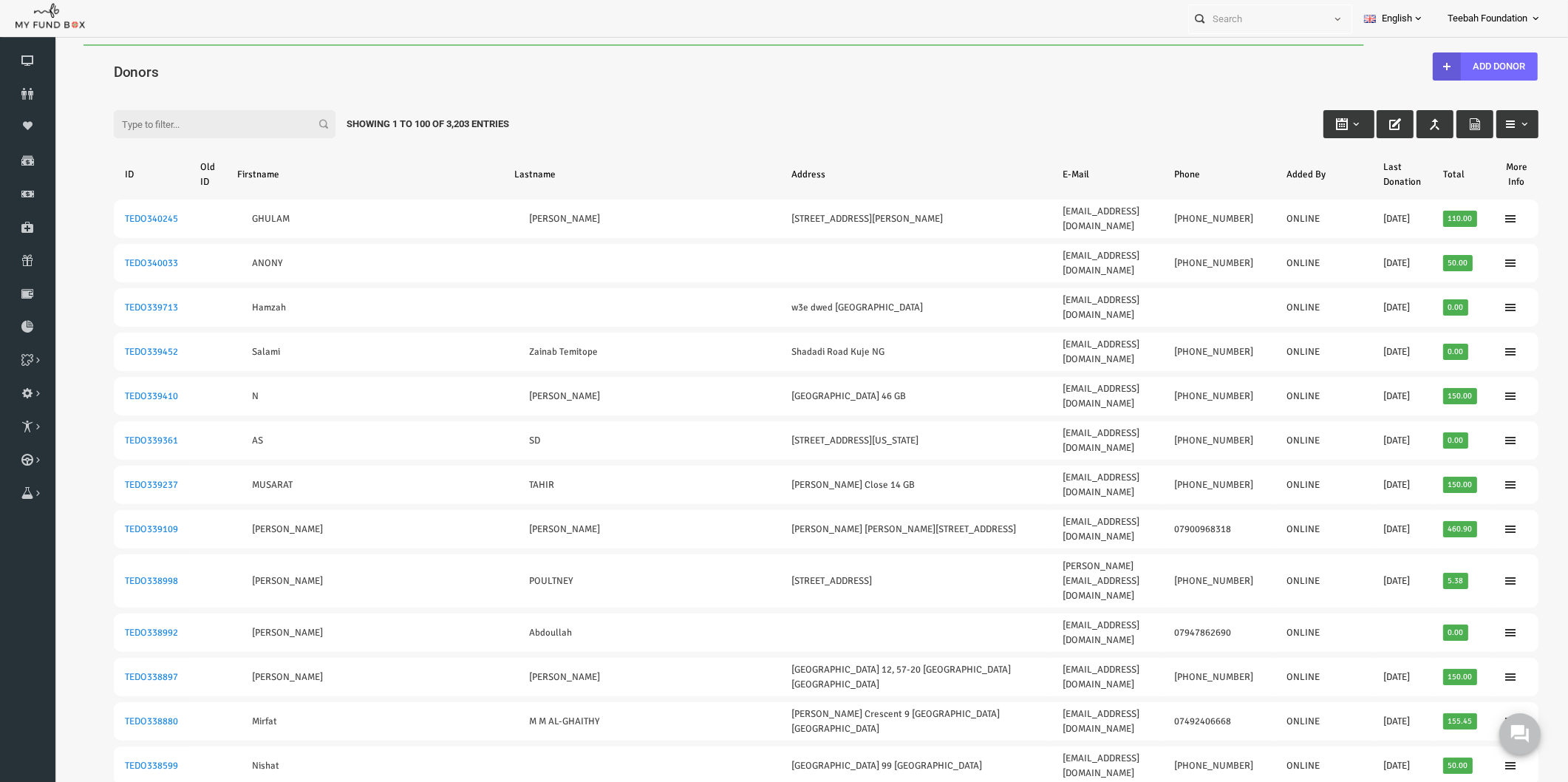
click at [201, 123] on input "Filter:" at bounding box center [194, 124] width 222 height 28
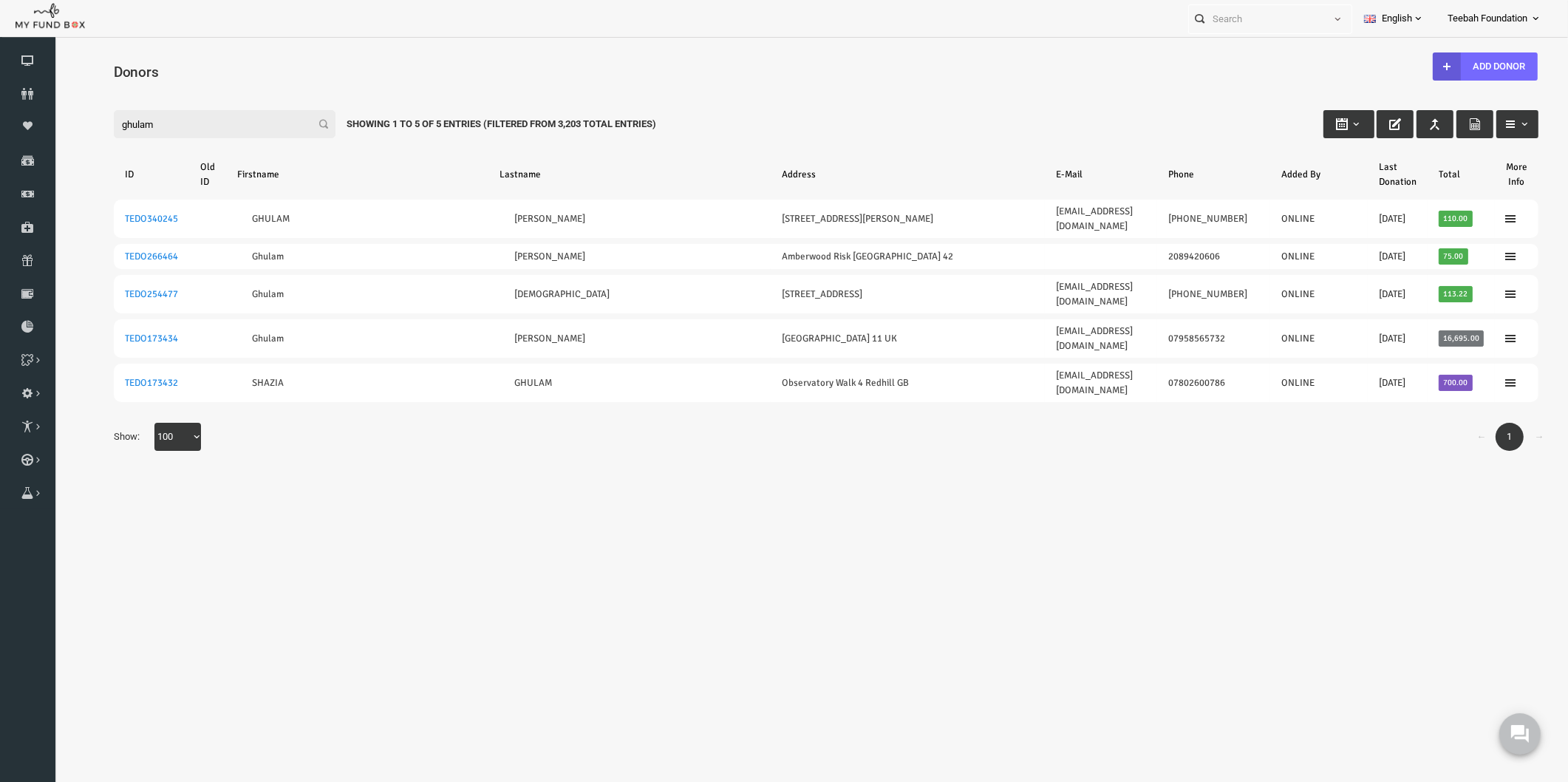
click at [282, 423] on div "← 1 → Show: 10 25 50 100 100" at bounding box center [795, 444] width 1454 height 43
click at [529, 431] on body "Donor Not Found Beneficiary Not Found Partner Not Found!!!! Please Fill out thi…" at bounding box center [795, 430] width 1484 height 773
click at [523, 426] on div "Search: By ID: Note :ID should be atleast 5 digits By Name: Note :Name should b…" at bounding box center [795, 277] width 1484 height 405
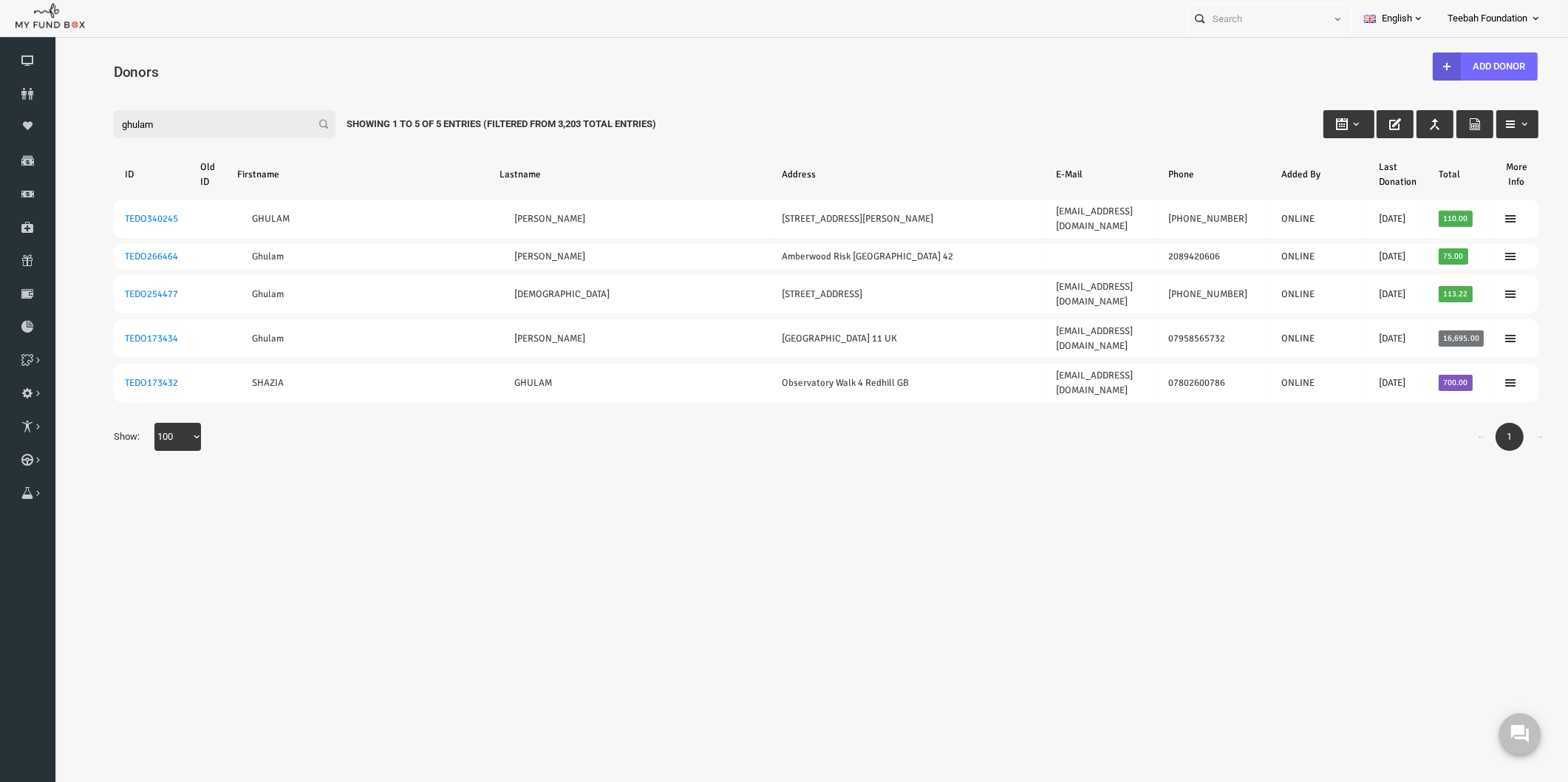
drag, startPoint x: 137, startPoint y: 125, endPoint x: -8, endPoint y: 147, distance: 146.7
click at [54, 147] on html "Donor Not Found Beneficiary Not Found Partner Not Found!!!! Please Fill out thi…" at bounding box center [795, 430] width 1484 height 773
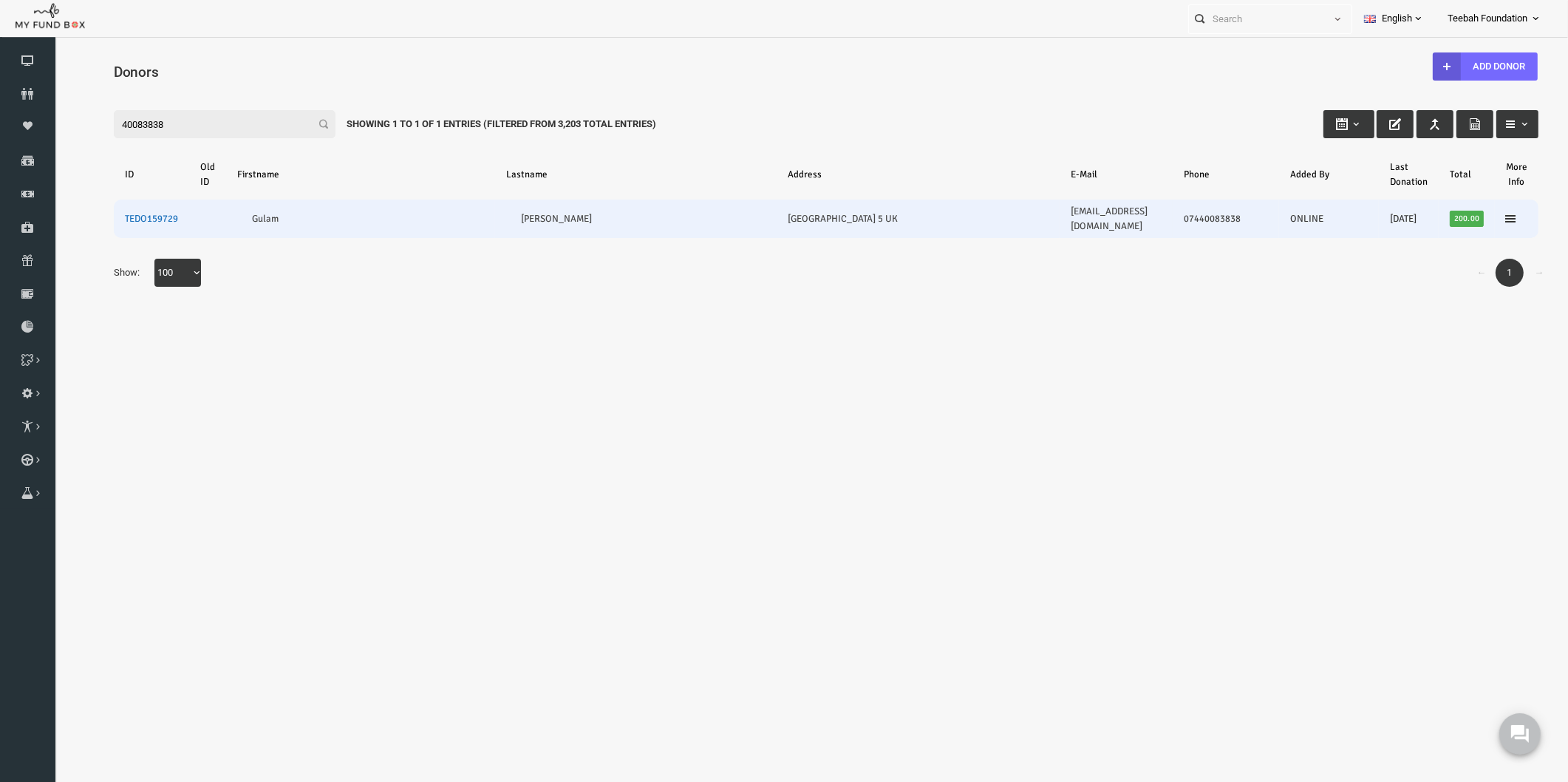
type input "40083838"
click at [121, 212] on link "TEDO159729" at bounding box center [121, 218] width 53 height 12
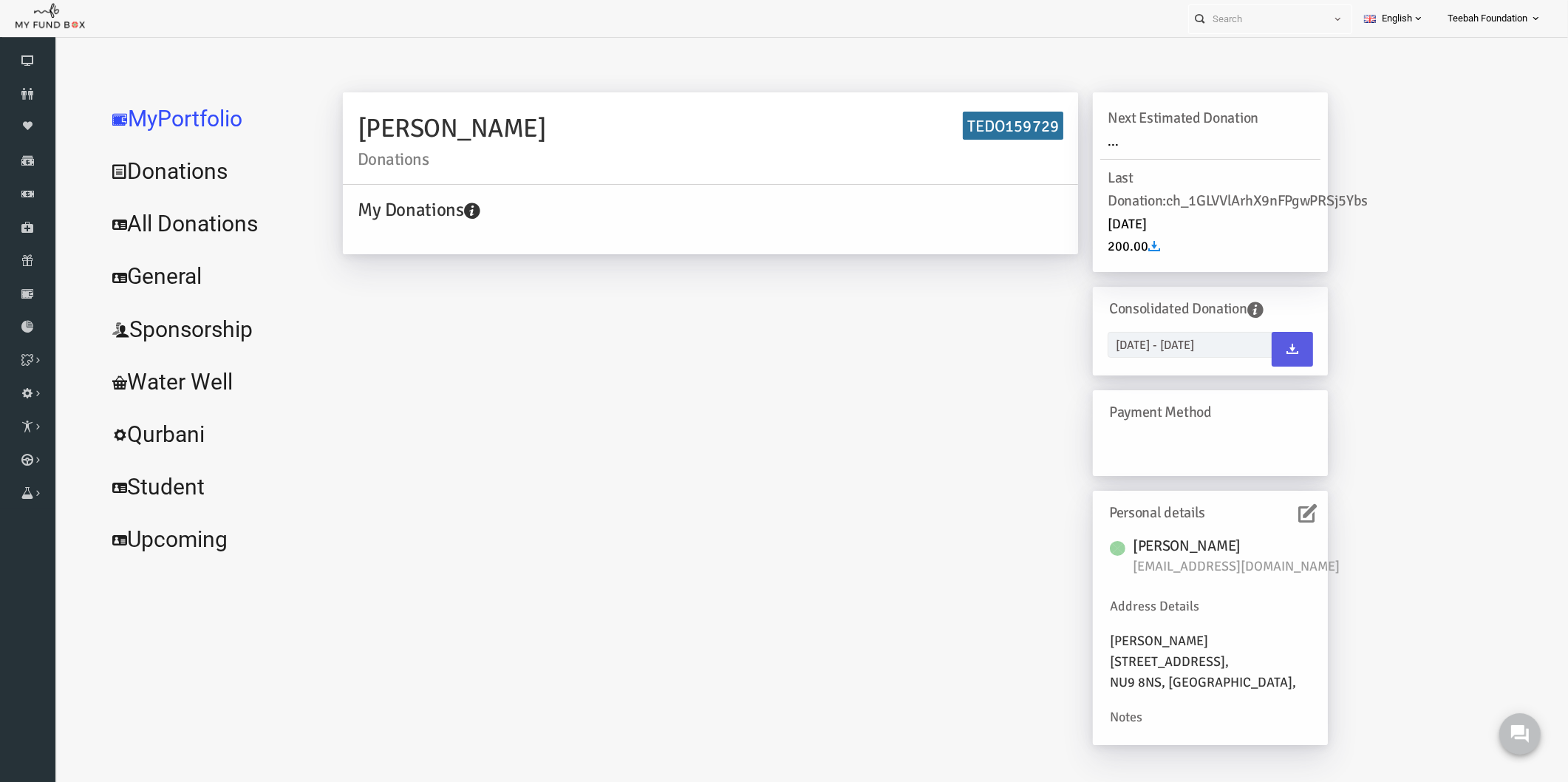
click at [1281, 515] on icon at bounding box center [1277, 513] width 18 height 18
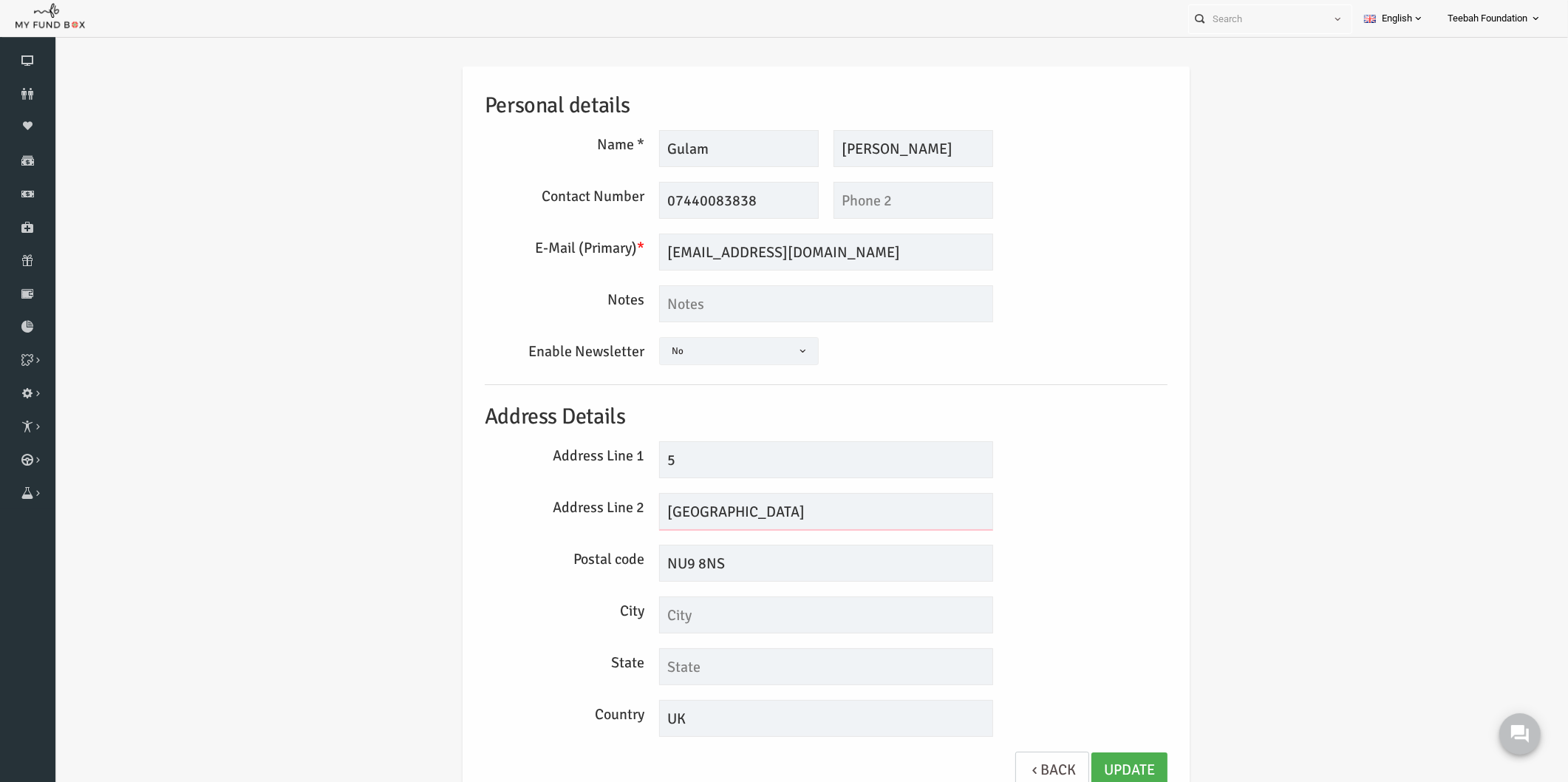
drag, startPoint x: 654, startPoint y: 522, endPoint x: 579, endPoint y: 525, distance: 75.1
click at [579, 525] on div "Address Line 2 [GEOGRAPHIC_DATA]" at bounding box center [795, 511] width 697 height 37
drag, startPoint x: 715, startPoint y: 565, endPoint x: 562, endPoint y: 563, distance: 153.0
click at [562, 563] on div "Postal code NU9 8NS" at bounding box center [795, 563] width 697 height 37
click at [1326, 383] on div "Personal details Name * Ahmed Description allows upto maximum of 255 characters…" at bounding box center [795, 439] width 1484 height 789
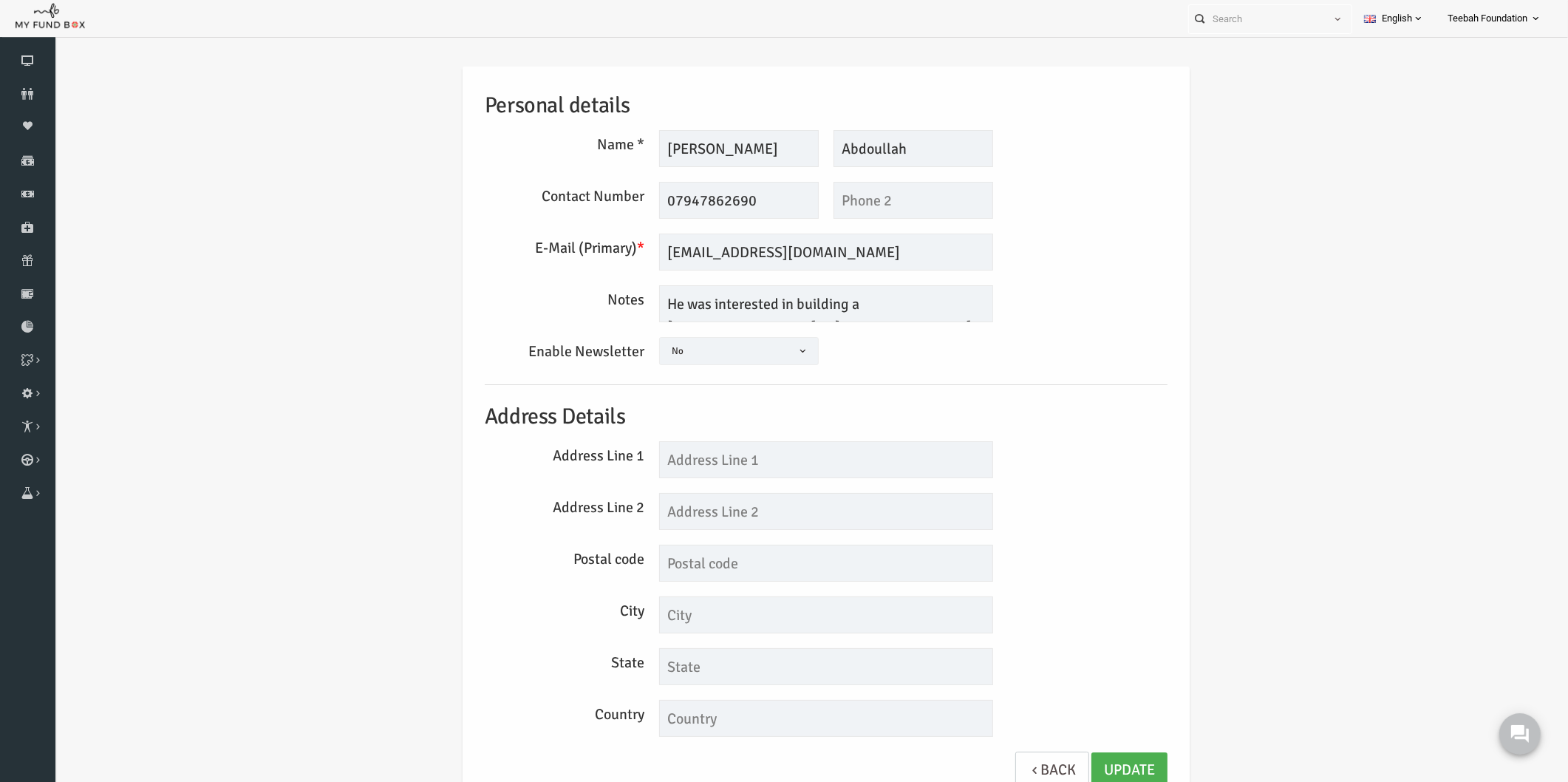
click at [1224, 367] on div "Personal details Name * Ahmed Description allows upto maximum of 255 characters…" at bounding box center [795, 439] width 1484 height 789
click at [868, 308] on textarea "He was interested in building a Masjid in Kenya" at bounding box center [795, 304] width 334 height 37
click at [1038, 393] on div "Personal details Name * Ahmed Description allows upto maximum of 255 characters…" at bounding box center [795, 436] width 712 height 738
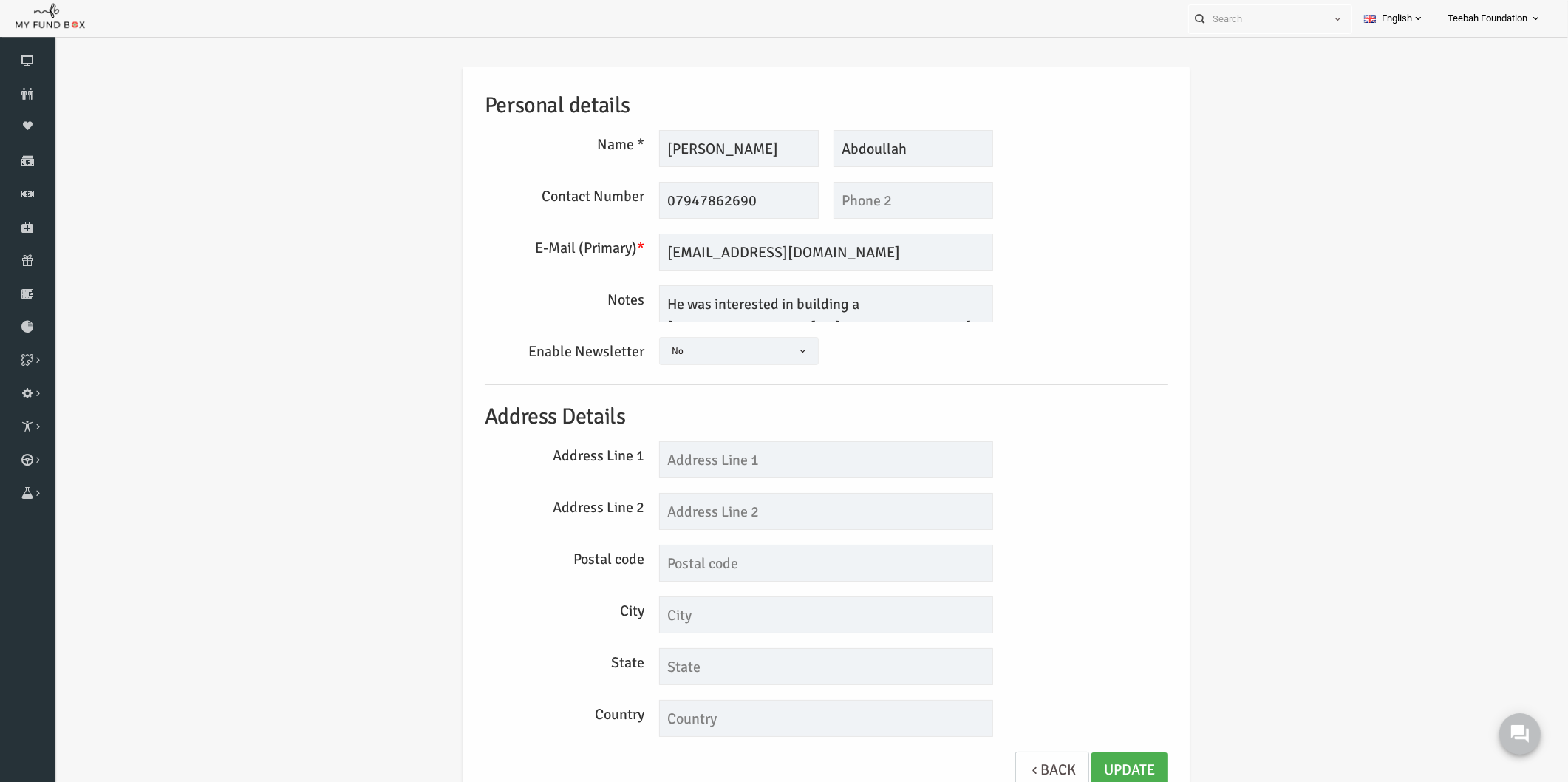
click at [1087, 380] on div "Personal details Name * Ahmed Description allows upto maximum of 255 characters…" at bounding box center [795, 436] width 712 height 738
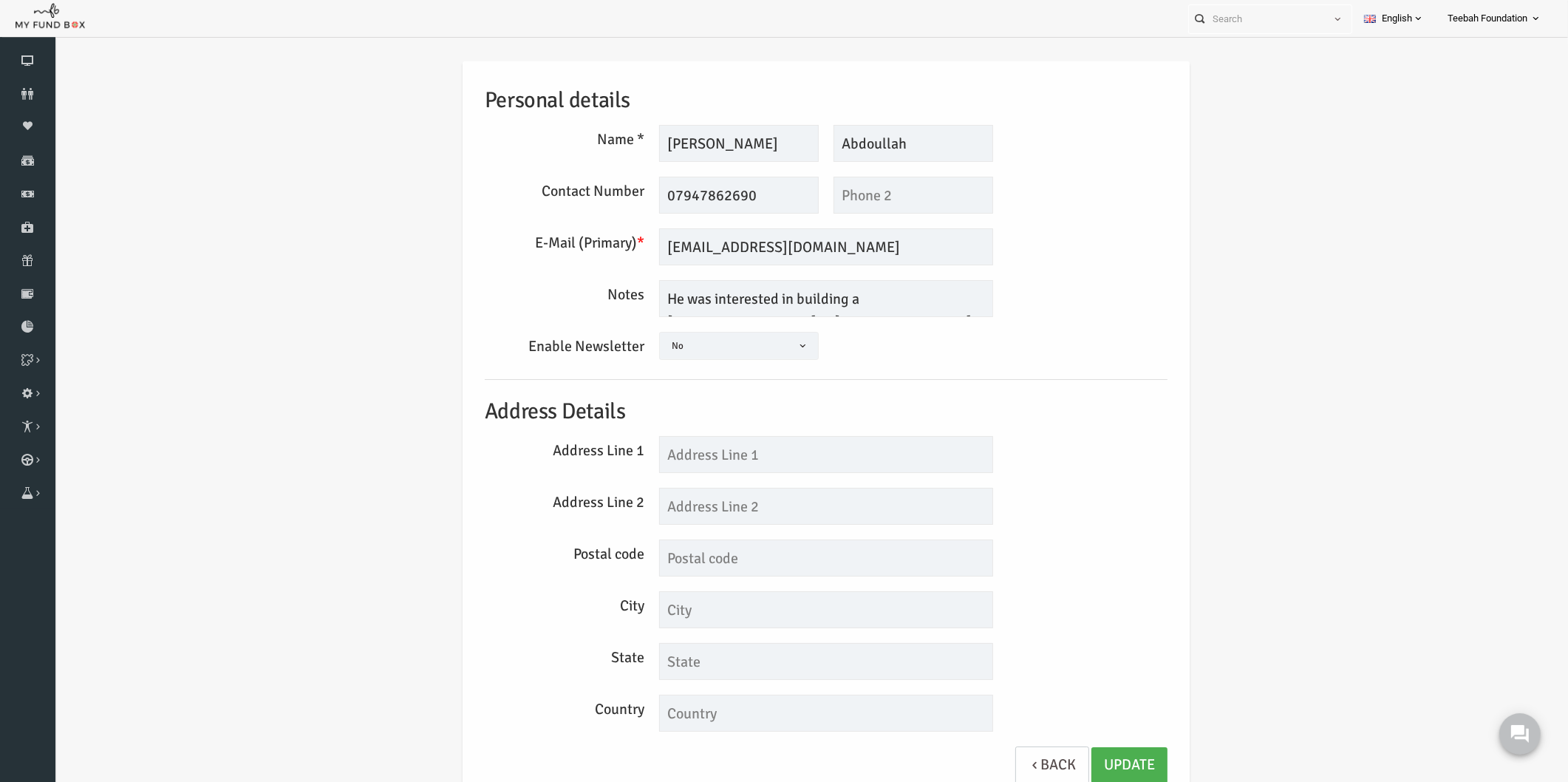
scroll to position [7, 0]
click at [1083, 415] on h5 "Address Details" at bounding box center [795, 409] width 683 height 34
click at [1429, 122] on div "Personal details Name * Ahmed Description allows upto maximum of 255 characters…" at bounding box center [795, 431] width 1484 height 789
click at [1260, 447] on div "Personal details Name * Ahmed Description allows upto maximum of 255 characters…" at bounding box center [795, 431] width 1484 height 789
